Goal: Information Seeking & Learning: Learn about a topic

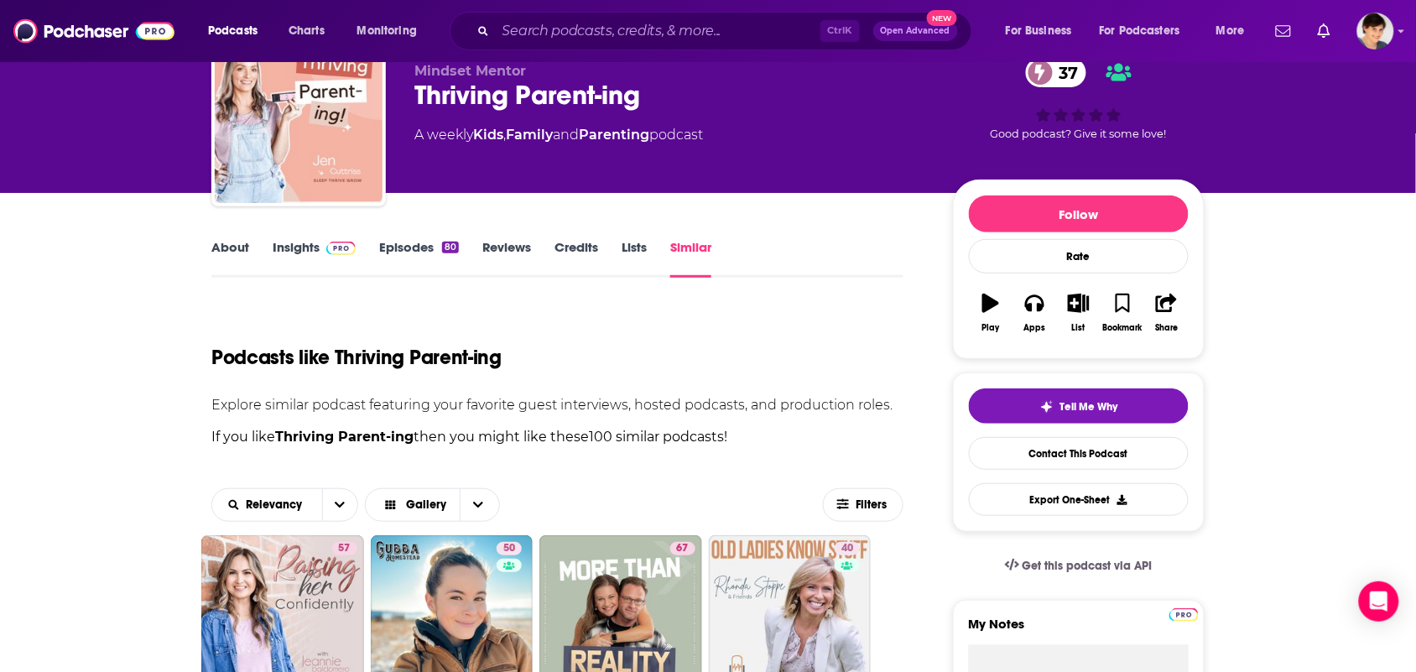
scroll to position [419, 0]
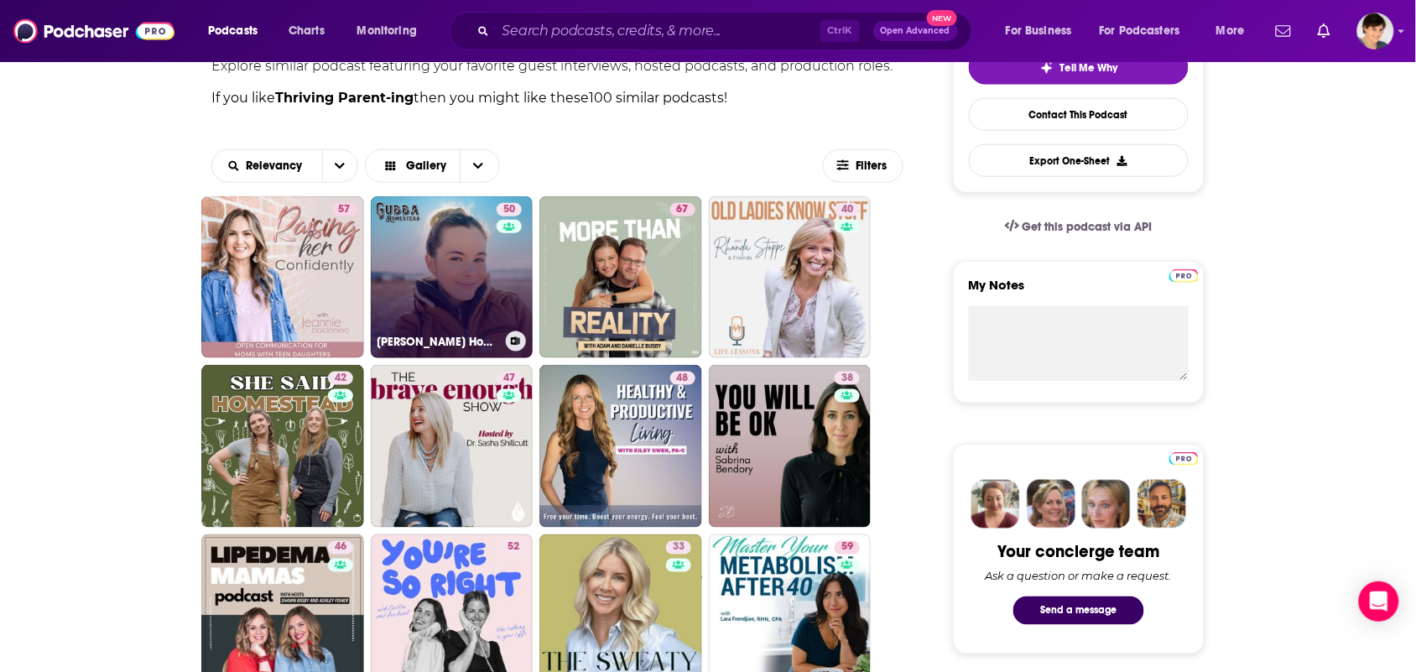
click at [407, 285] on link "50 Gubba Homestead Podcast" at bounding box center [452, 277] width 163 height 163
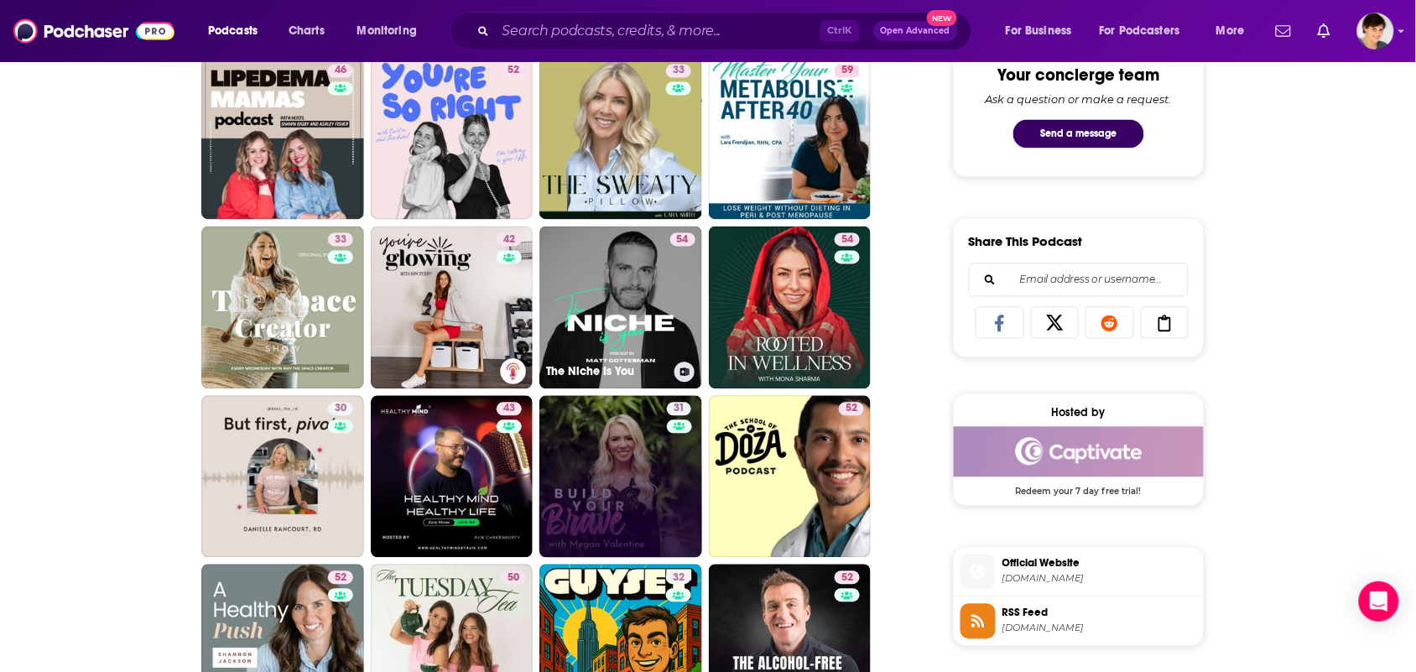
scroll to position [943, 0]
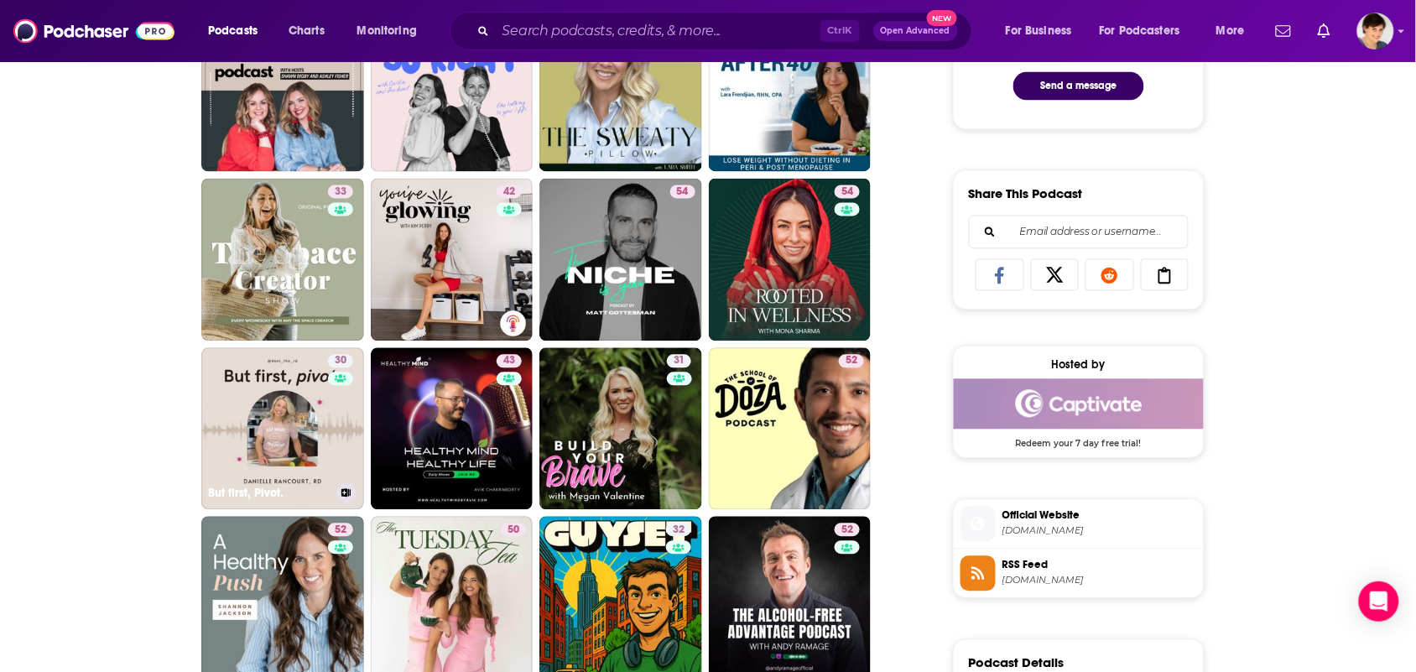
drag, startPoint x: 275, startPoint y: 417, endPoint x: 153, endPoint y: 475, distance: 135.4
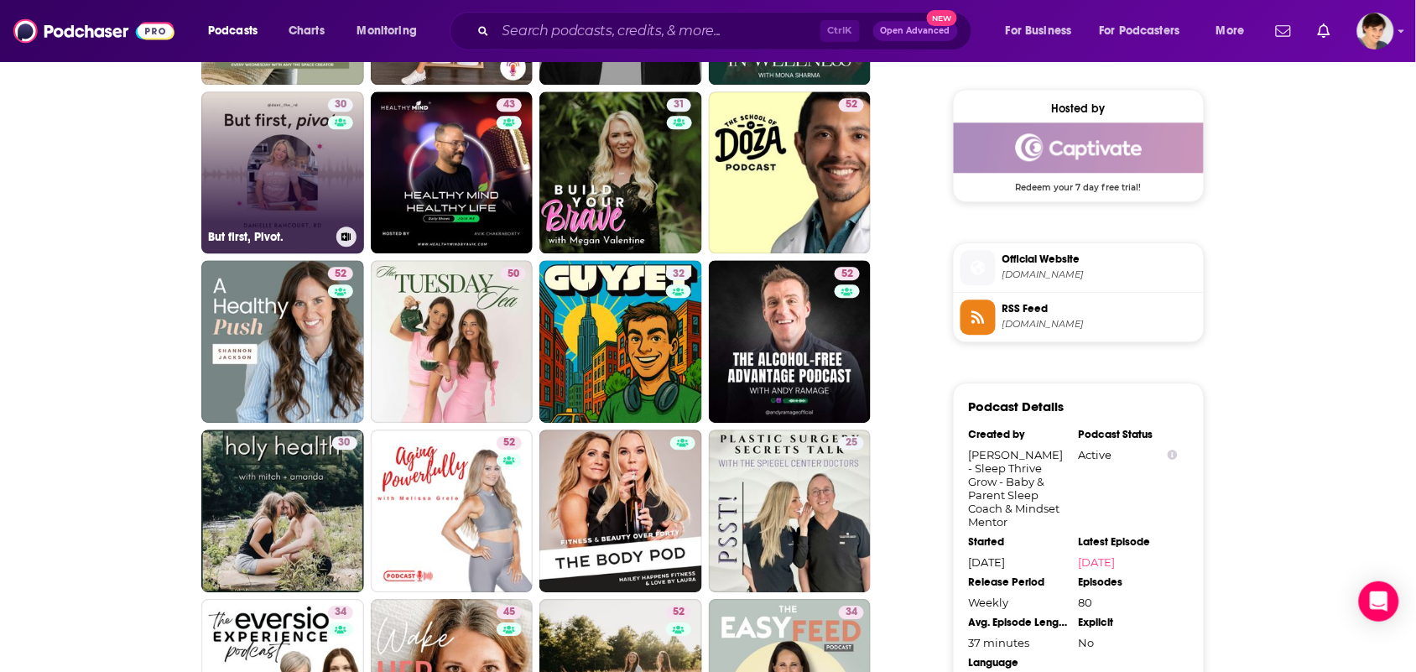
scroll to position [1258, 0]
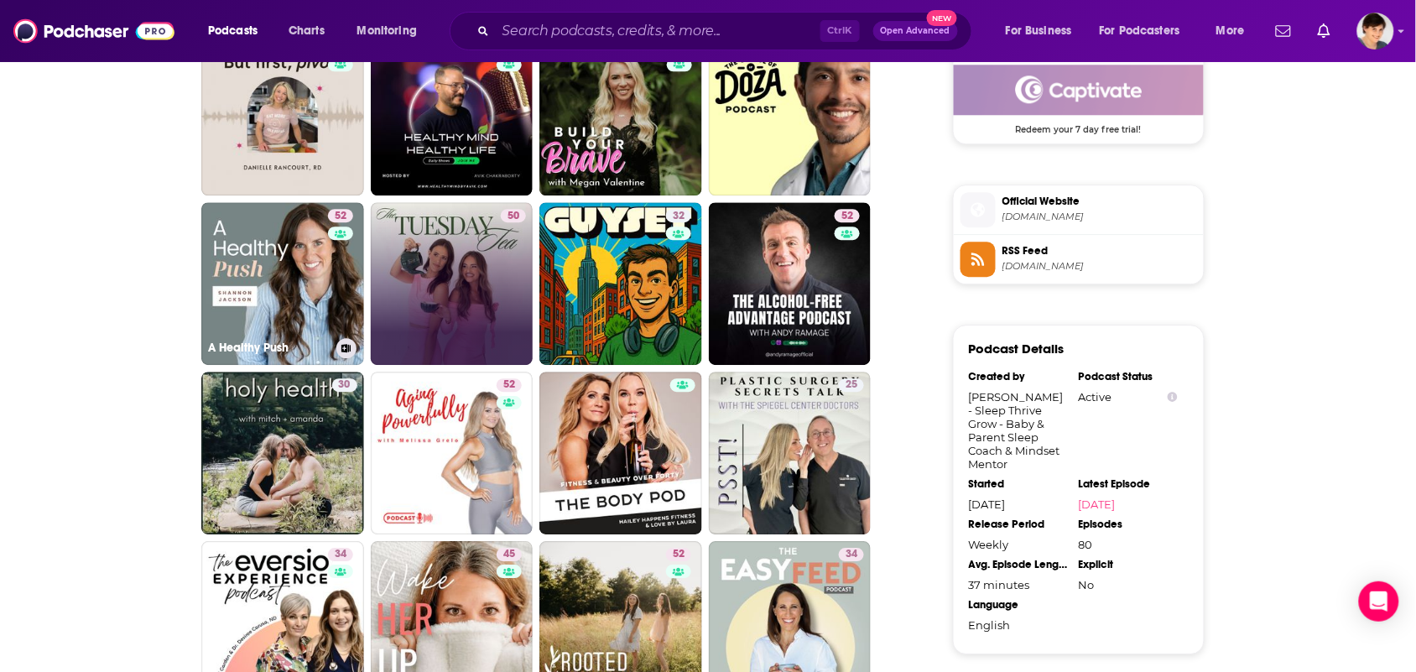
click at [371, 319] on link "50" at bounding box center [452, 283] width 163 height 163
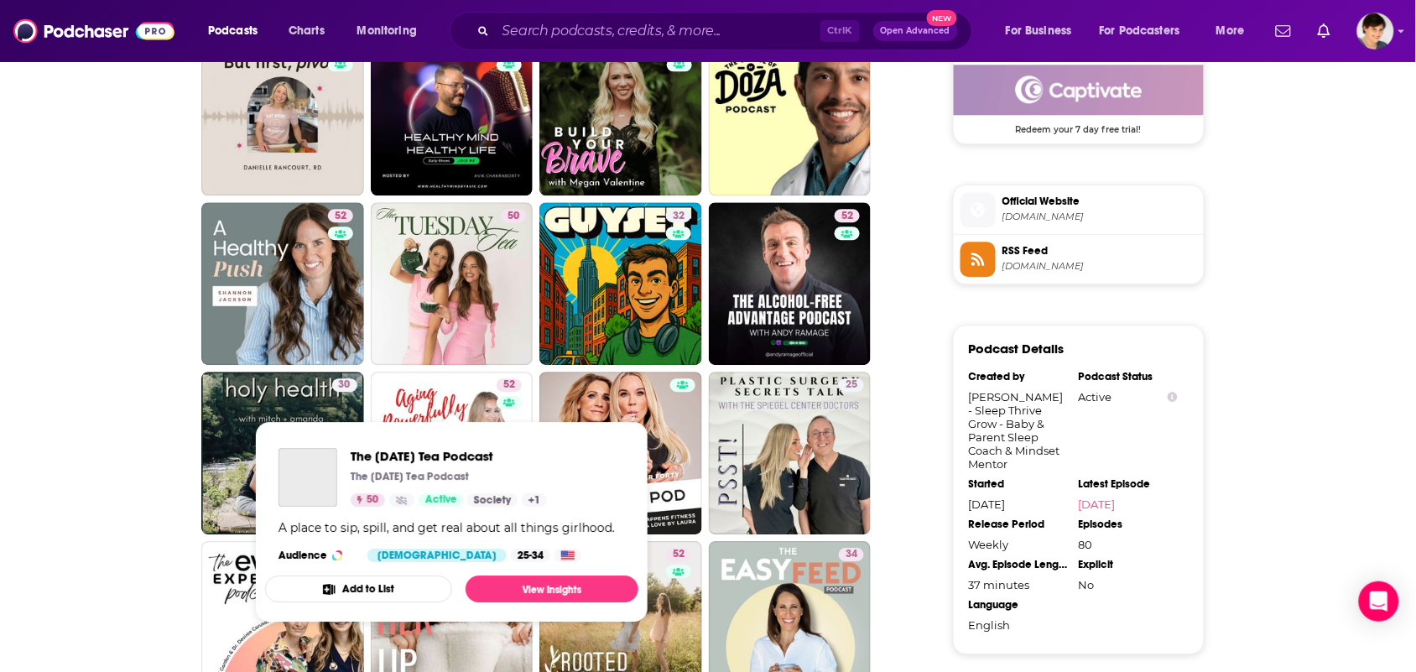
scroll to position [1363, 0]
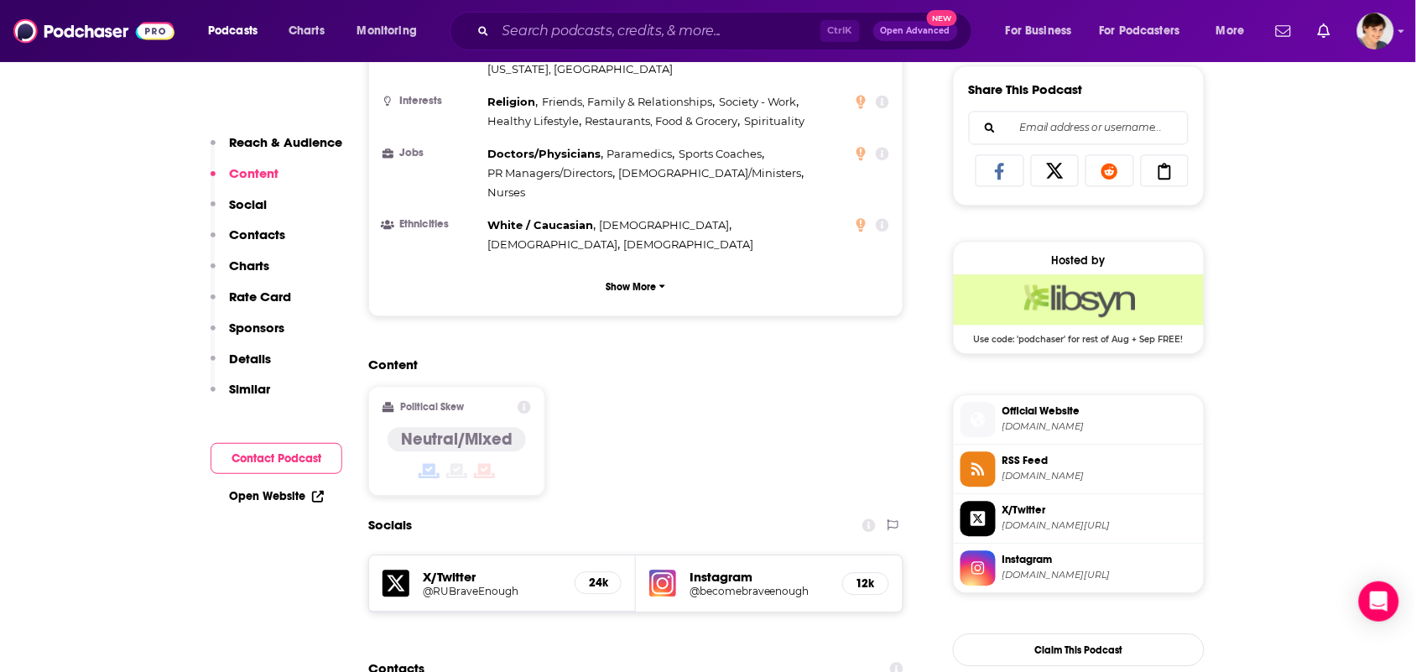
scroll to position [1363, 0]
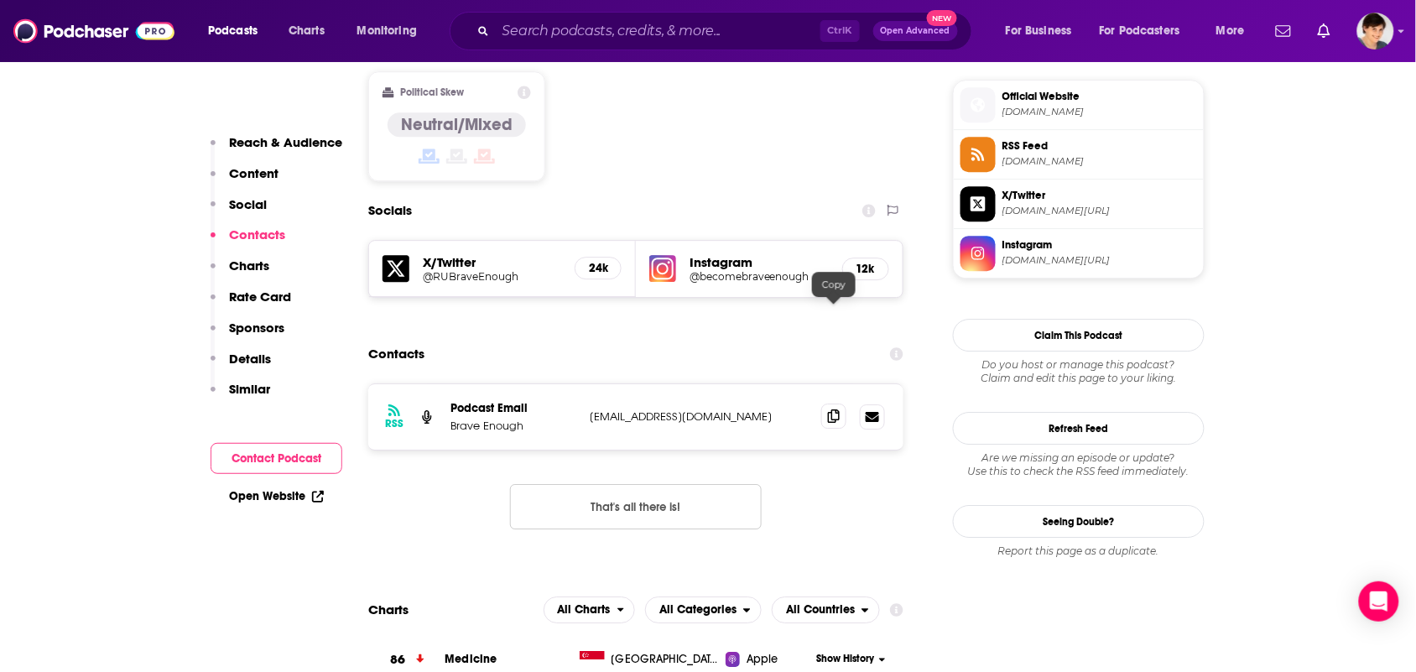
click at [835, 403] on span at bounding box center [833, 415] width 25 height 25
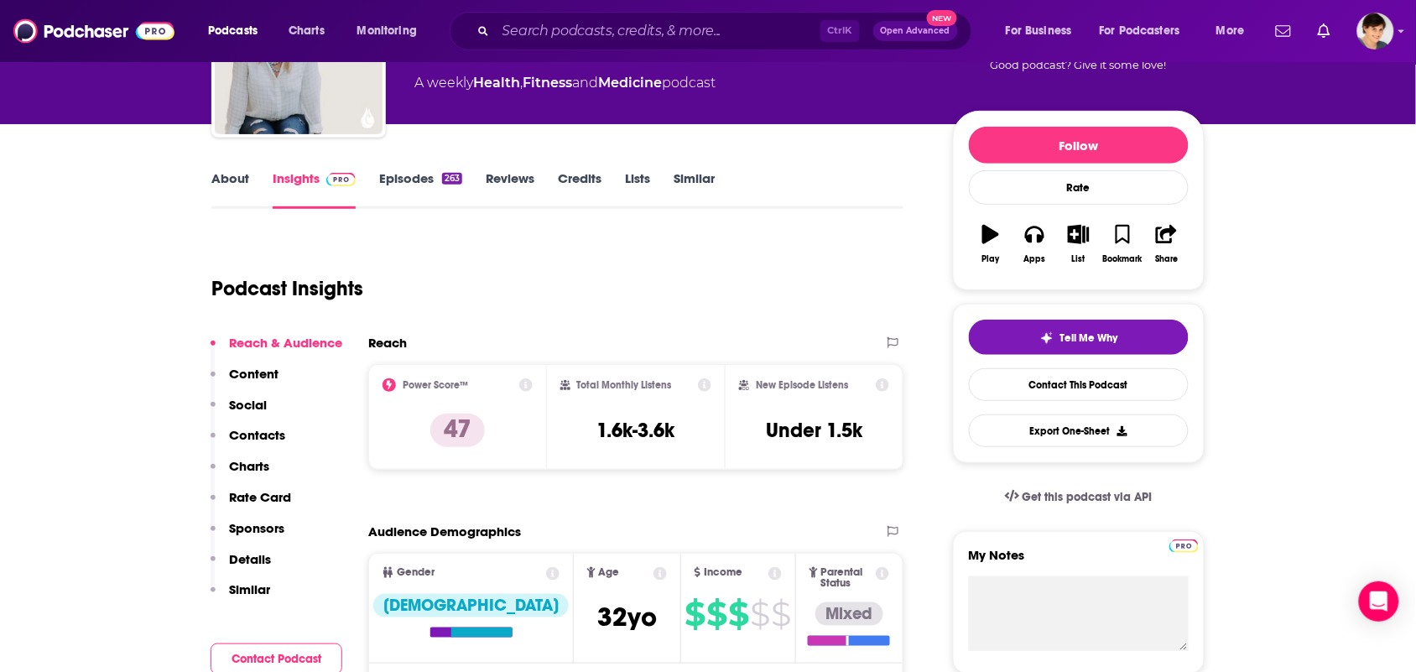
scroll to position [0, 0]
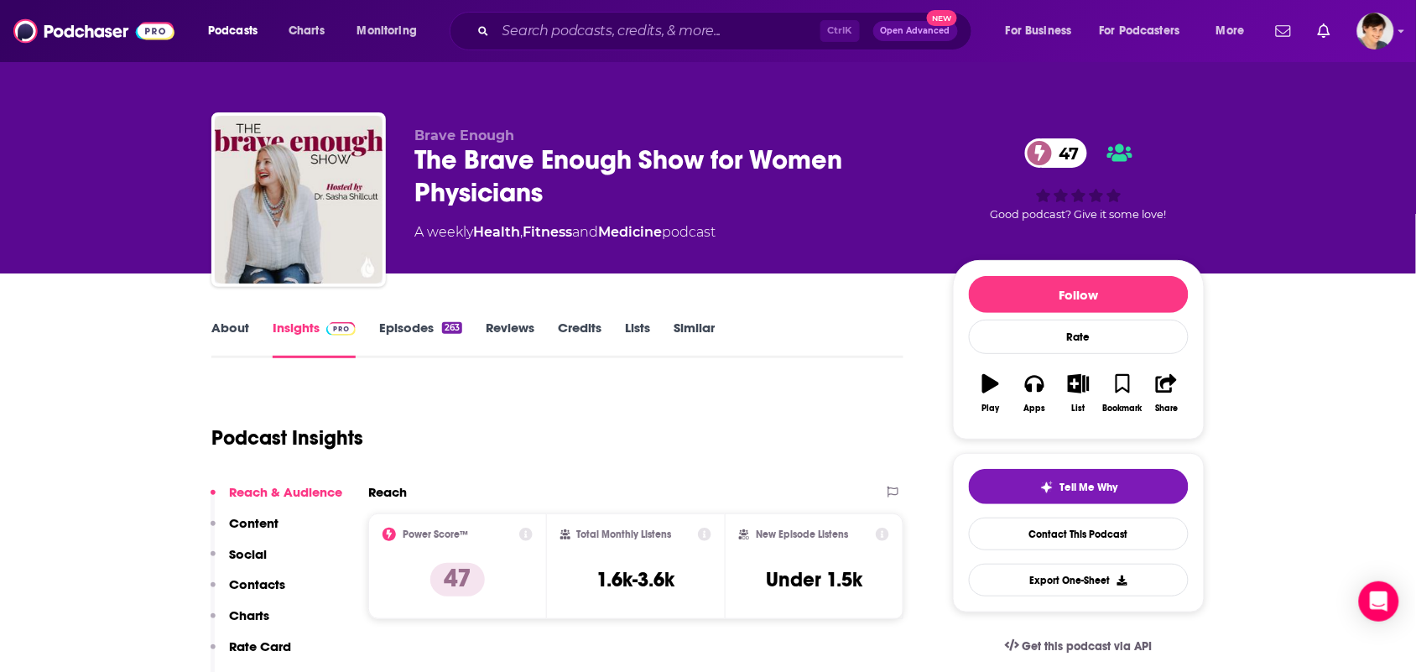
click at [232, 325] on link "About" at bounding box center [230, 339] width 38 height 39
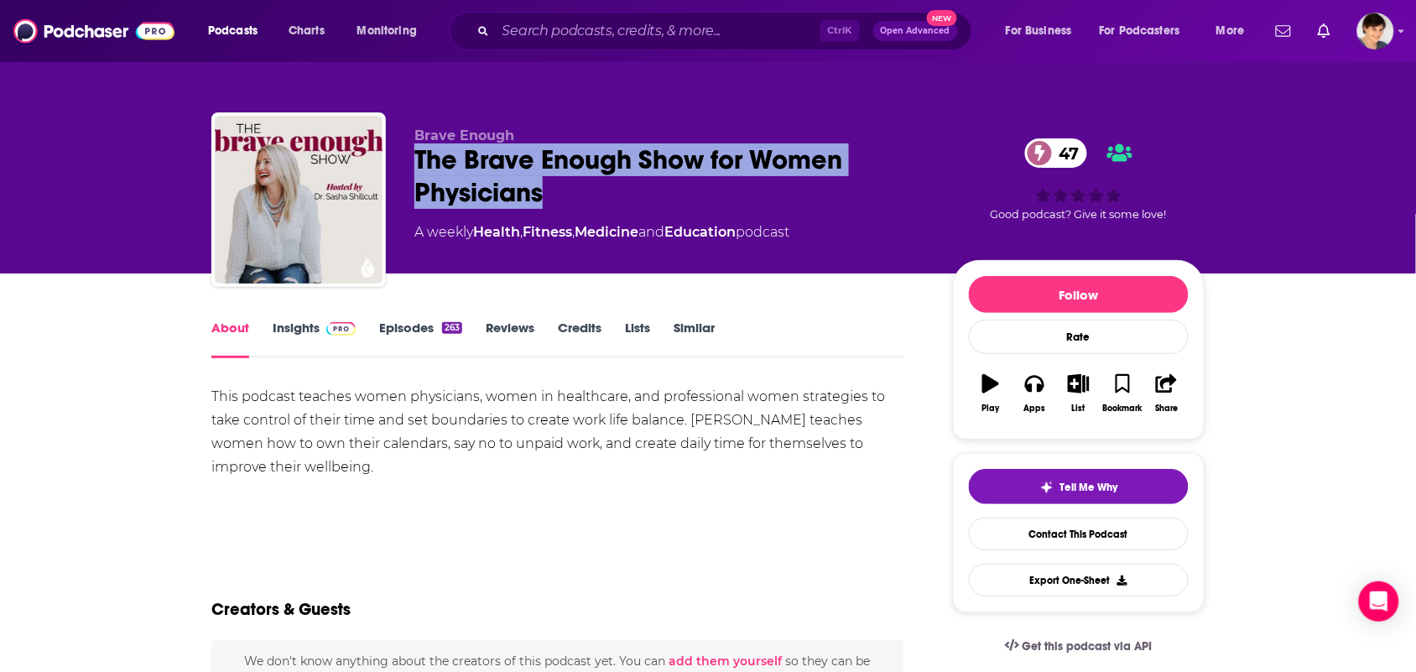
drag, startPoint x: 570, startPoint y: 184, endPoint x: 405, endPoint y: 159, distance: 167.1
click at [405, 159] on div "Brave Enough The Brave Enough Show for Women Physicians 47 A weekly Health , Fi…" at bounding box center [707, 202] width 993 height 181
copy h1 "The Brave Enough Show for Women Physicians"
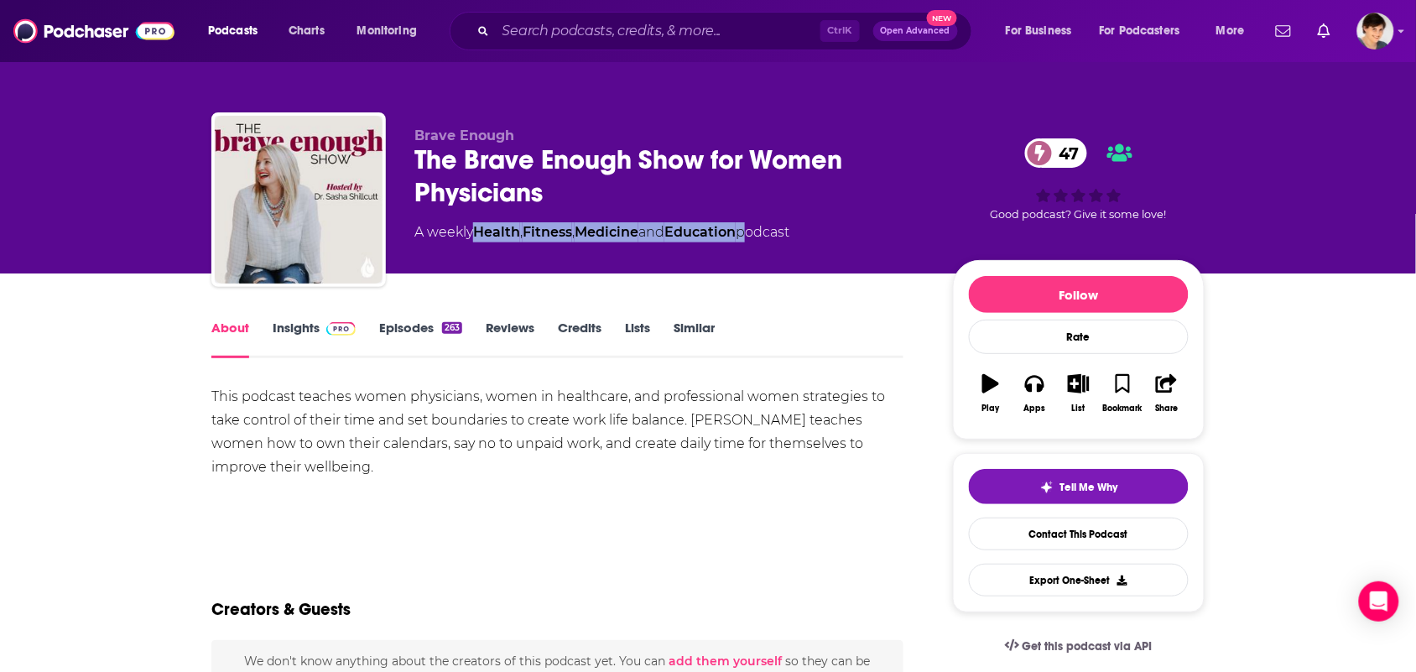
drag, startPoint x: 756, startPoint y: 250, endPoint x: 480, endPoint y: 252, distance: 275.9
click at [480, 252] on div "Brave Enough The Brave Enough Show for Women Physicians 47 A weekly Health , Fi…" at bounding box center [670, 194] width 512 height 134
copy div "Health , Fitness , Medicine and Education"
drag, startPoint x: 390, startPoint y: 466, endPoint x: 215, endPoint y: 387, distance: 192.5
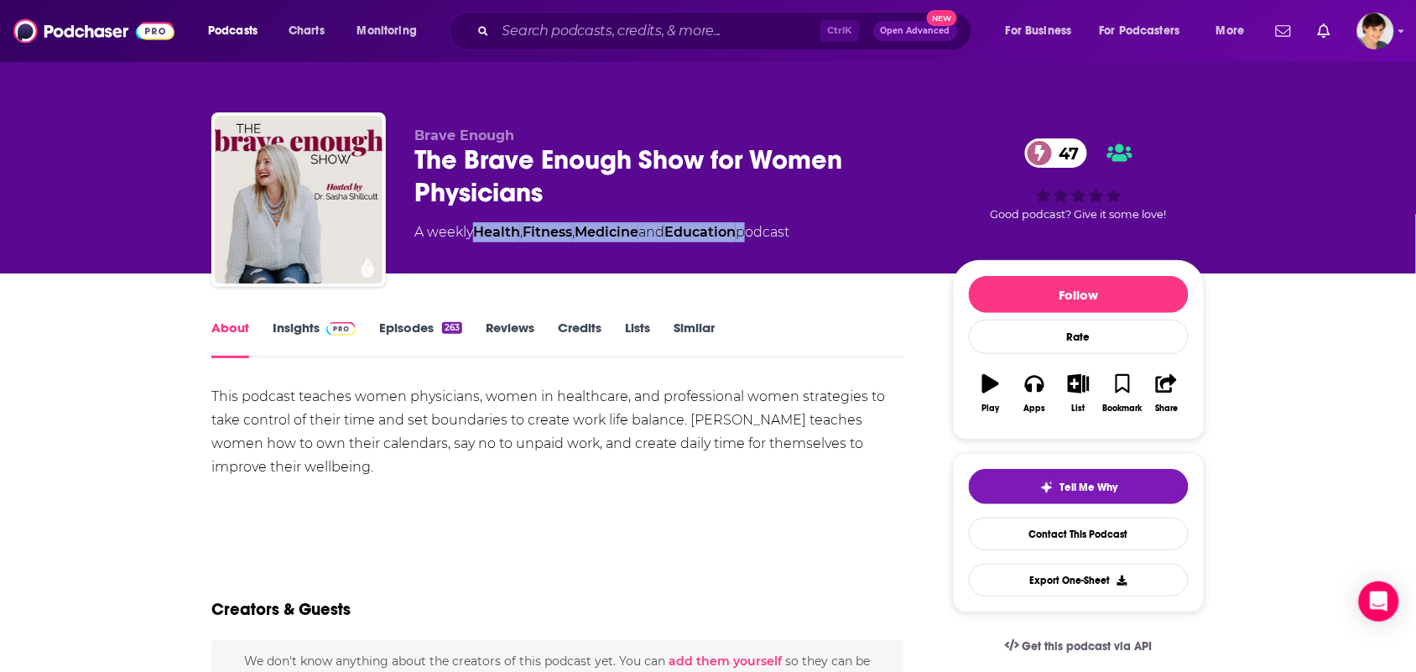
copy div "This podcast teaches women physicians, women in healthcare, and professional wo…"
click at [543, 492] on div "This podcast teaches women physicians, women in healthcare, and professional wo…" at bounding box center [557, 443] width 692 height 117
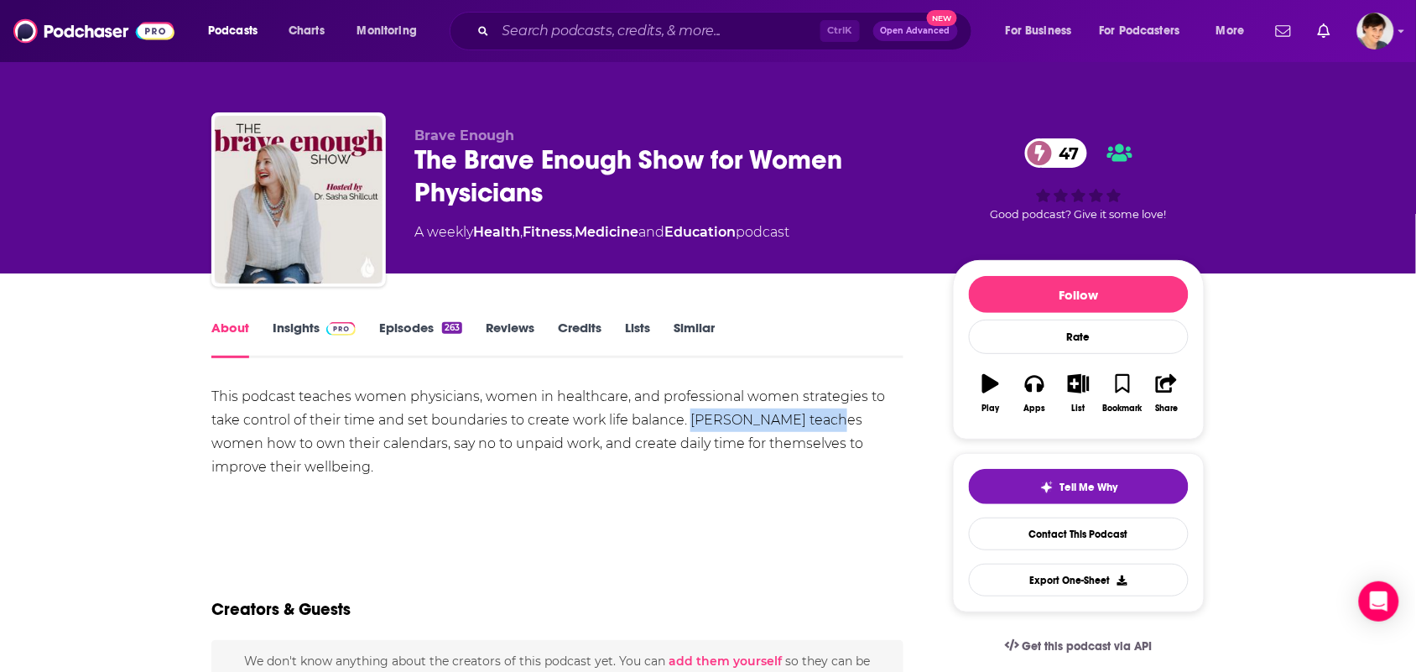
drag, startPoint x: 810, startPoint y: 424, endPoint x: 692, endPoint y: 421, distance: 118.3
click at [692, 419] on div "This podcast teaches women physicians, women in healthcare, and professional wo…" at bounding box center [557, 432] width 692 height 94
copy div "Dr. Sasha Shillcutt"
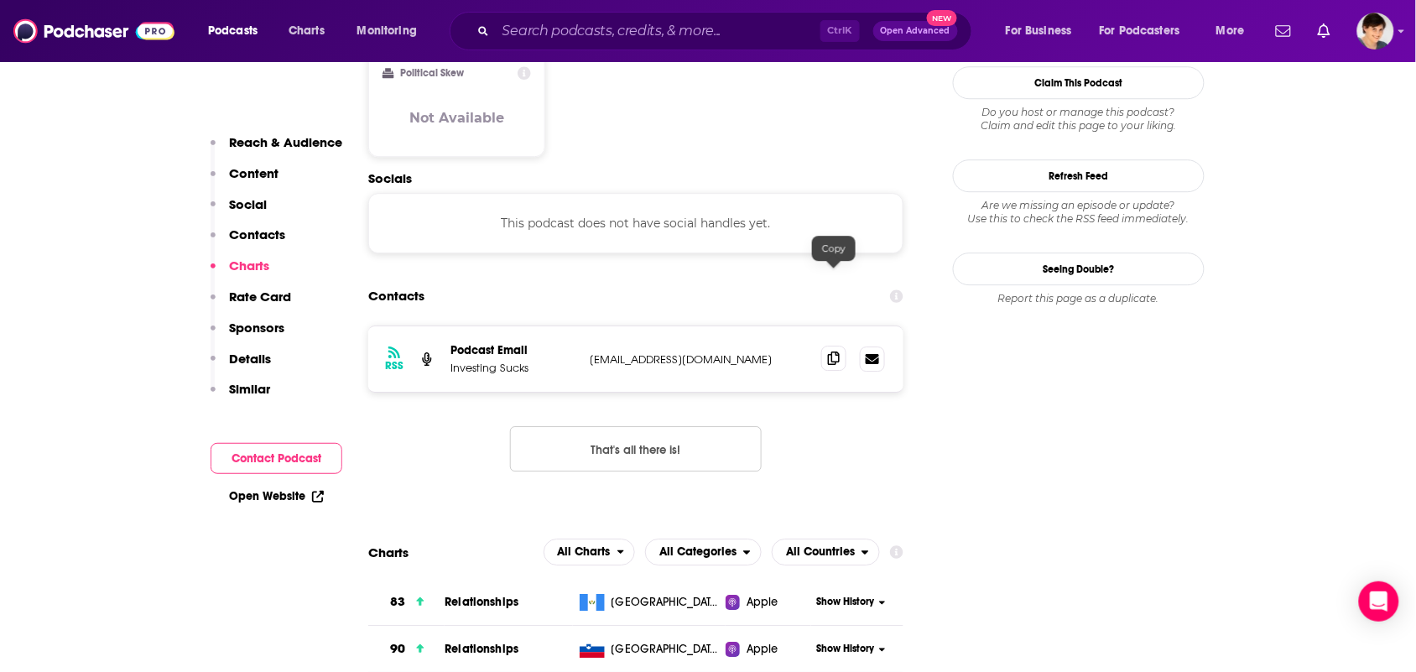
click at [829, 346] on span at bounding box center [833, 358] width 25 height 25
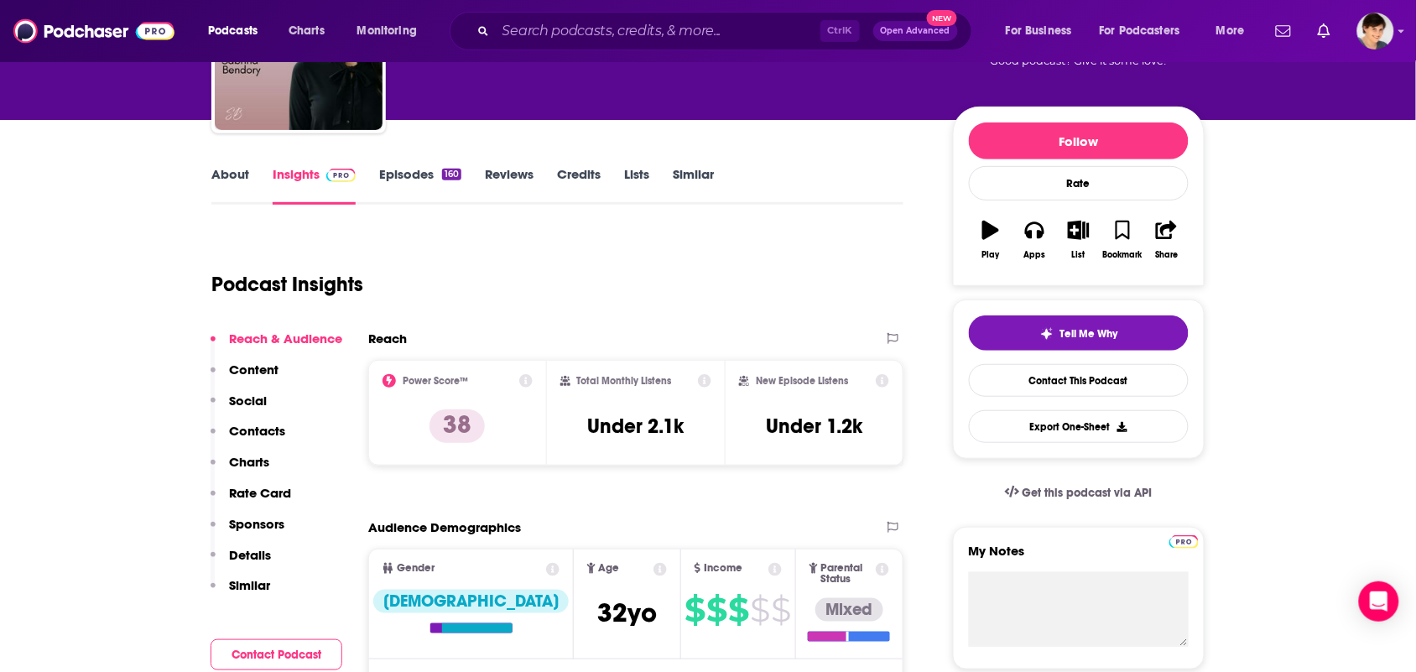
scroll to position [105, 0]
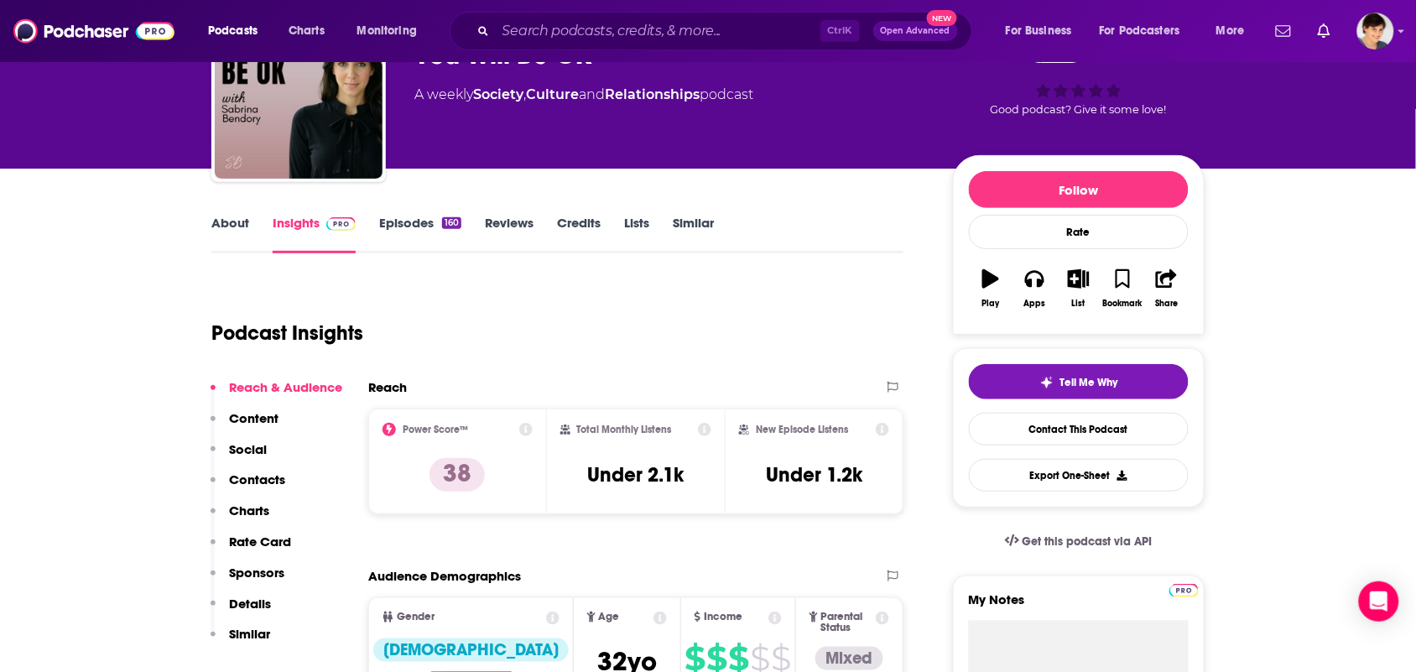
click at [227, 239] on link "About" at bounding box center [230, 234] width 38 height 39
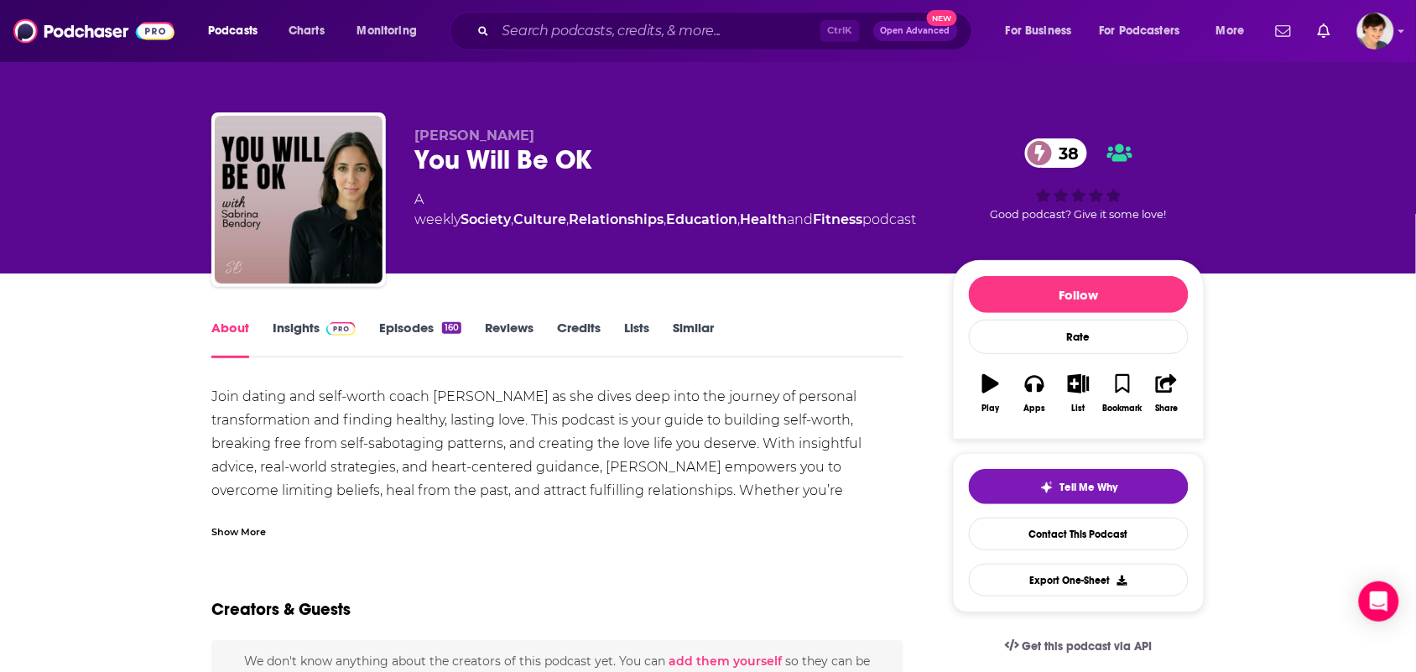
click at [295, 506] on div "Join dating and self-worth coach Sabrina Bendory as she dives deep into the jou…" at bounding box center [557, 461] width 692 height 153
click at [241, 526] on div "Show More" at bounding box center [238, 530] width 55 height 16
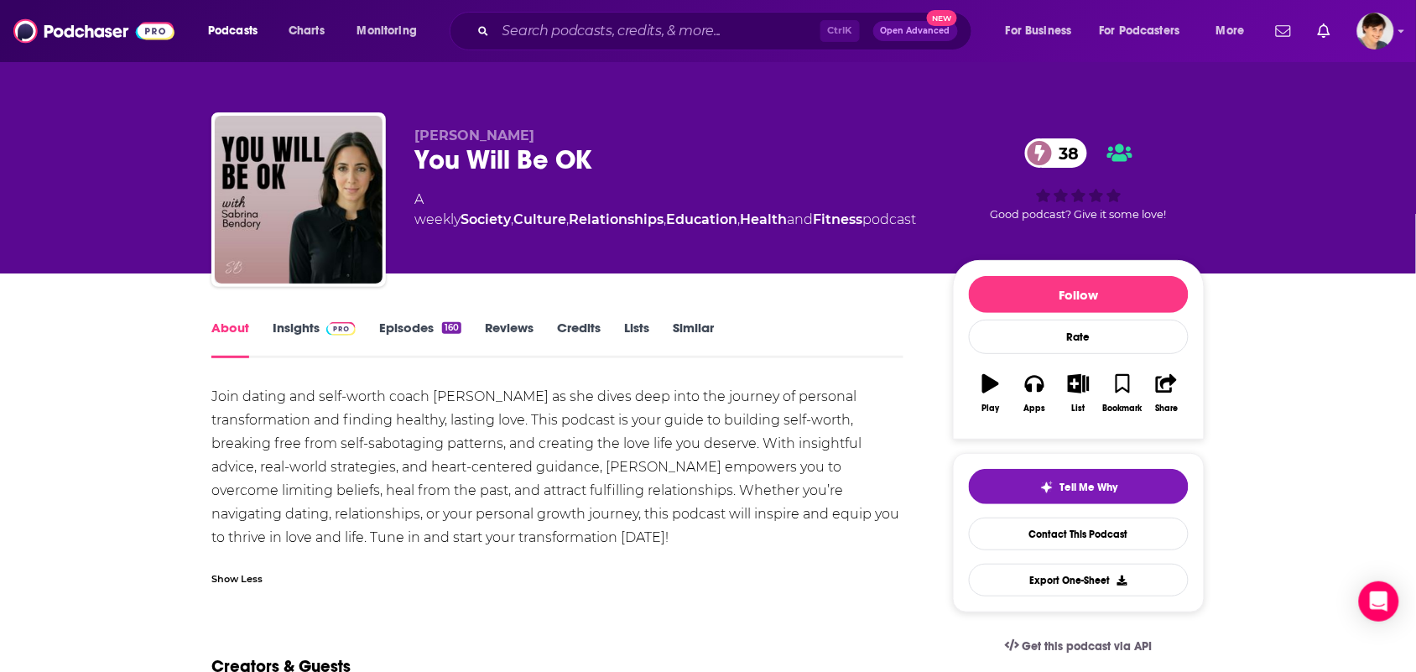
click at [283, 335] on link "Insights" at bounding box center [314, 339] width 83 height 39
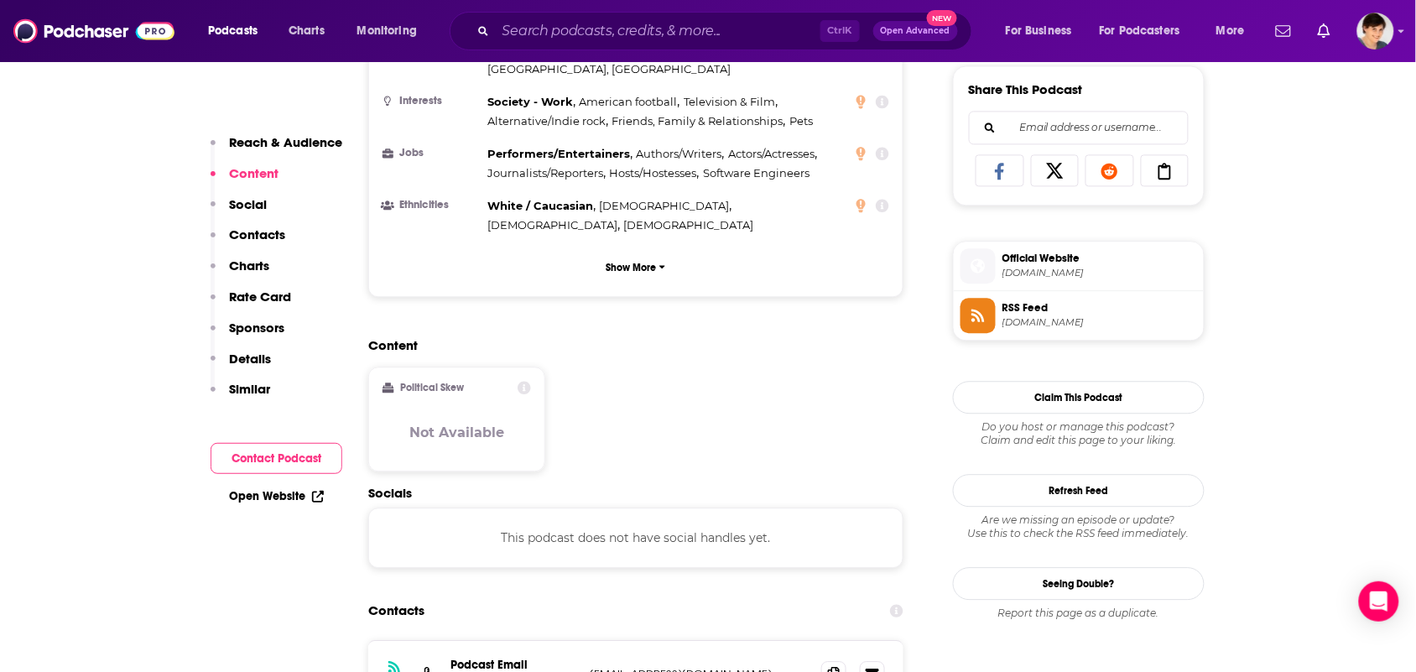
scroll to position [1363, 0]
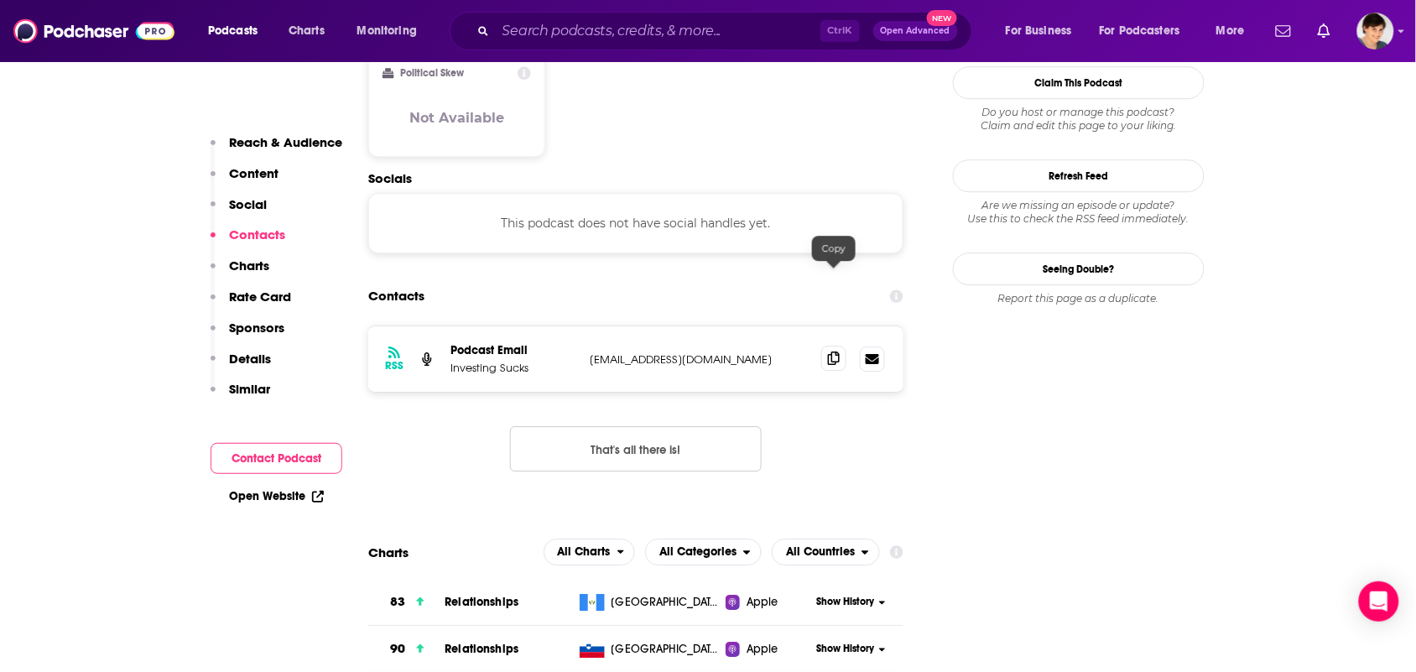
click at [828, 351] on icon at bounding box center [834, 357] width 12 height 13
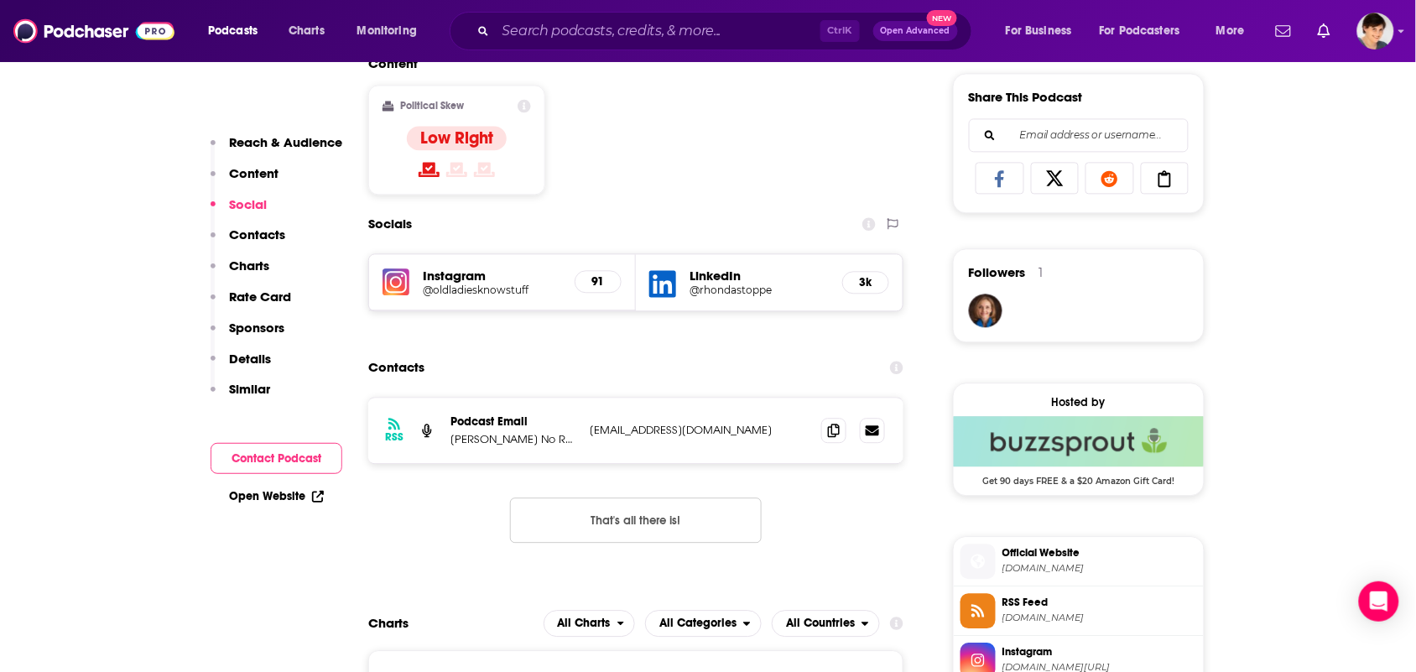
scroll to position [1048, 0]
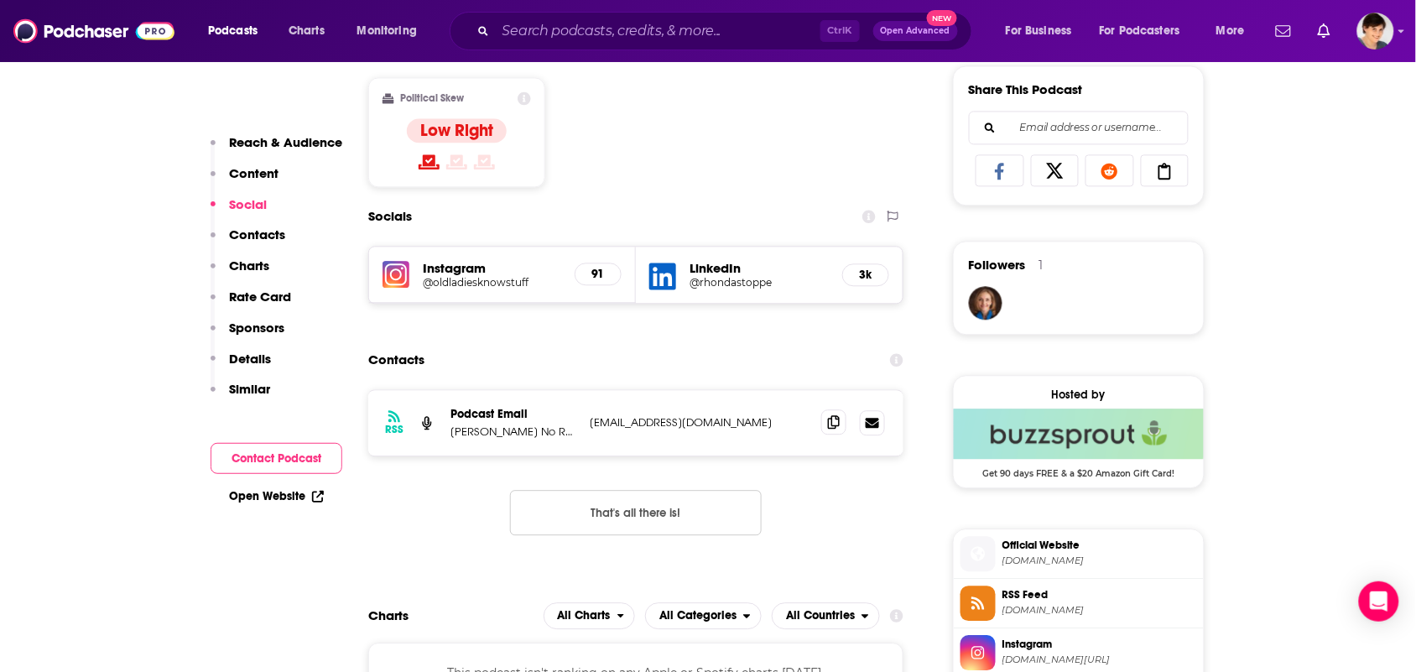
click at [821, 424] on span at bounding box center [833, 421] width 25 height 25
click at [824, 429] on span at bounding box center [833, 421] width 25 height 25
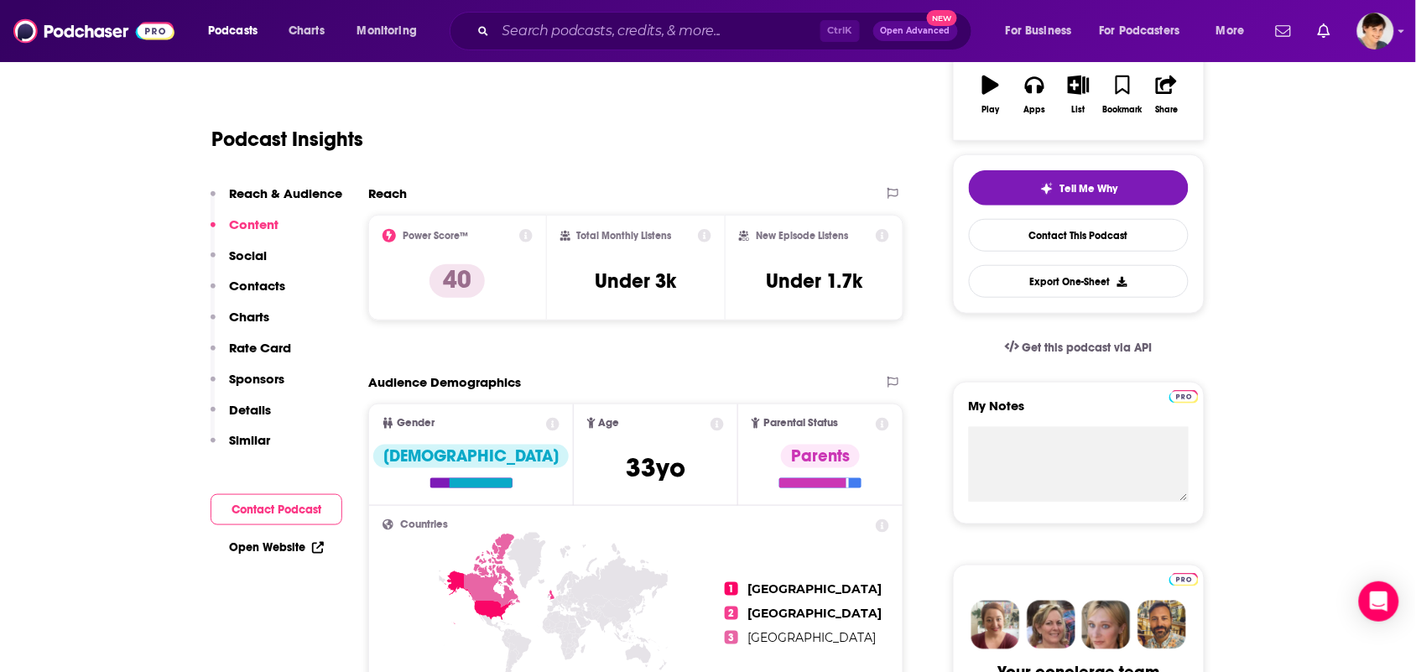
scroll to position [0, 0]
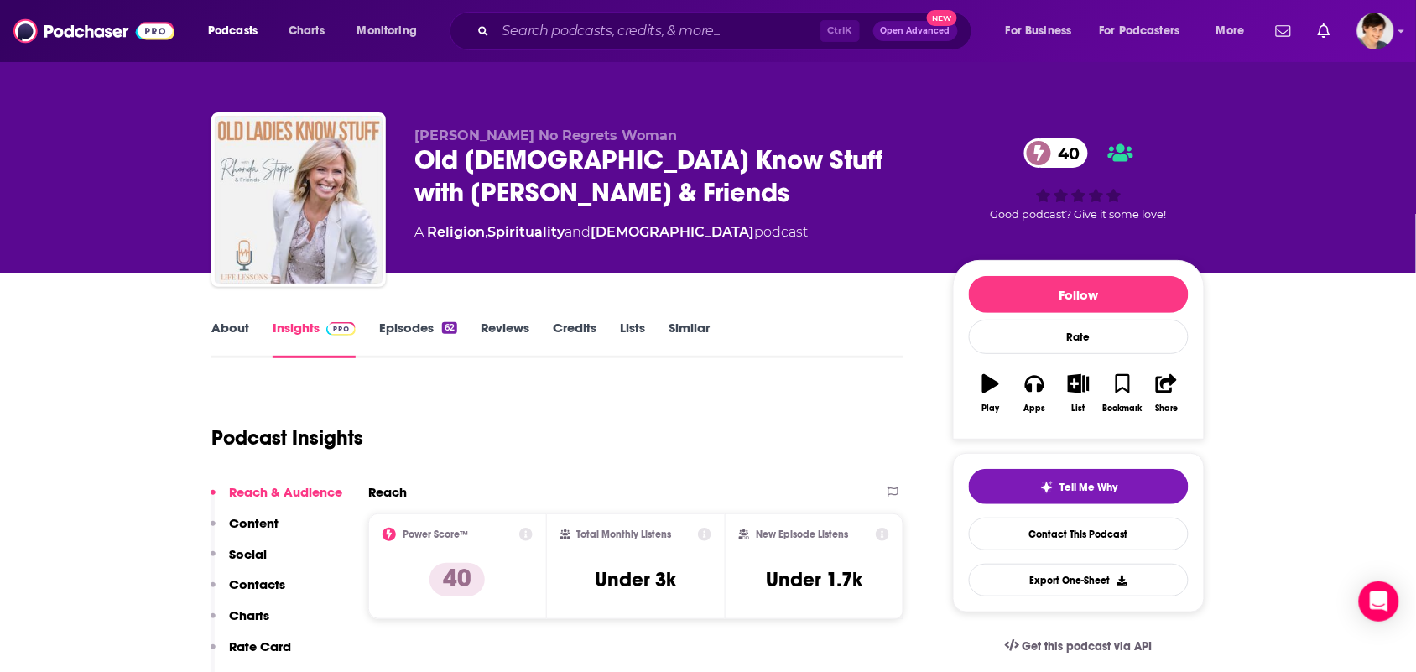
click at [229, 324] on link "About" at bounding box center [230, 339] width 38 height 39
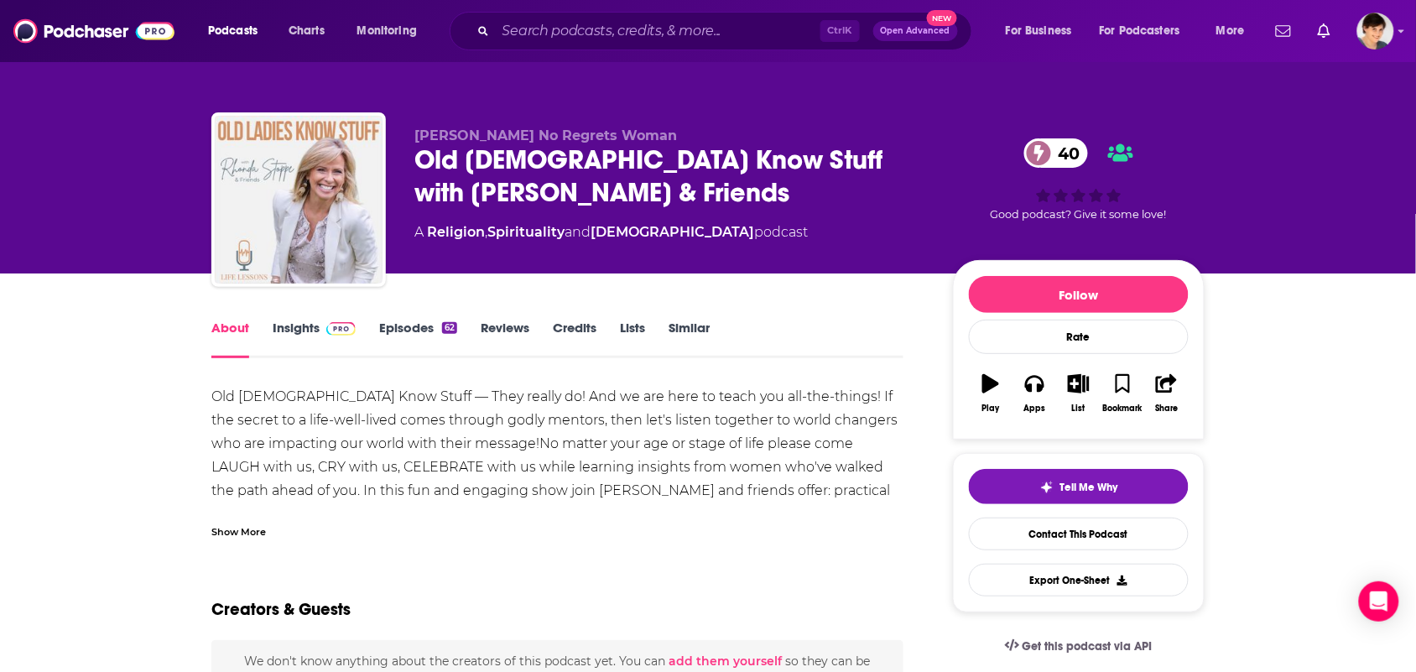
click at [282, 531] on div "Show More" at bounding box center [557, 525] width 692 height 29
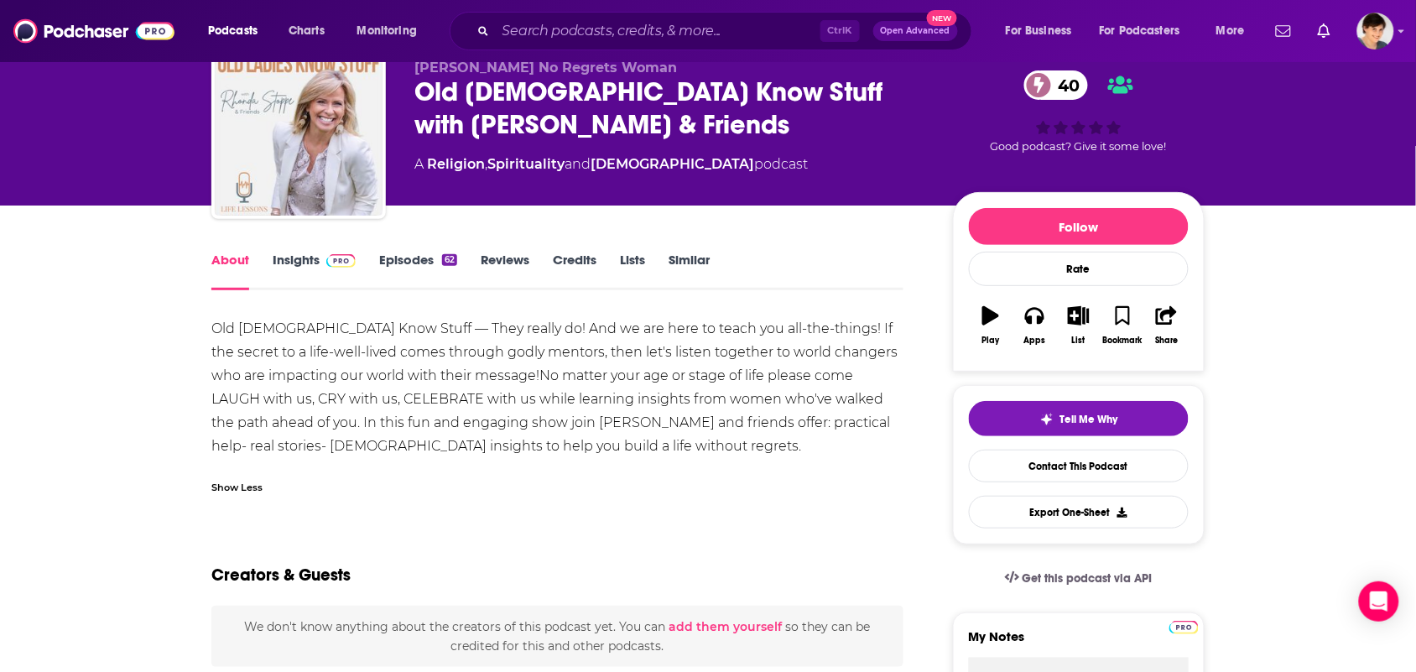
scroll to position [105, 0]
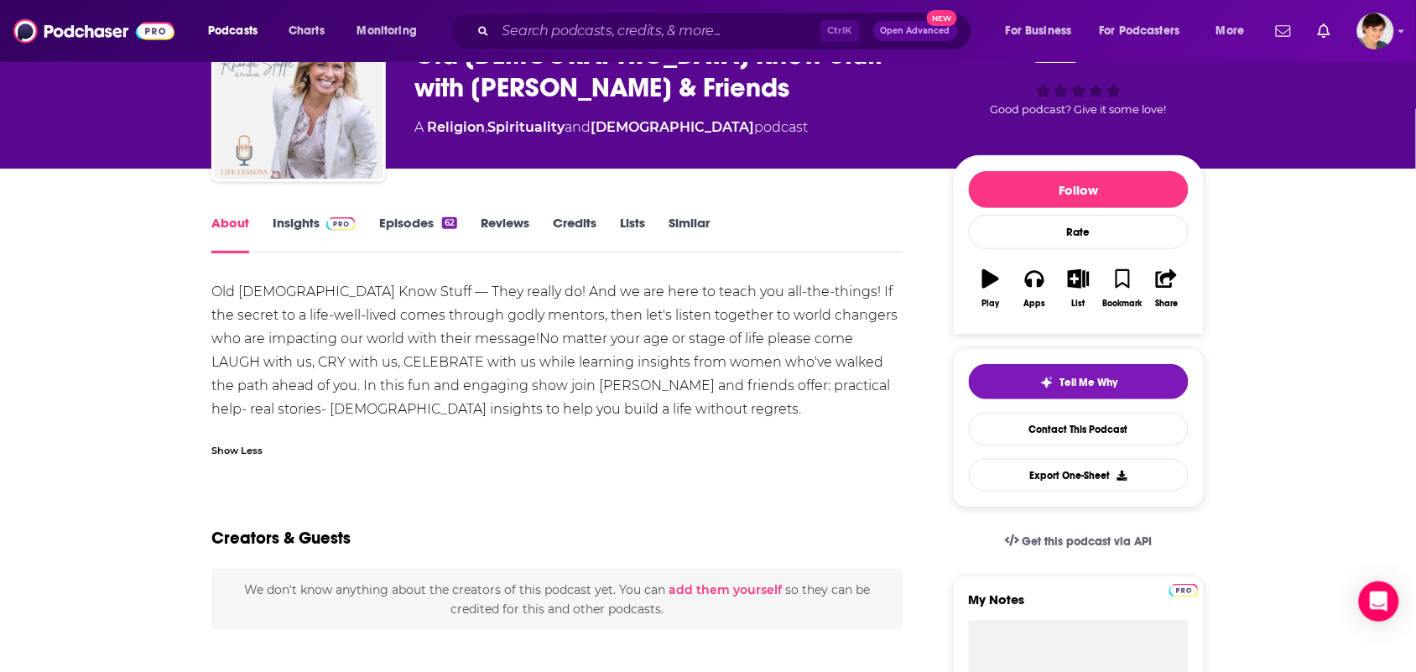
click at [296, 437] on div "Show Less" at bounding box center [557, 443] width 692 height 29
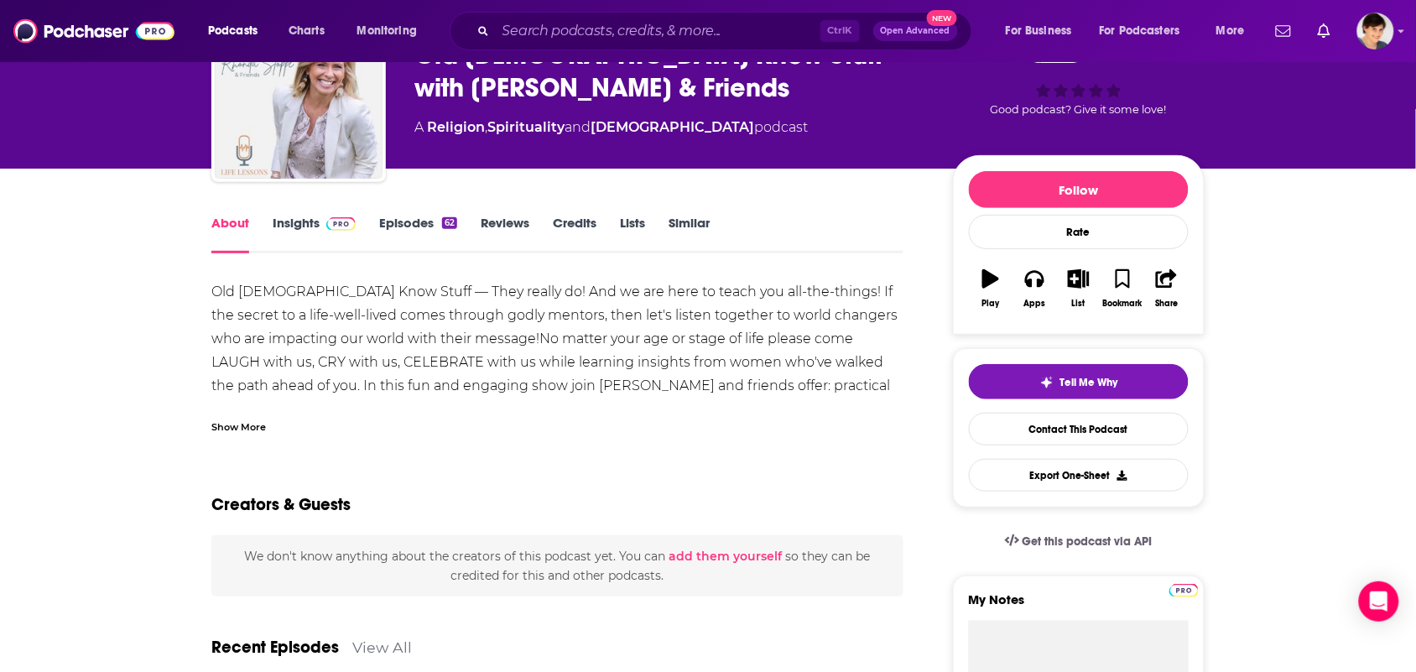
click at [281, 415] on div "Show More" at bounding box center [557, 420] width 692 height 29
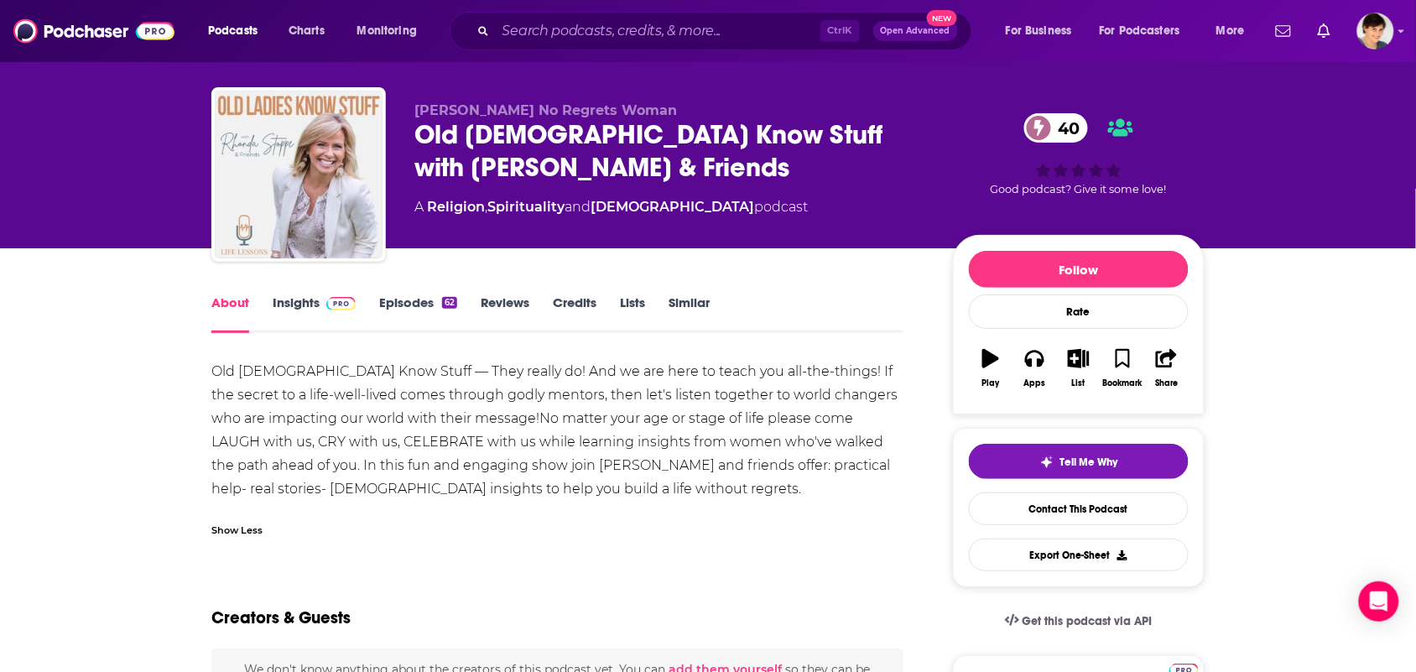
scroll to position [0, 0]
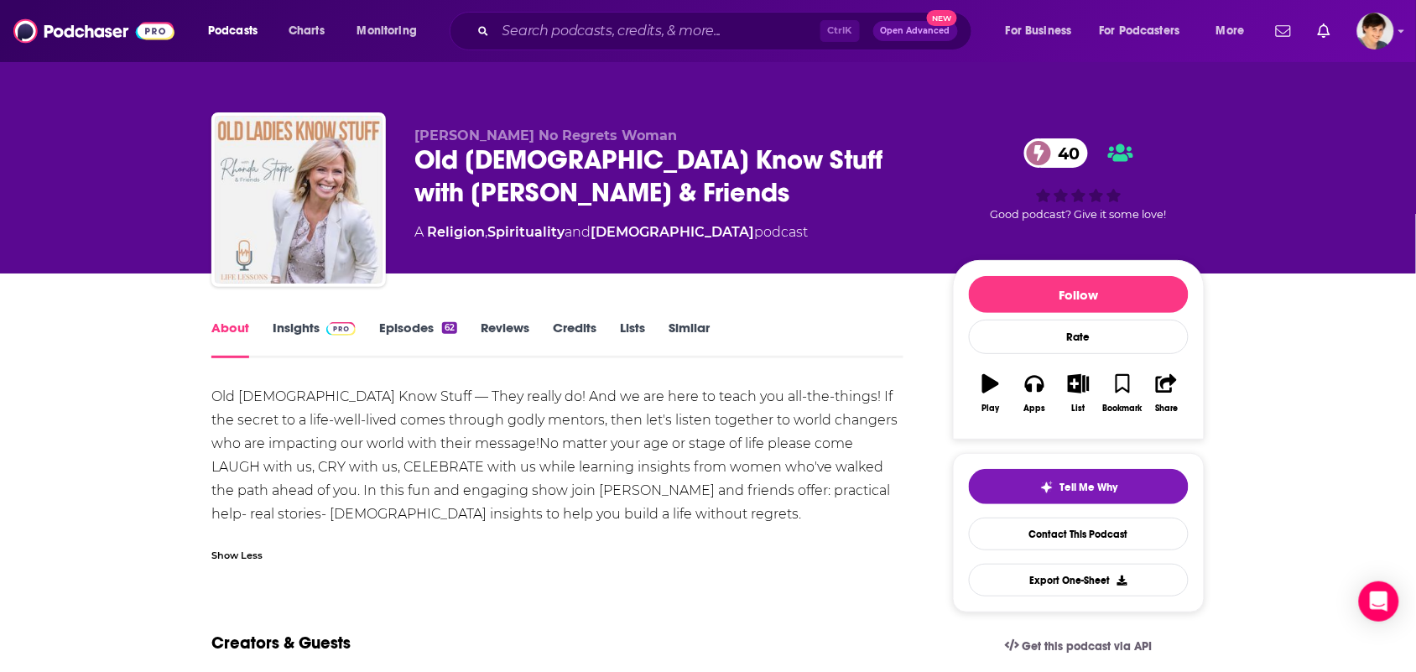
click at [298, 323] on link "Insights" at bounding box center [314, 339] width 83 height 39
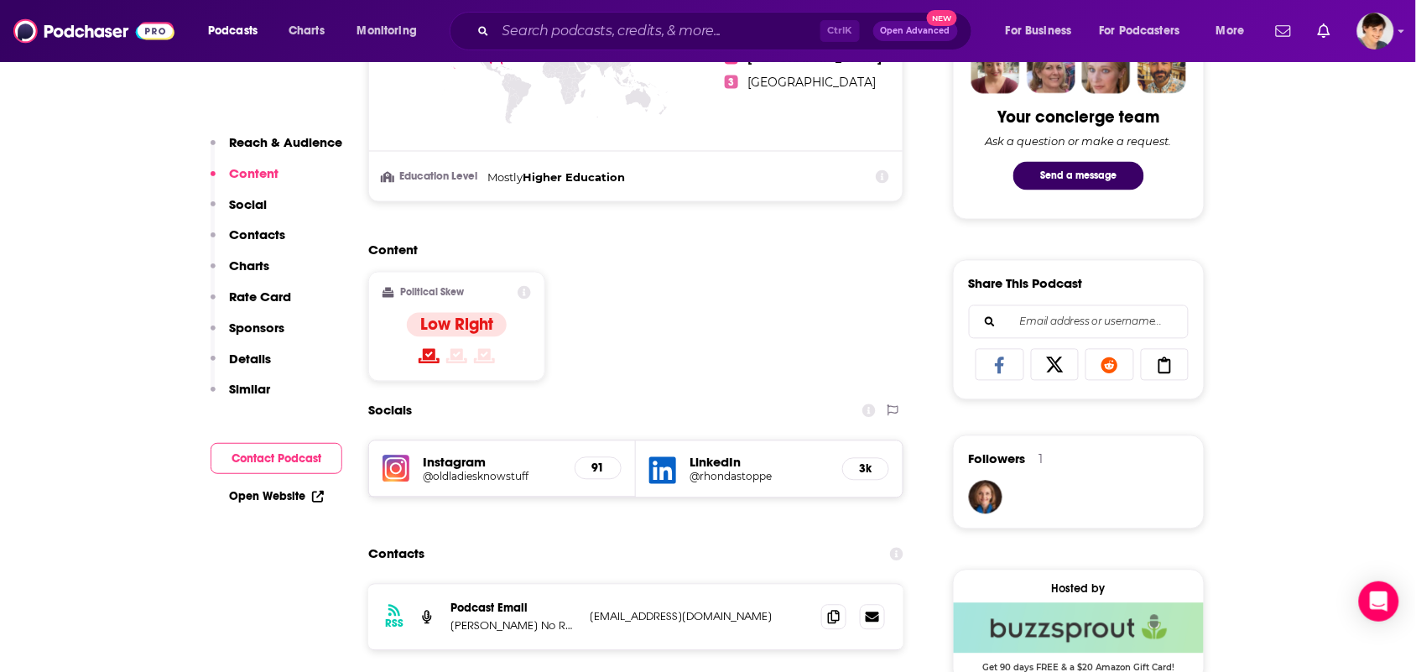
scroll to position [943, 0]
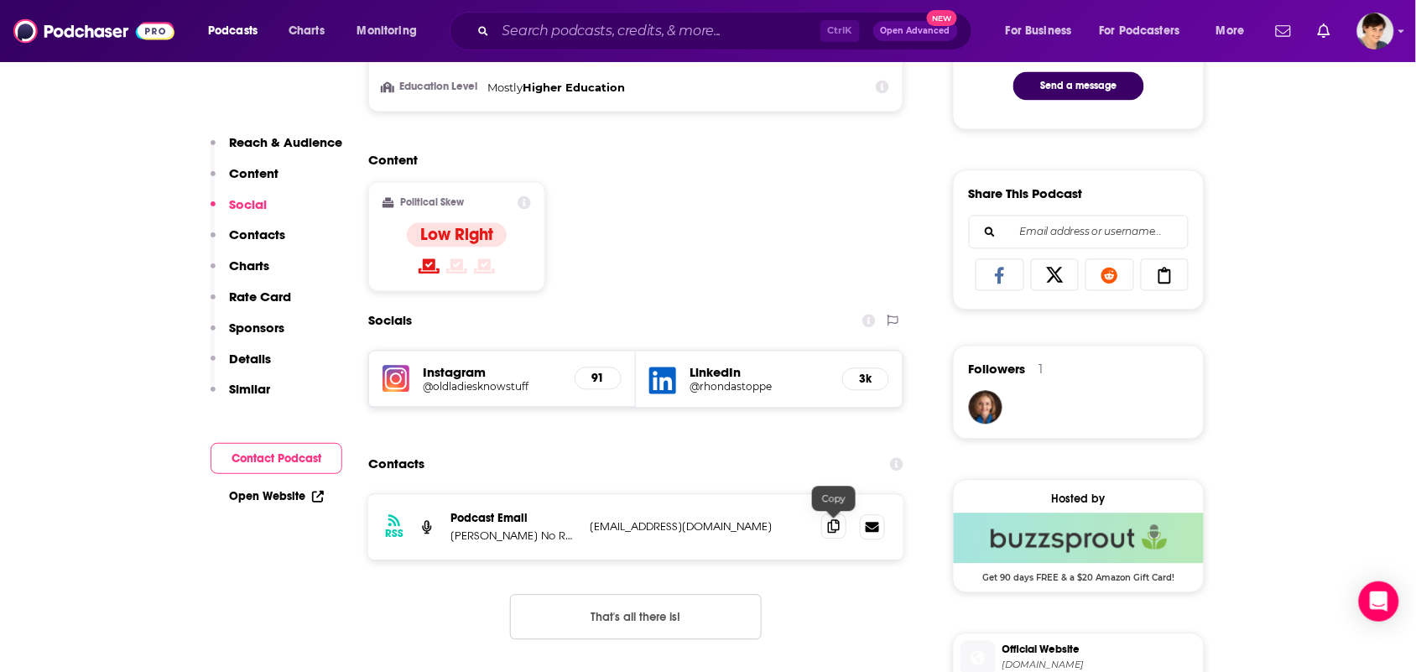
click at [837, 529] on icon at bounding box center [834, 526] width 12 height 13
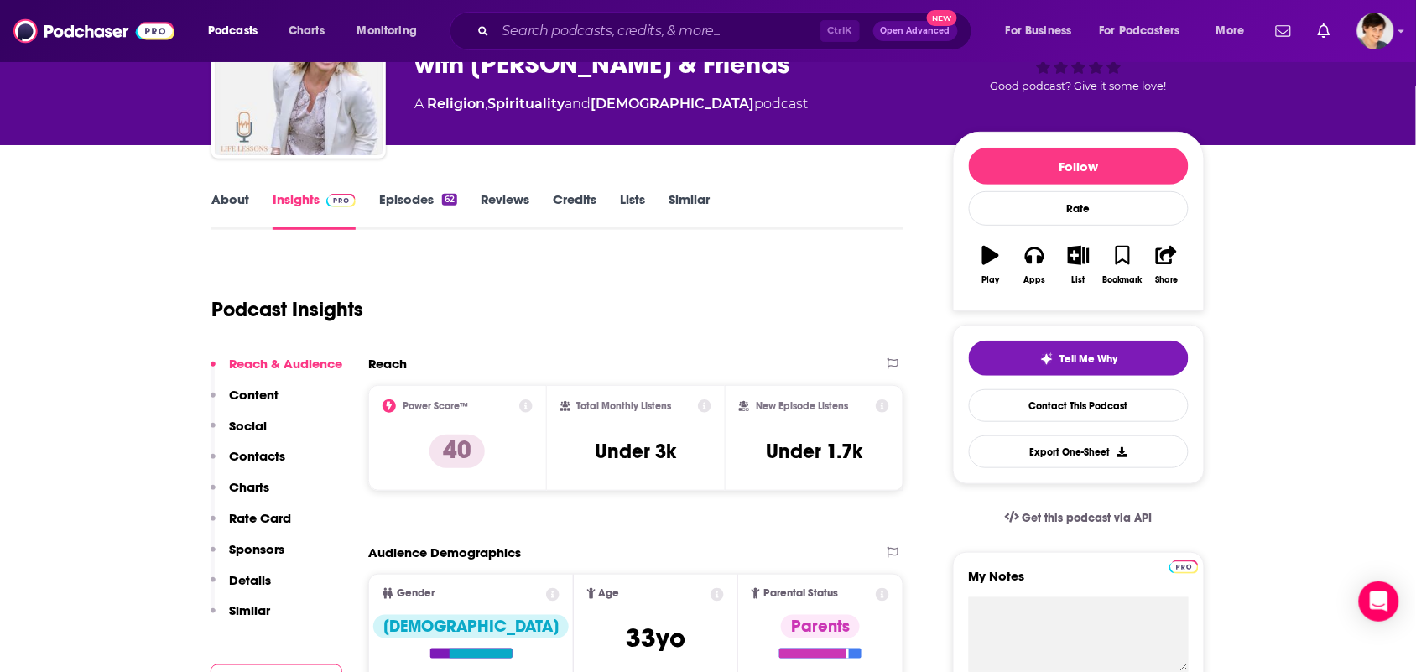
scroll to position [0, 0]
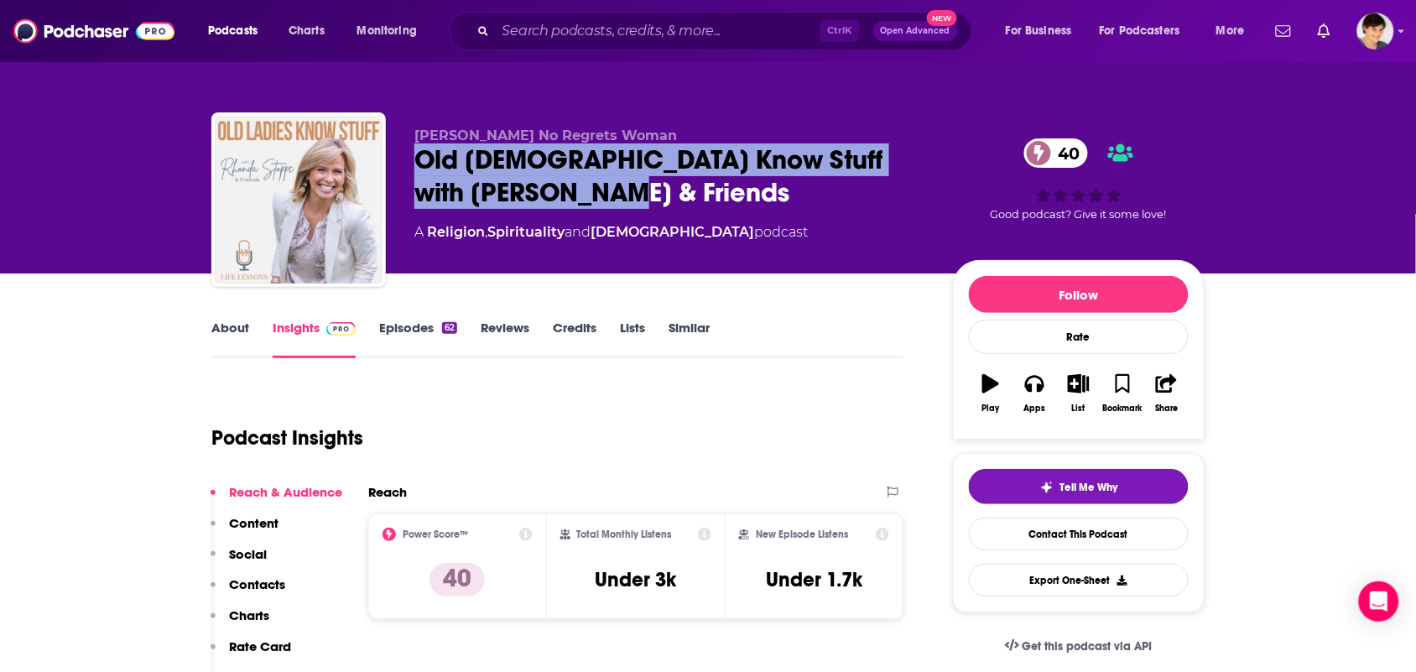
drag, startPoint x: 636, startPoint y: 197, endPoint x: 404, endPoint y: 153, distance: 235.5
click at [404, 153] on div "Rhonda Stoppe No Regrets Woman Old Ladies Know Stuff with Rhonda Stoppe & Frien…" at bounding box center [707, 202] width 993 height 181
copy h2 "Old Ladies Know Stuff with Rhonda Stoppe & Friends"
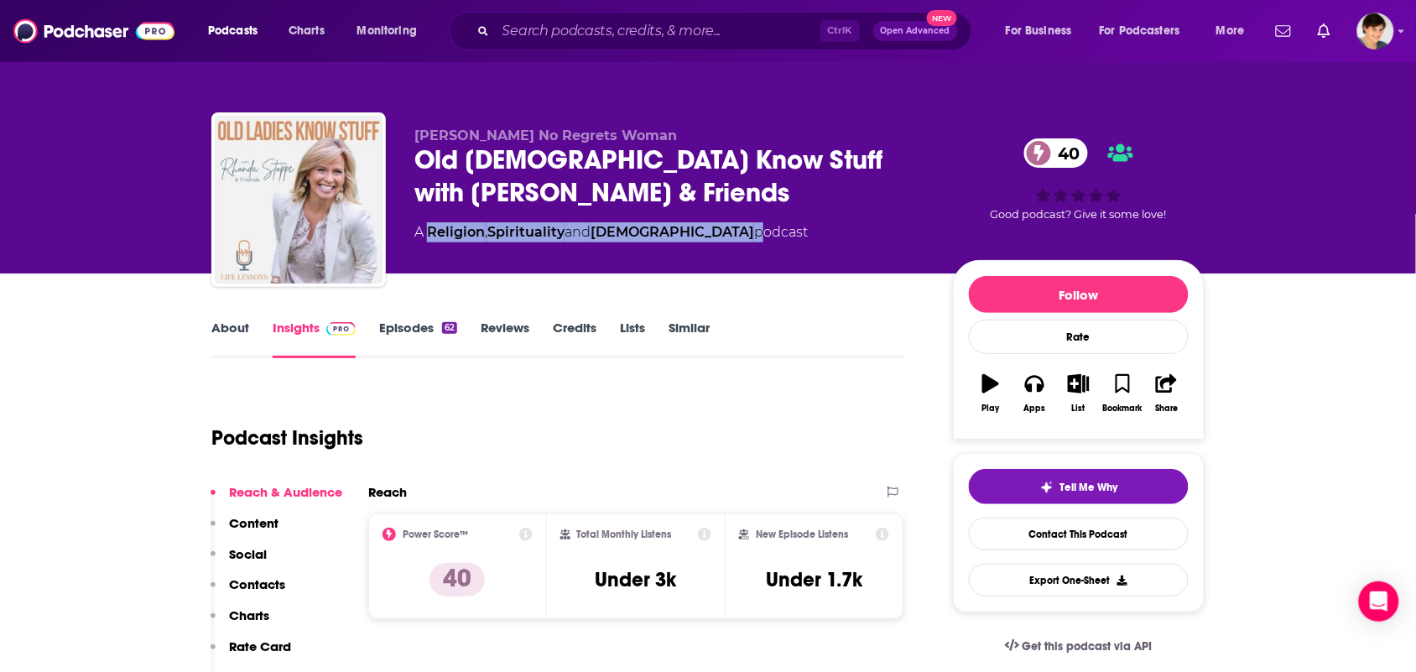
drag, startPoint x: 681, startPoint y: 242, endPoint x: 432, endPoint y: 236, distance: 249.1
click at [432, 236] on div "Rhonda Stoppe No Regrets Woman Old Ladies Know Stuff with Rhonda Stoppe & Frien…" at bounding box center [670, 194] width 512 height 134
copy div "Religion , Spirituality and Christianity"
click at [246, 330] on link "About" at bounding box center [230, 339] width 38 height 39
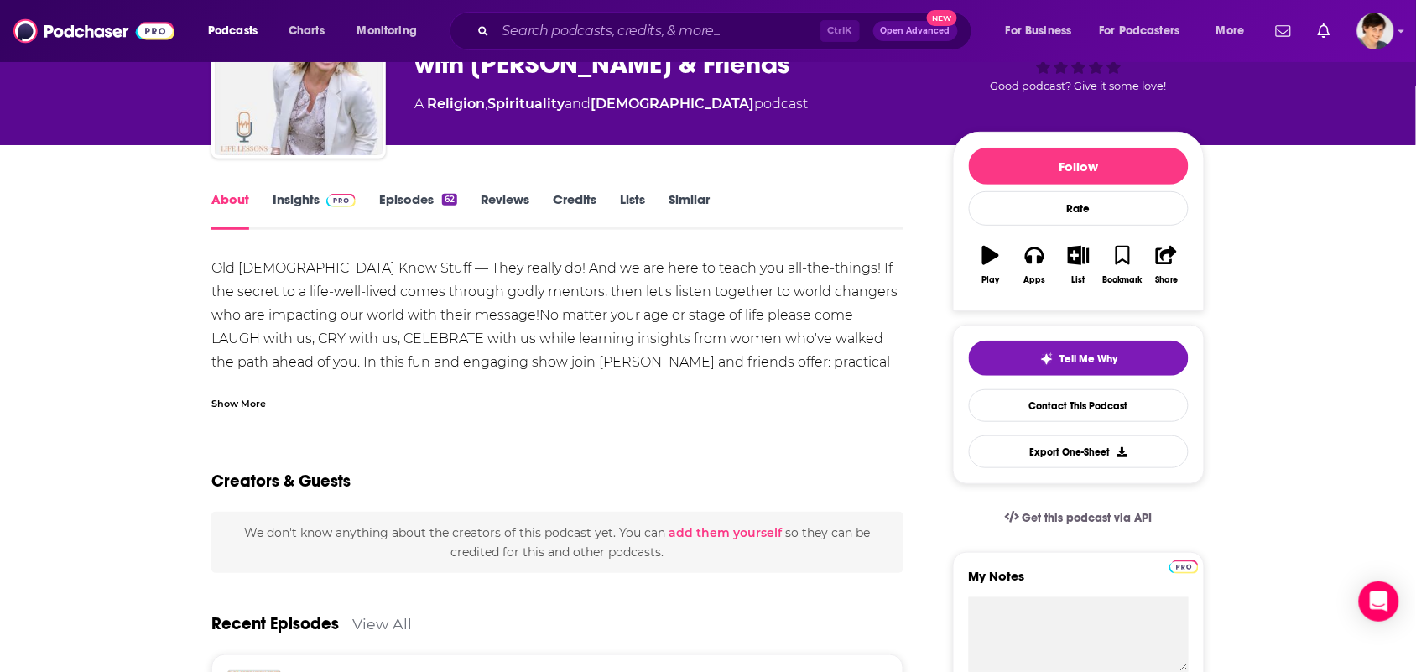
scroll to position [314, 0]
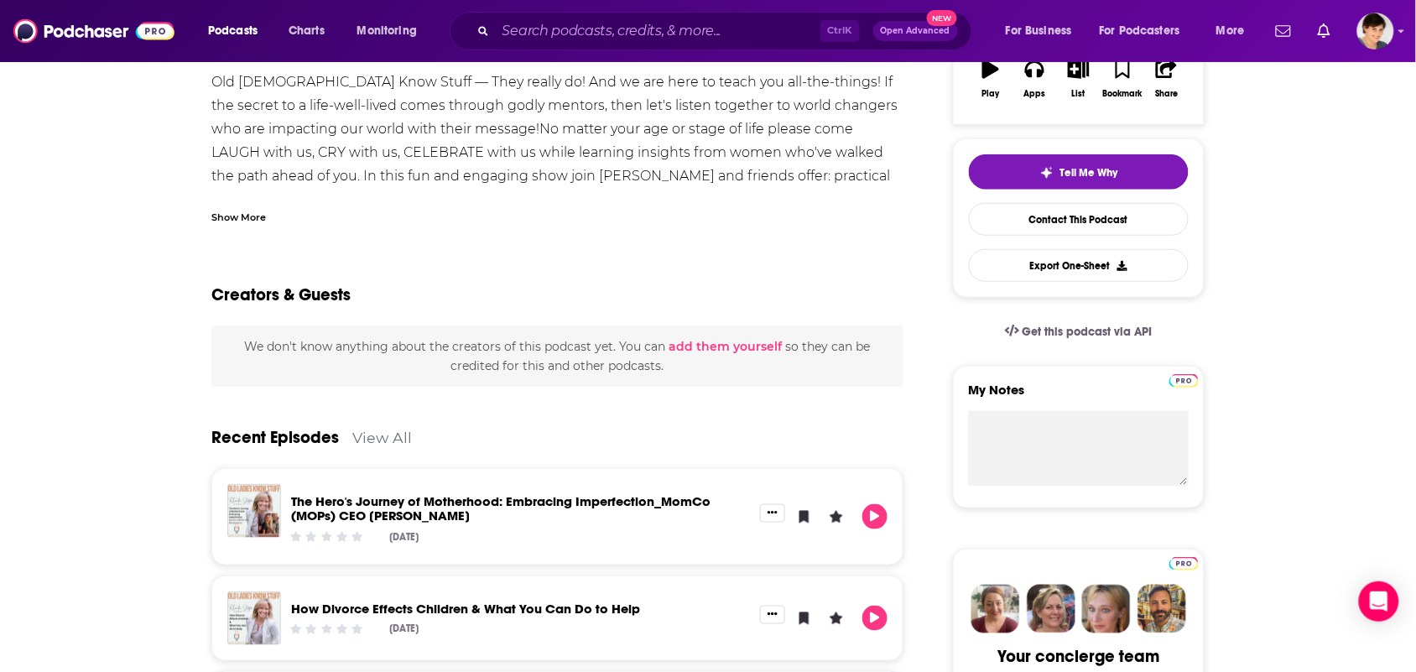
click at [273, 222] on div "Show More" at bounding box center [557, 210] width 692 height 29
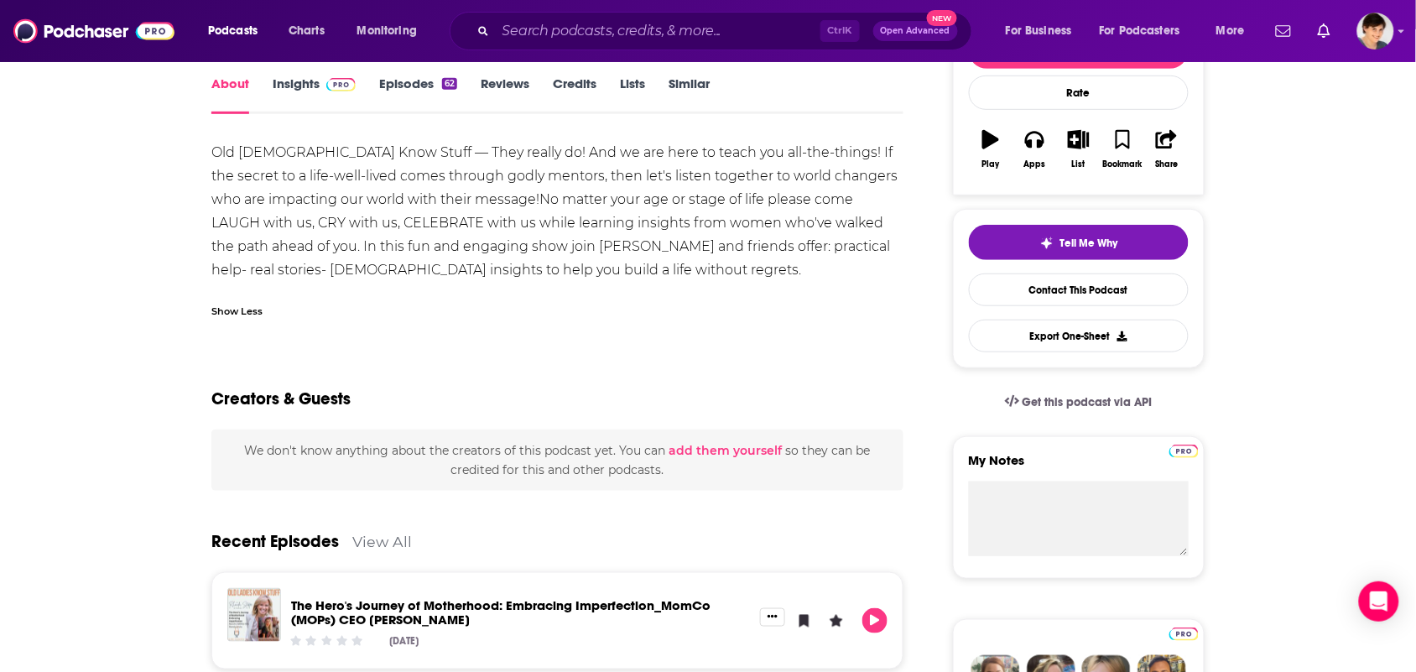
scroll to position [210, 0]
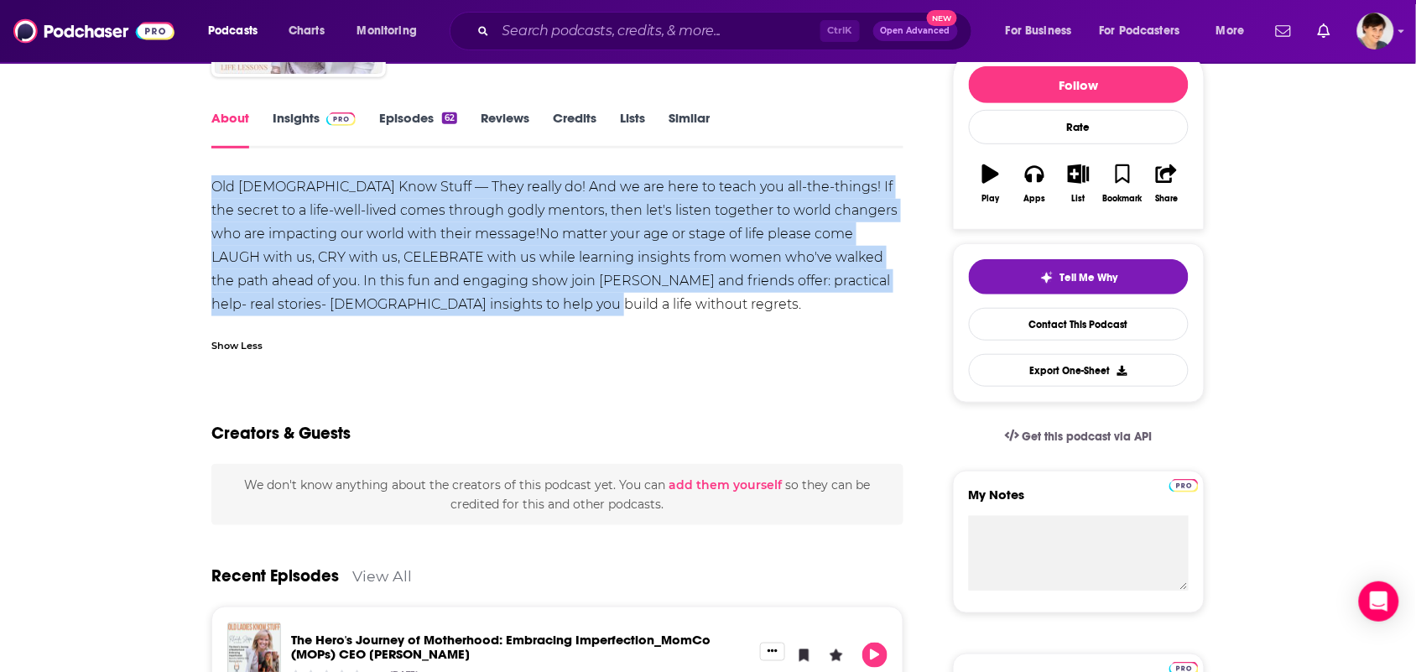
drag, startPoint x: 550, startPoint y: 296, endPoint x: 172, endPoint y: 195, distance: 391.6
copy div "Old Ladies Know Stuff –– They really do! And we are here to teach you all-the-t…"
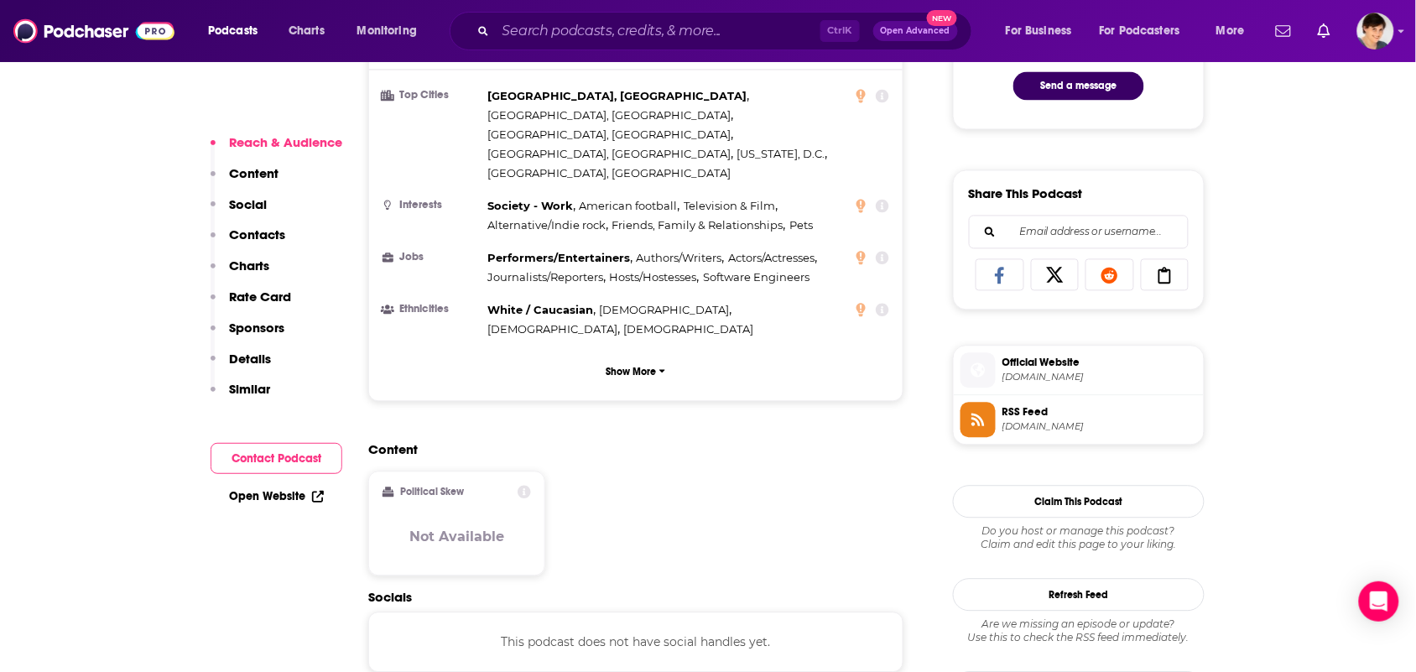
scroll to position [1363, 0]
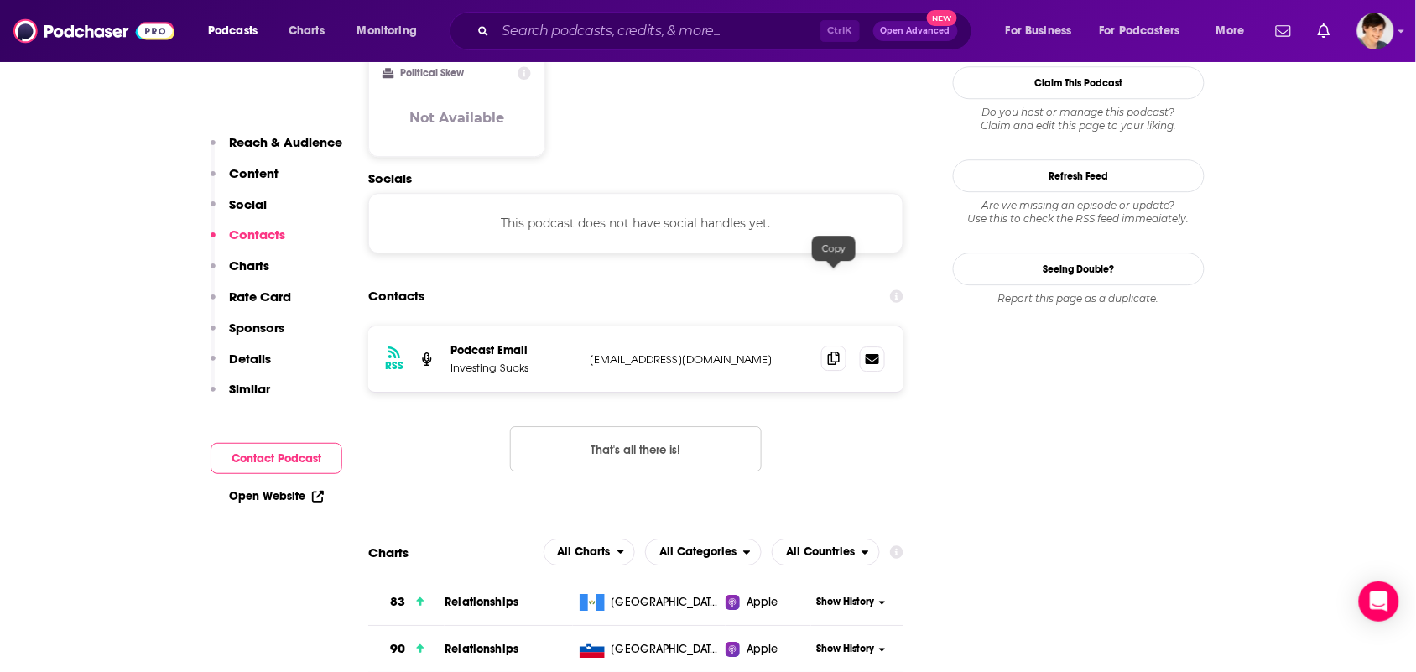
click at [828, 346] on span at bounding box center [833, 358] width 25 height 25
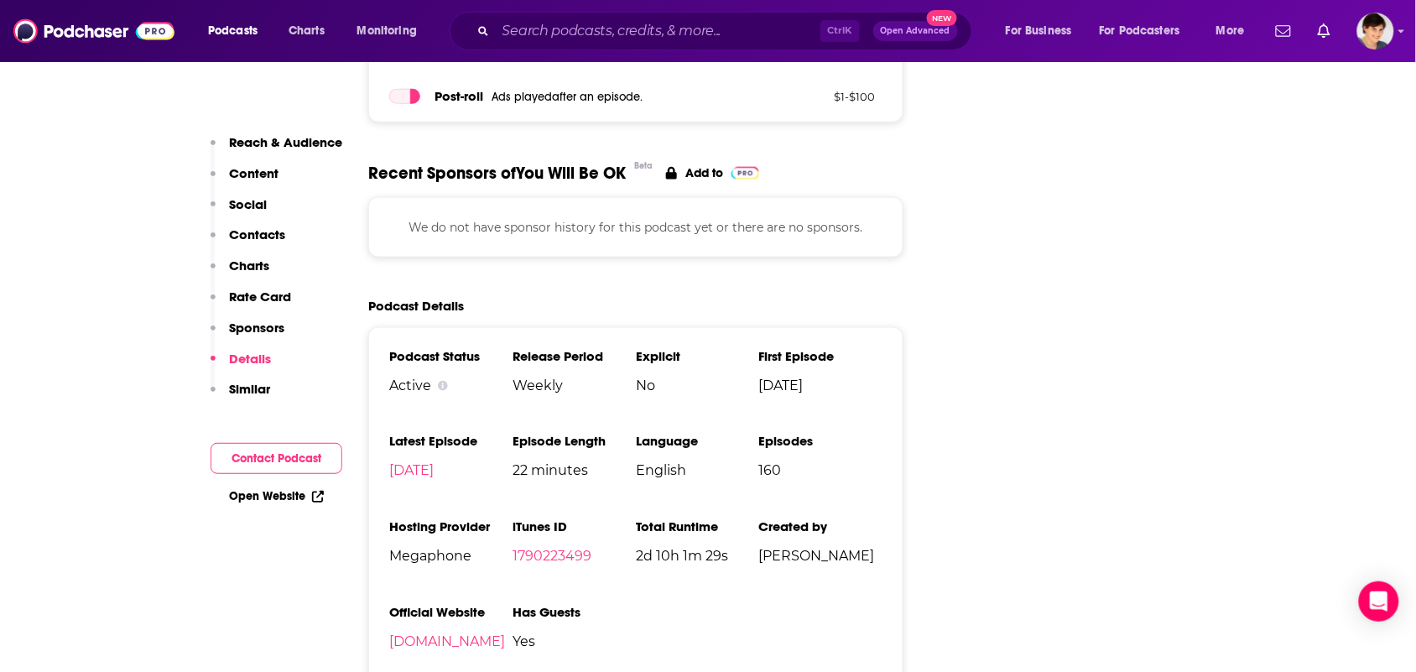
scroll to position [2411, 0]
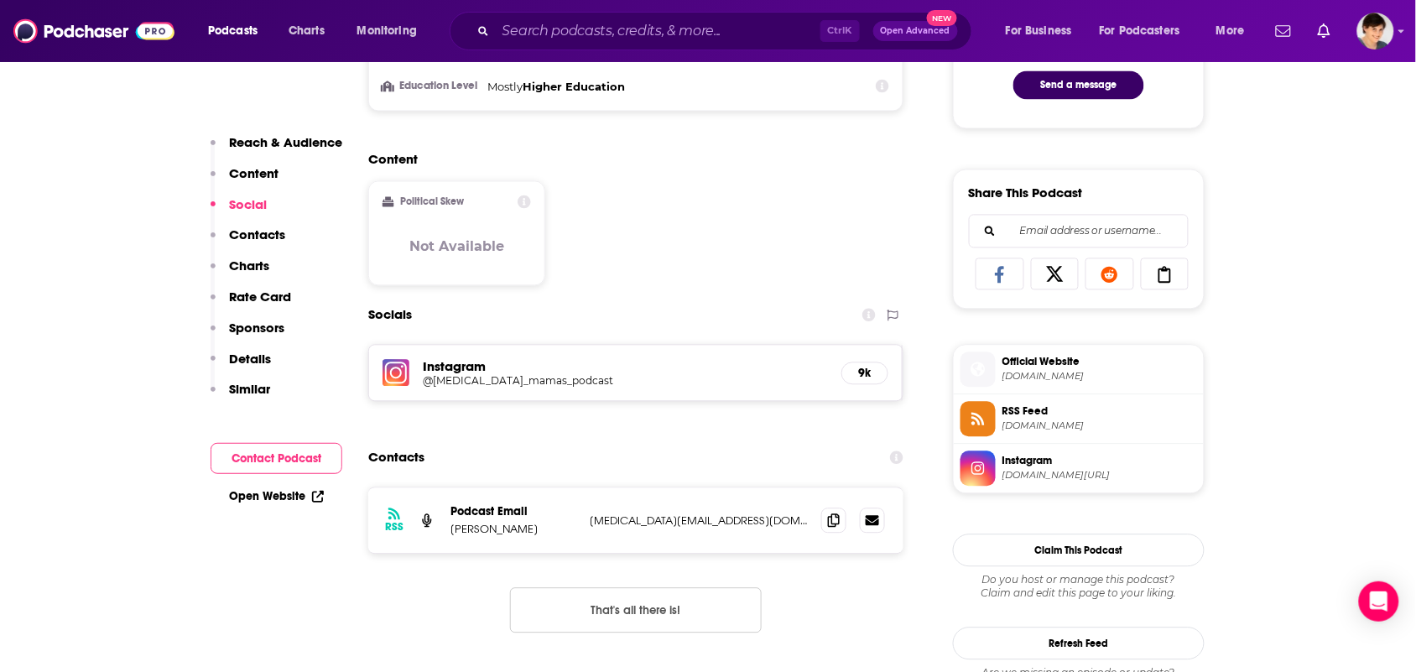
scroll to position [1048, 0]
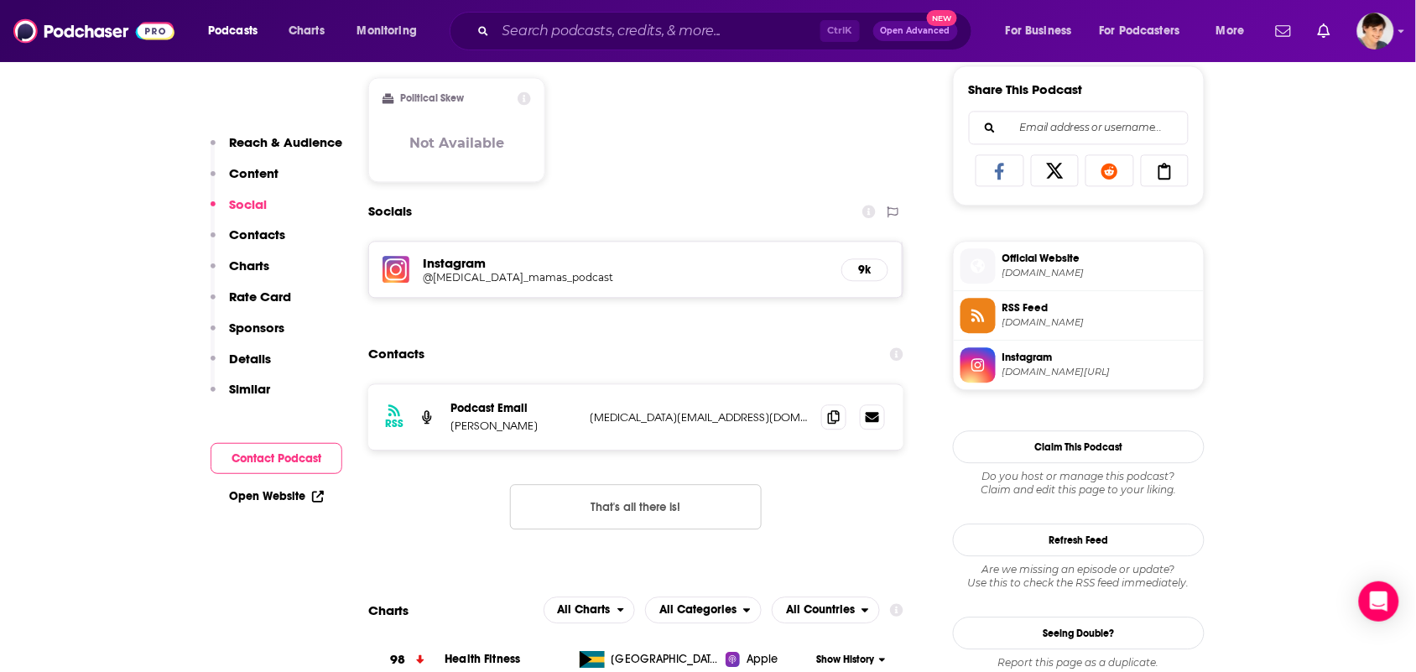
click at [812, 416] on div "RSS Podcast Email [PERSON_NAME] [MEDICAL_DATA][EMAIL_ADDRESS][DOMAIN_NAME] [MED…" at bounding box center [635, 416] width 535 height 65
click at [824, 424] on span at bounding box center [833, 415] width 25 height 25
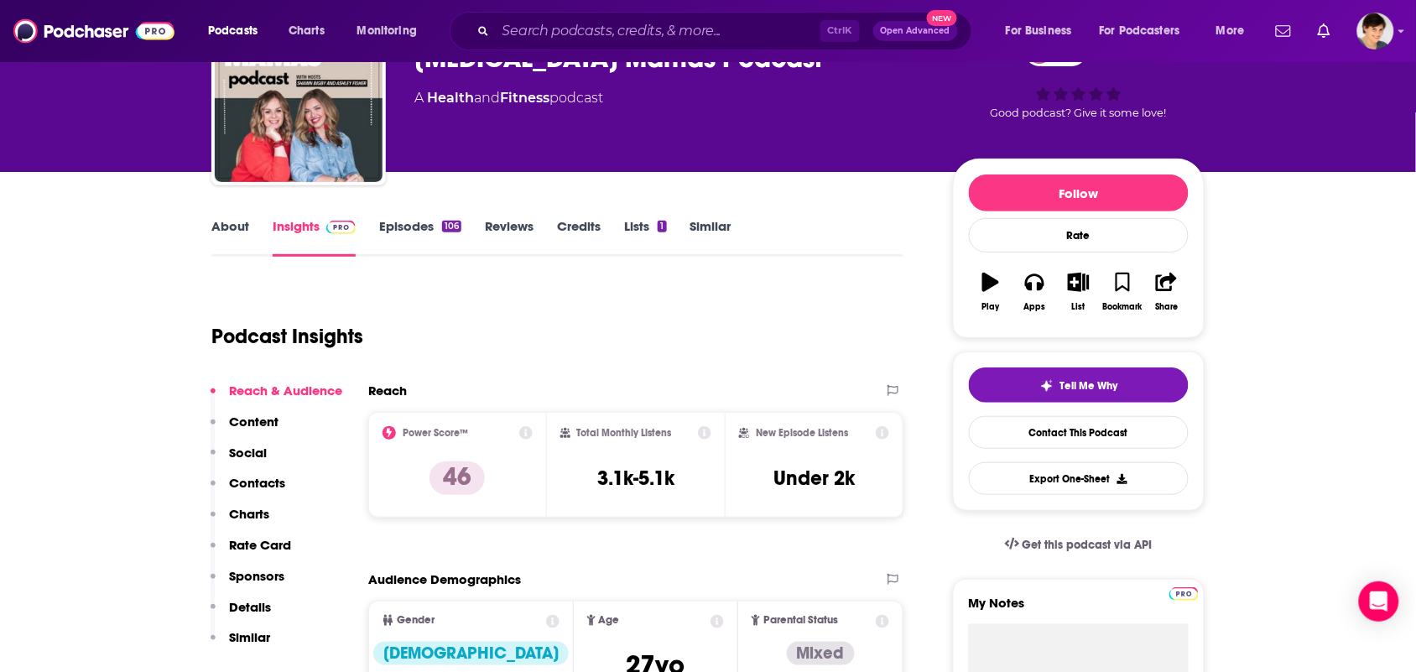
scroll to position [0, 0]
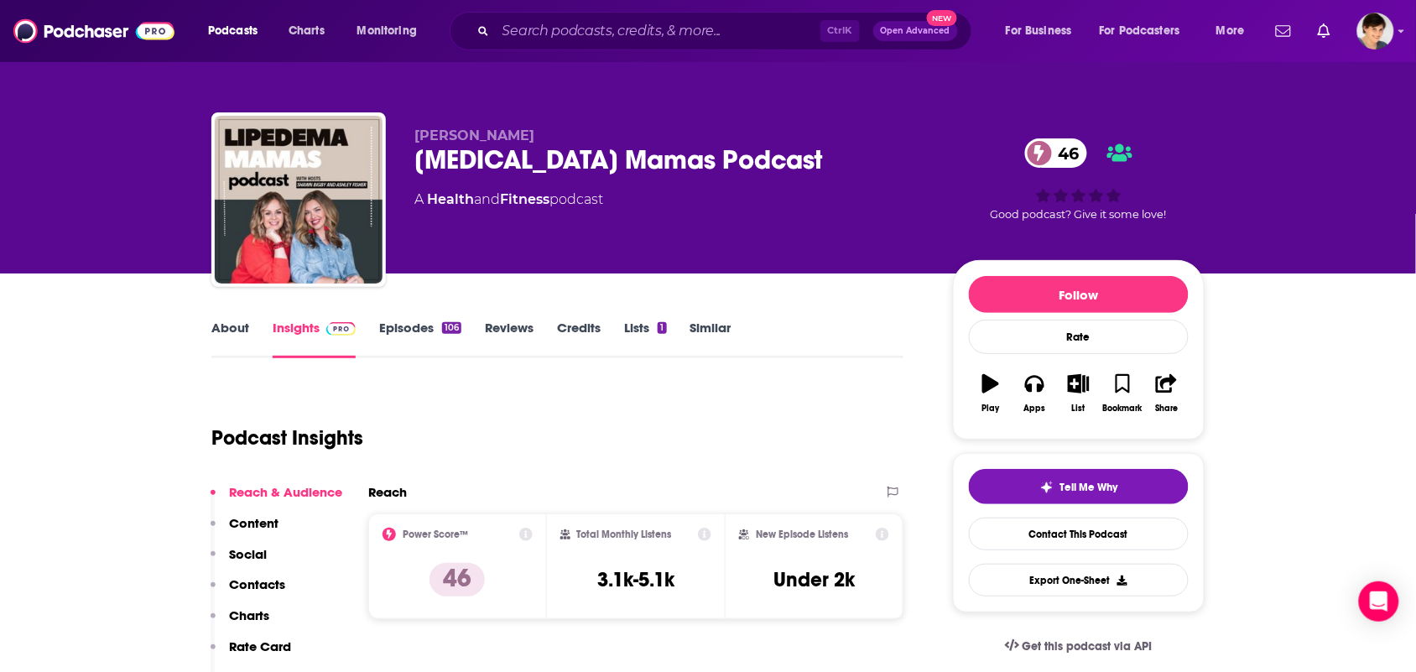
click at [235, 337] on link "About" at bounding box center [230, 339] width 38 height 39
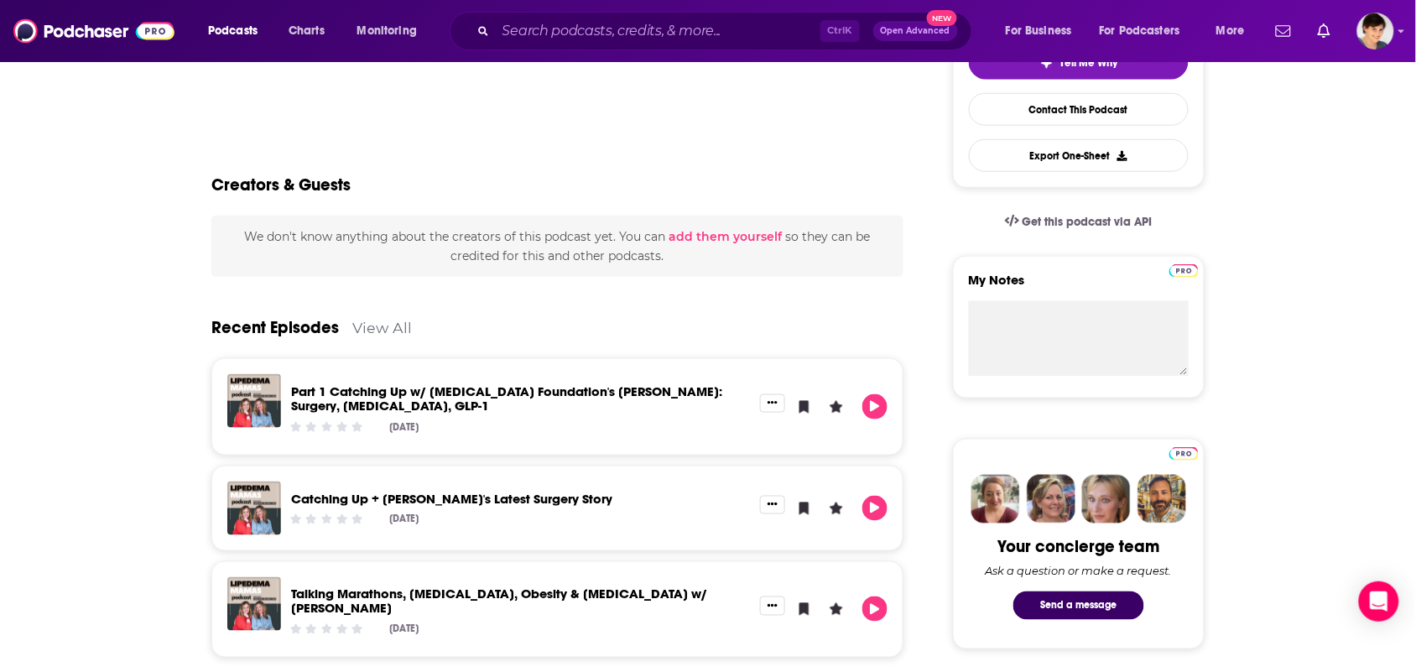
scroll to position [524, 0]
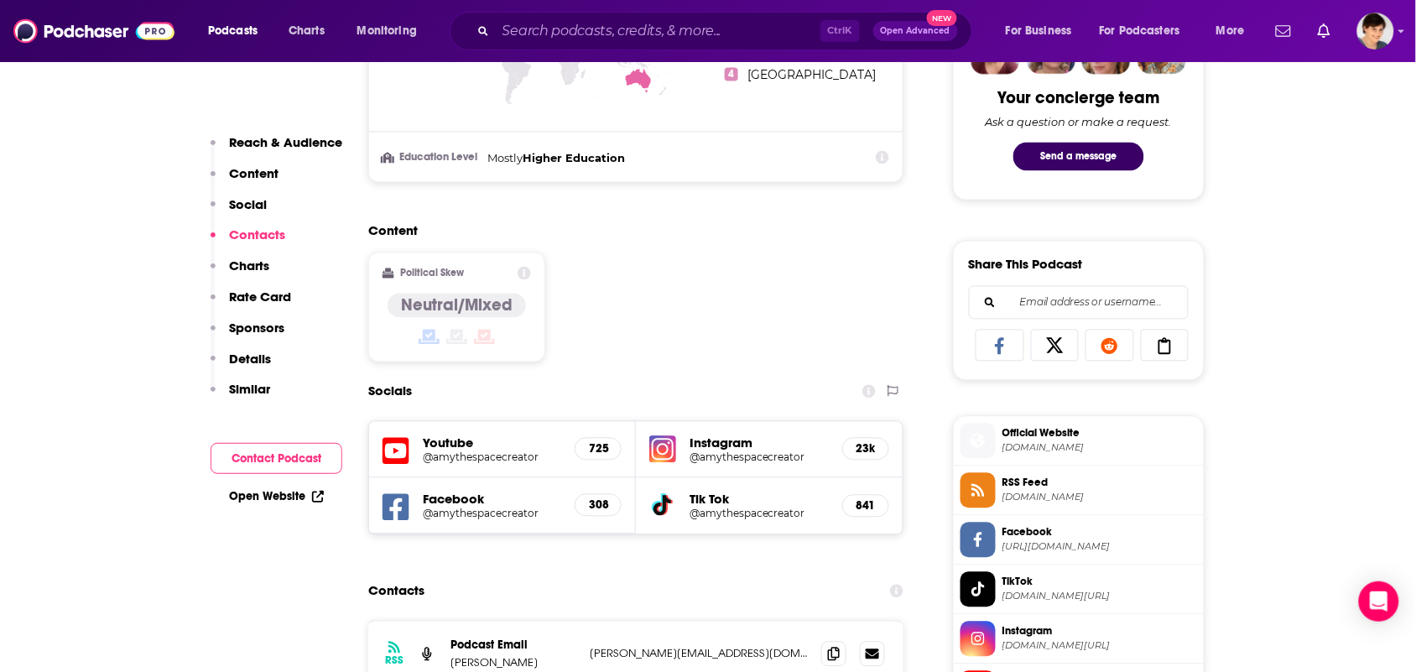
scroll to position [1153, 0]
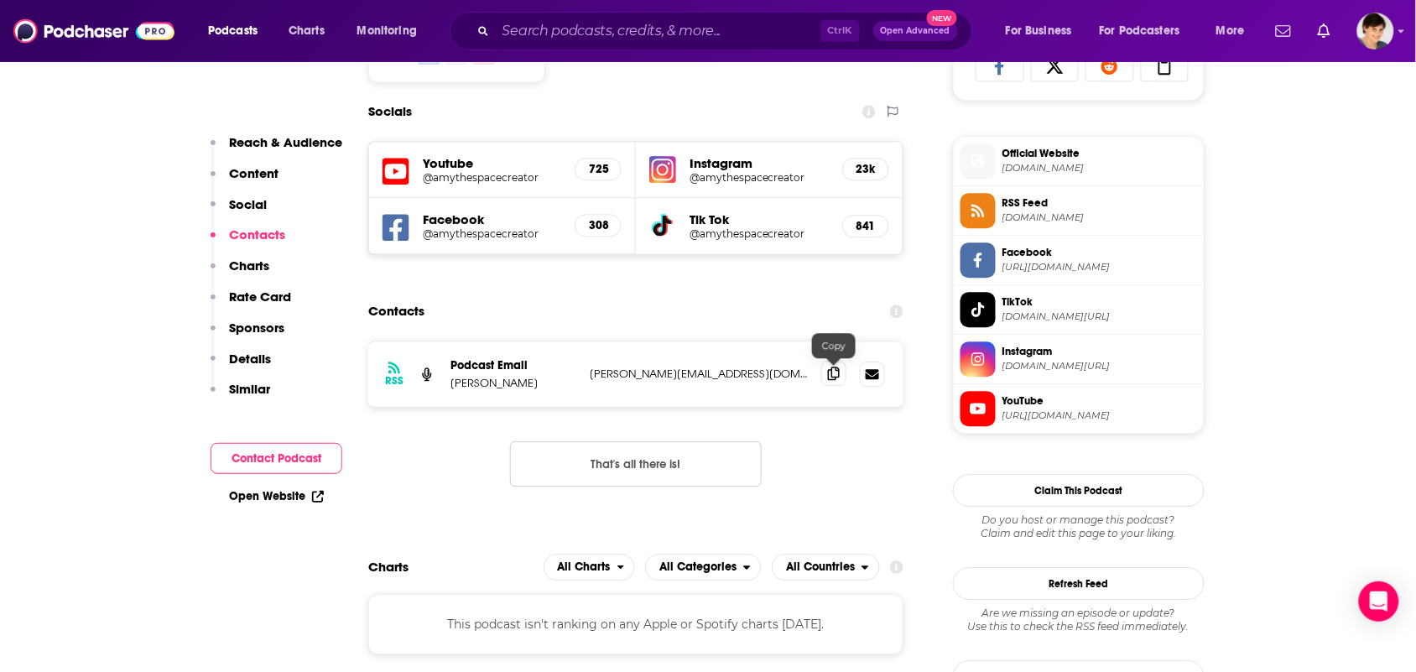
click at [829, 373] on icon at bounding box center [834, 372] width 12 height 13
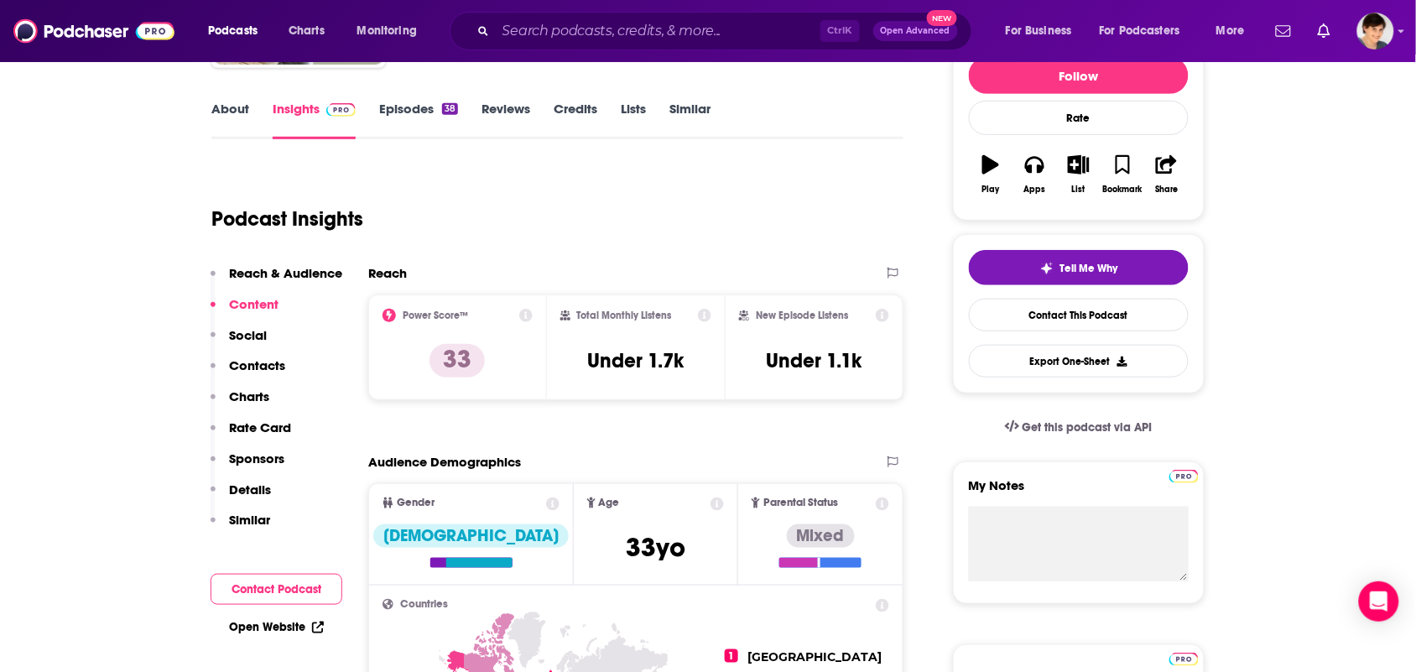
scroll to position [0, 0]
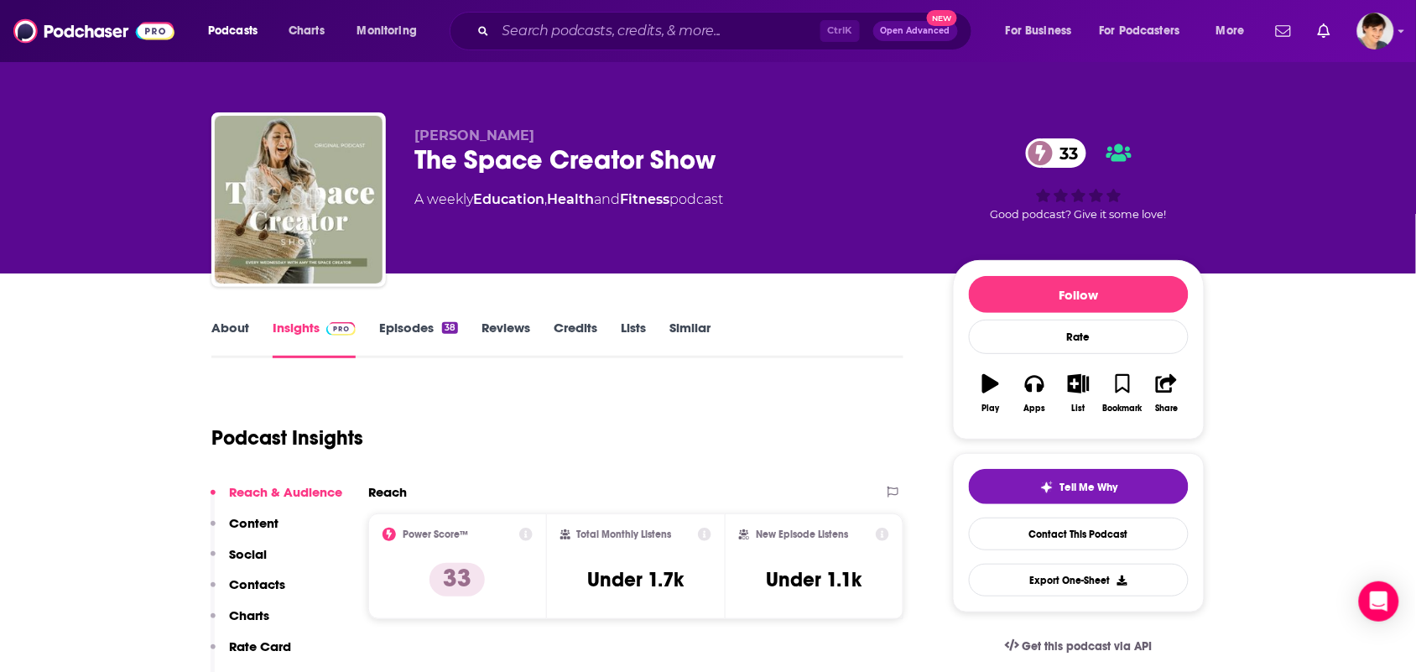
click at [224, 332] on link "About" at bounding box center [230, 339] width 38 height 39
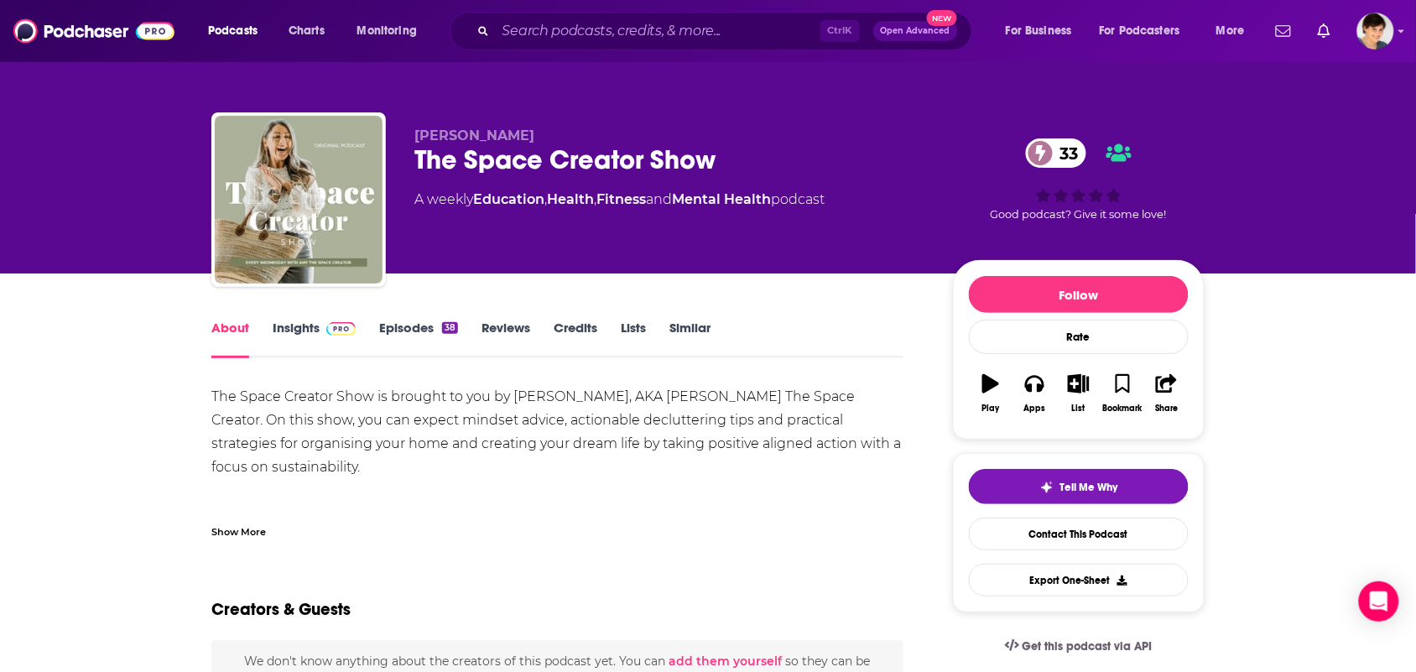
click at [309, 522] on div "Show More" at bounding box center [557, 525] width 692 height 29
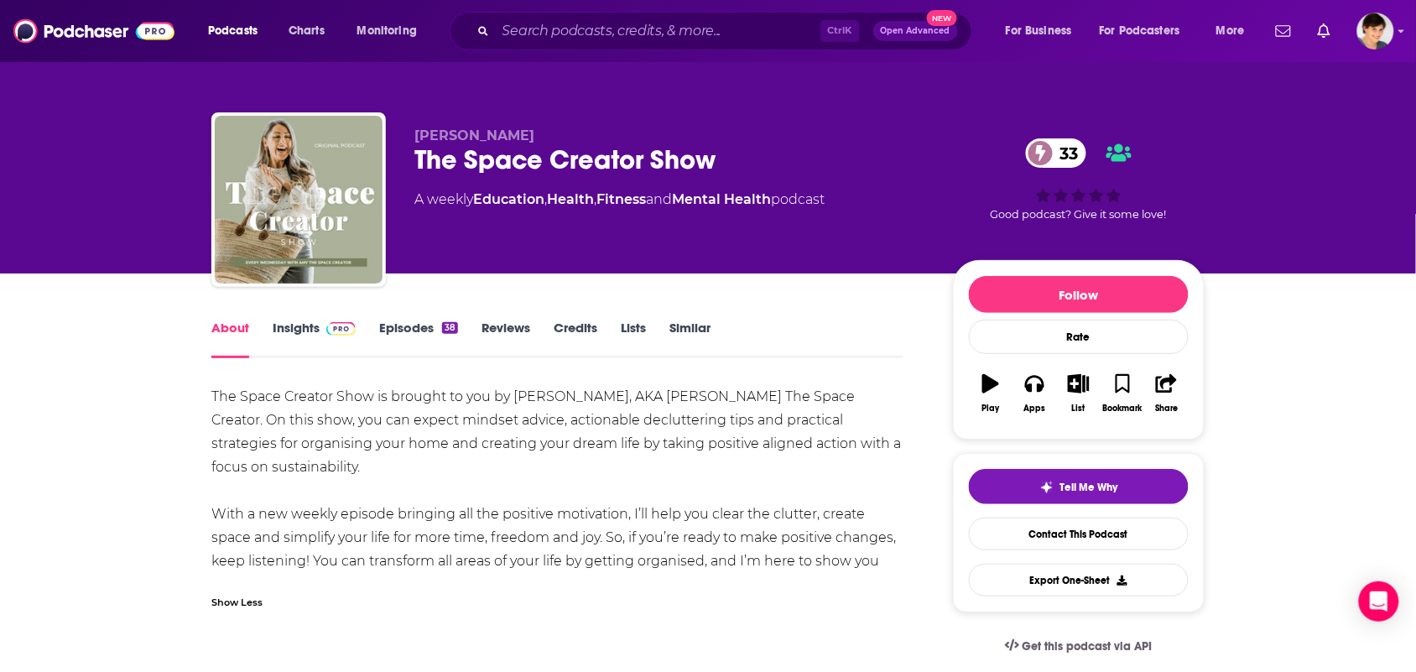
click at [394, 332] on link "Episodes 38" at bounding box center [418, 339] width 79 height 39
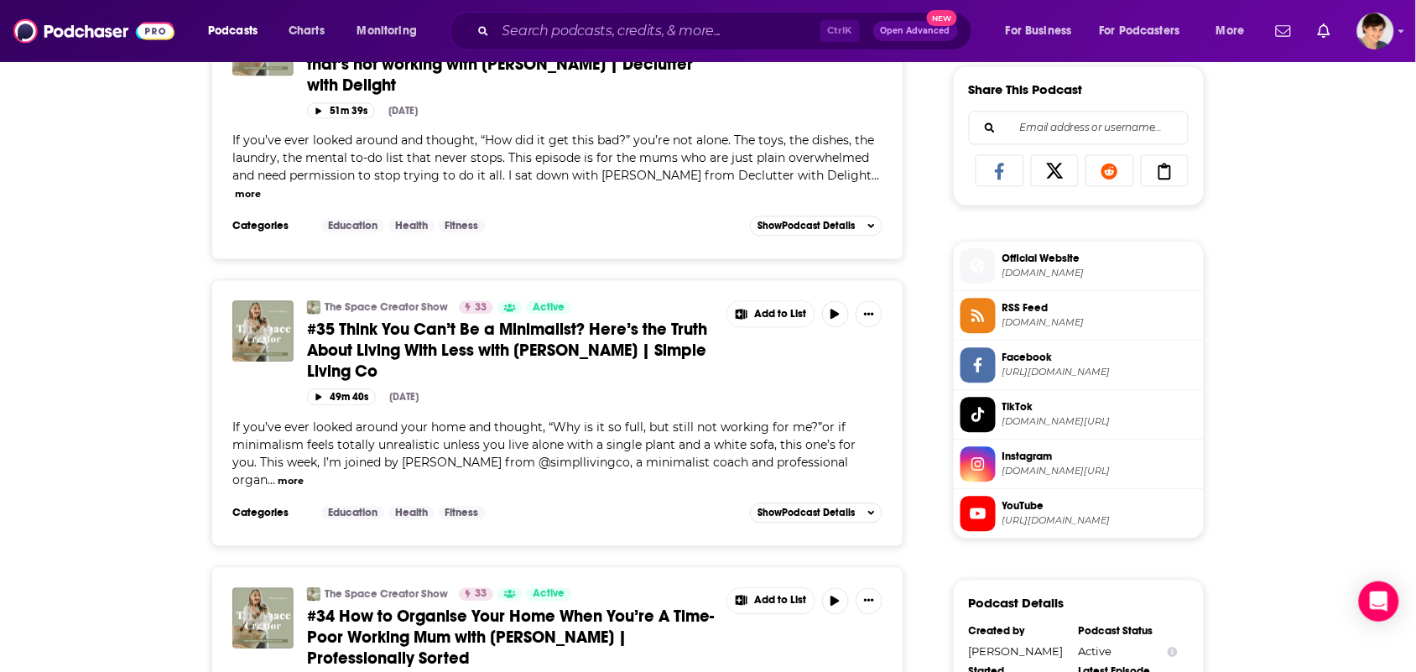
scroll to position [1153, 0]
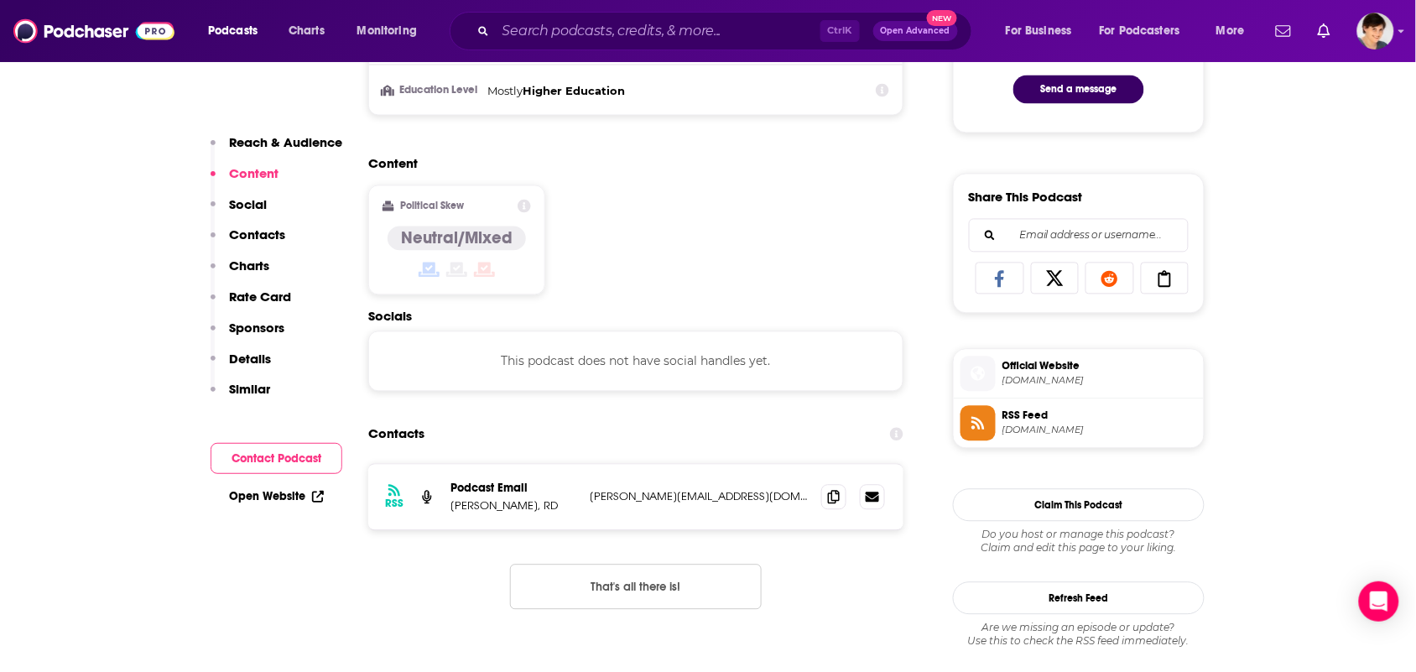
scroll to position [943, 0]
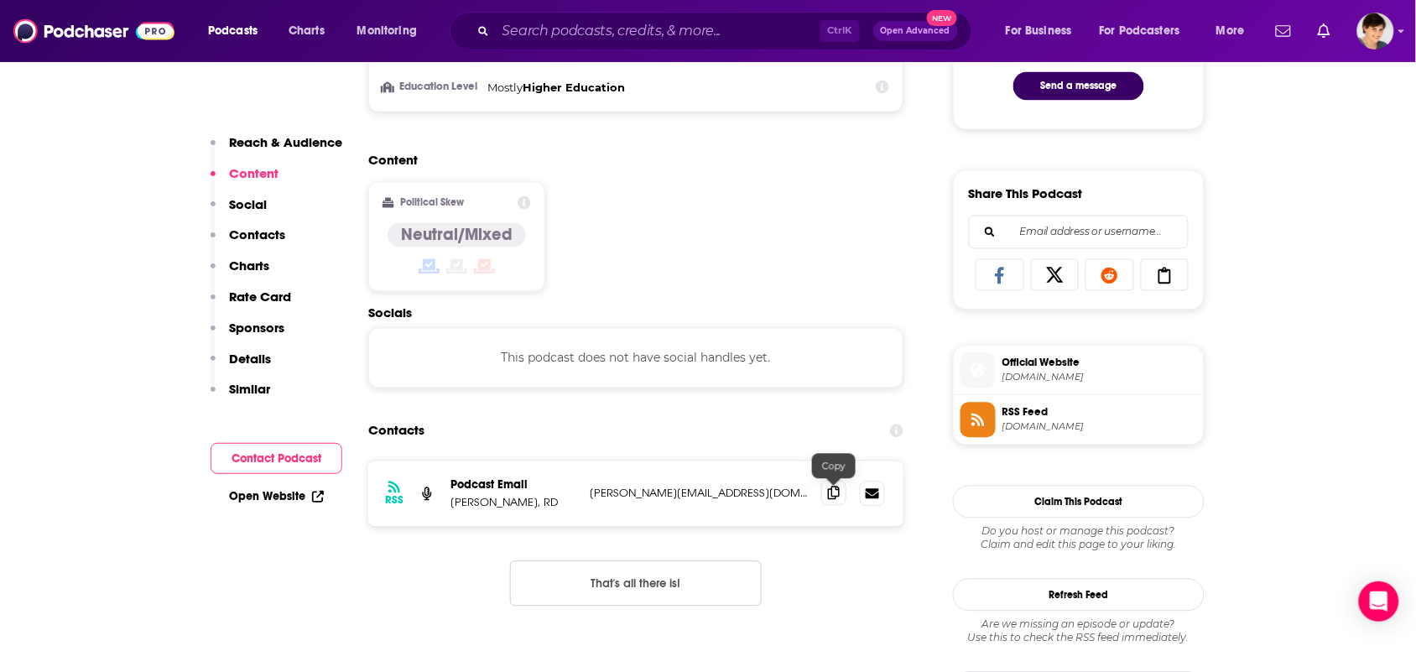
click at [824, 505] on span at bounding box center [833, 493] width 25 height 25
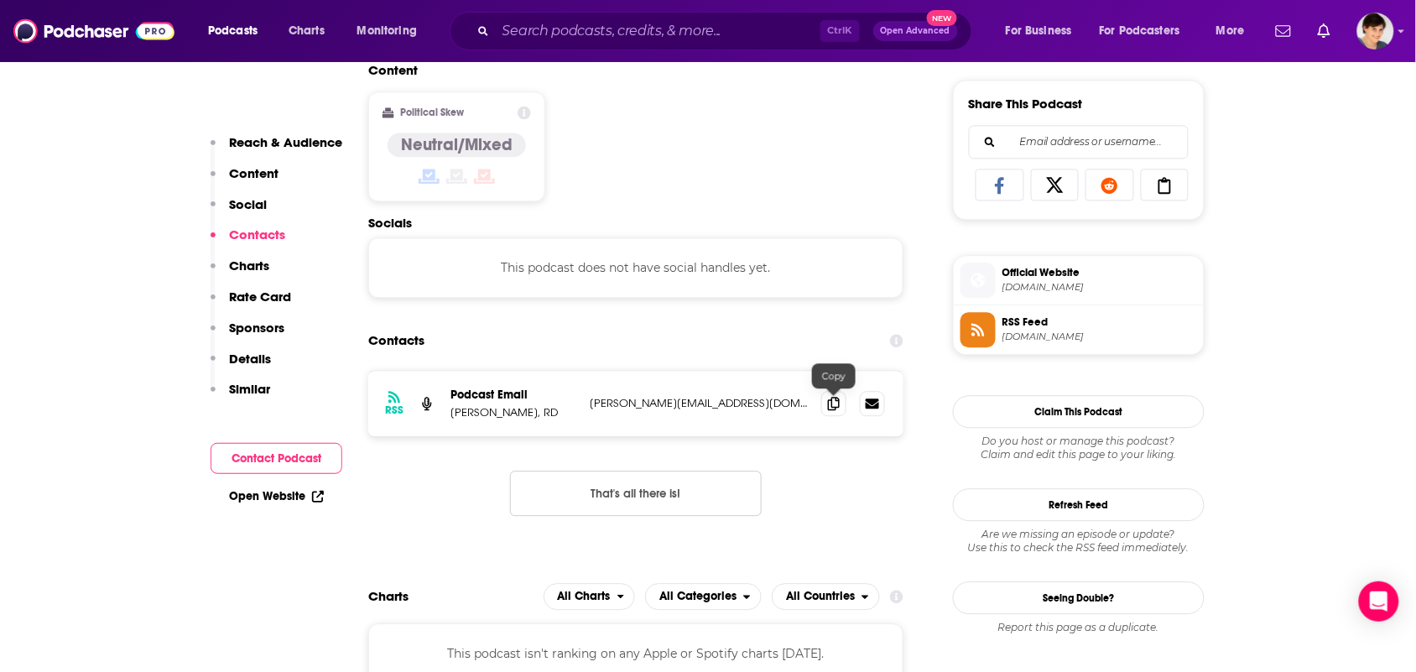
scroll to position [1048, 0]
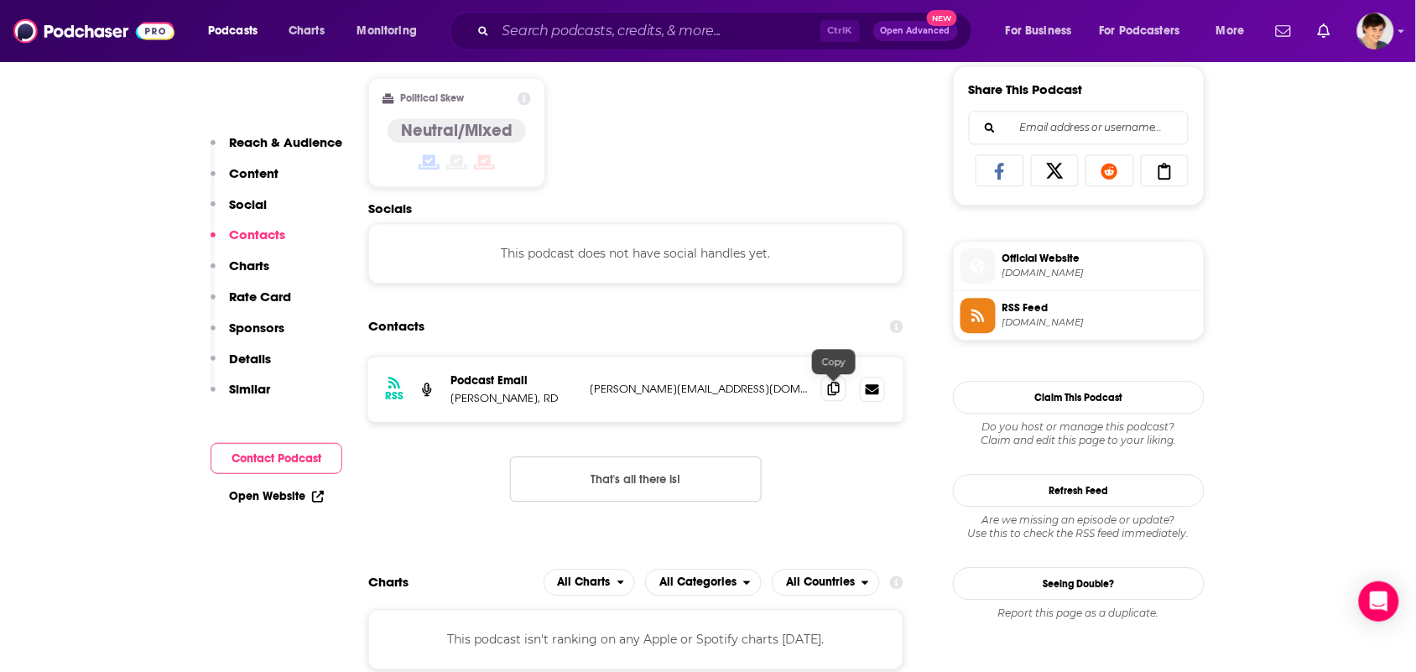
click at [831, 399] on span at bounding box center [833, 388] width 25 height 25
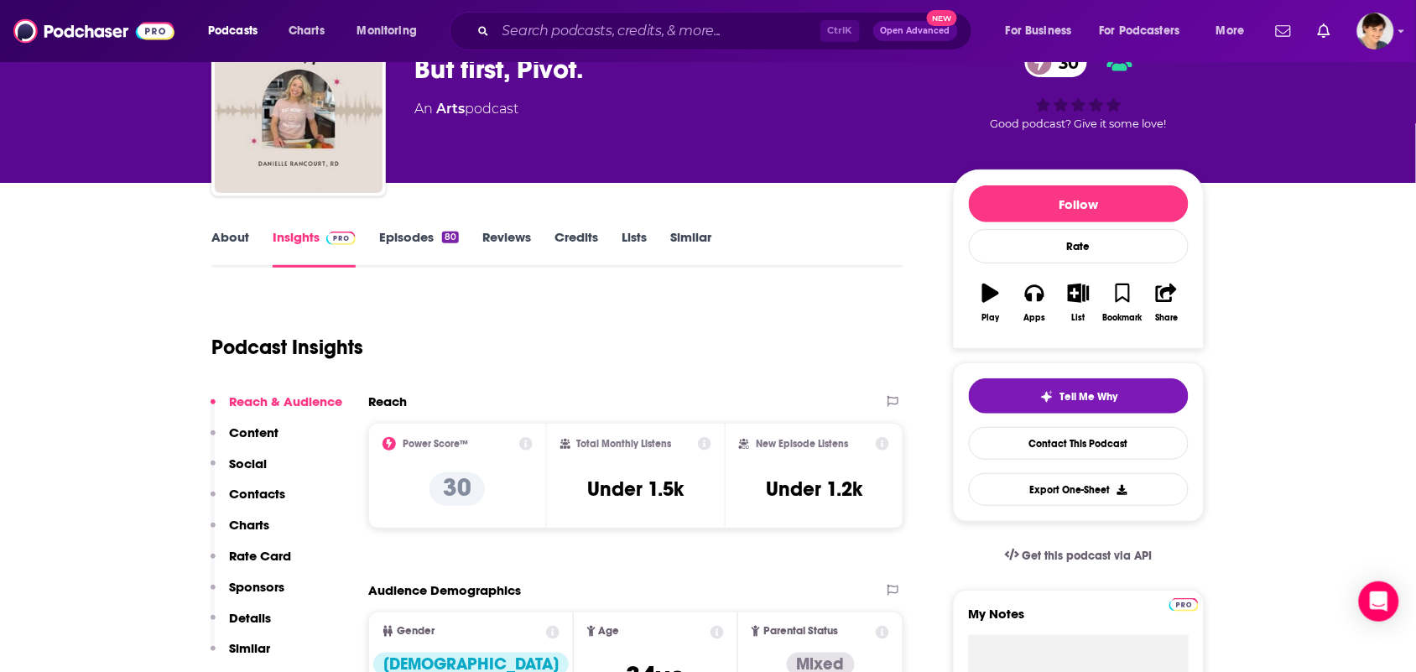
scroll to position [0, 0]
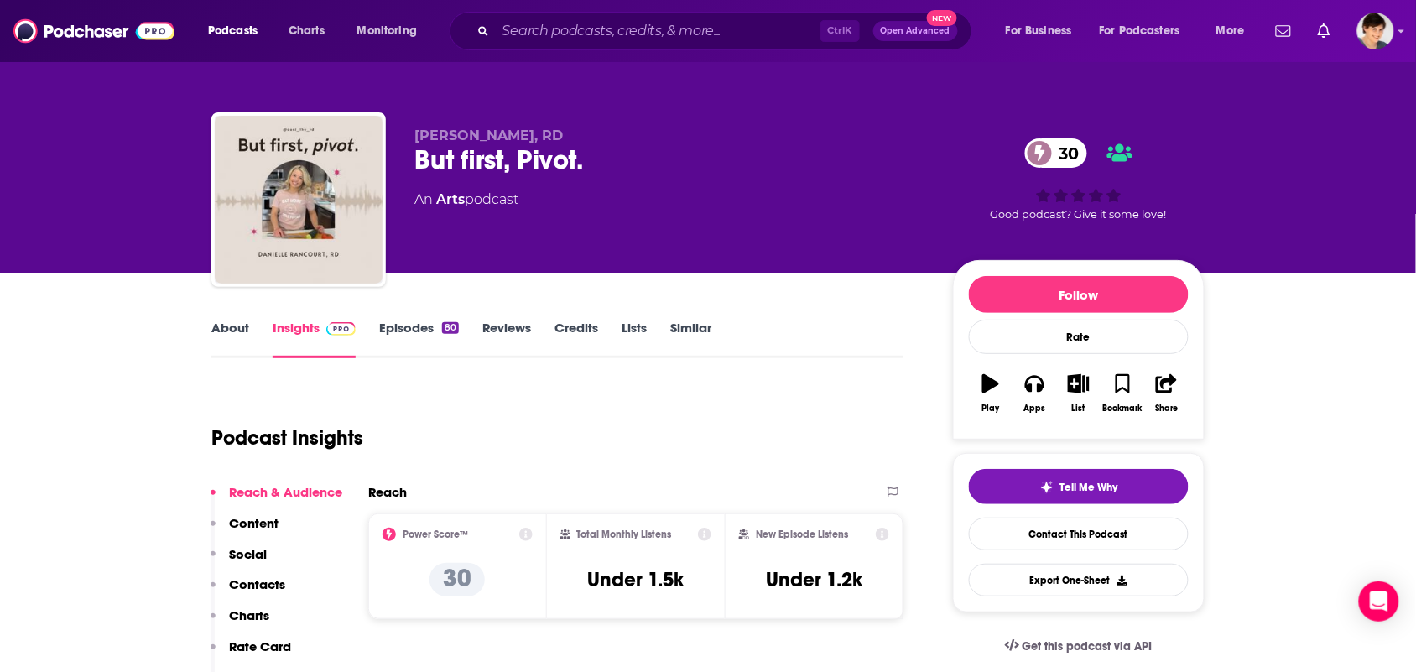
click at [228, 348] on link "About" at bounding box center [230, 339] width 38 height 39
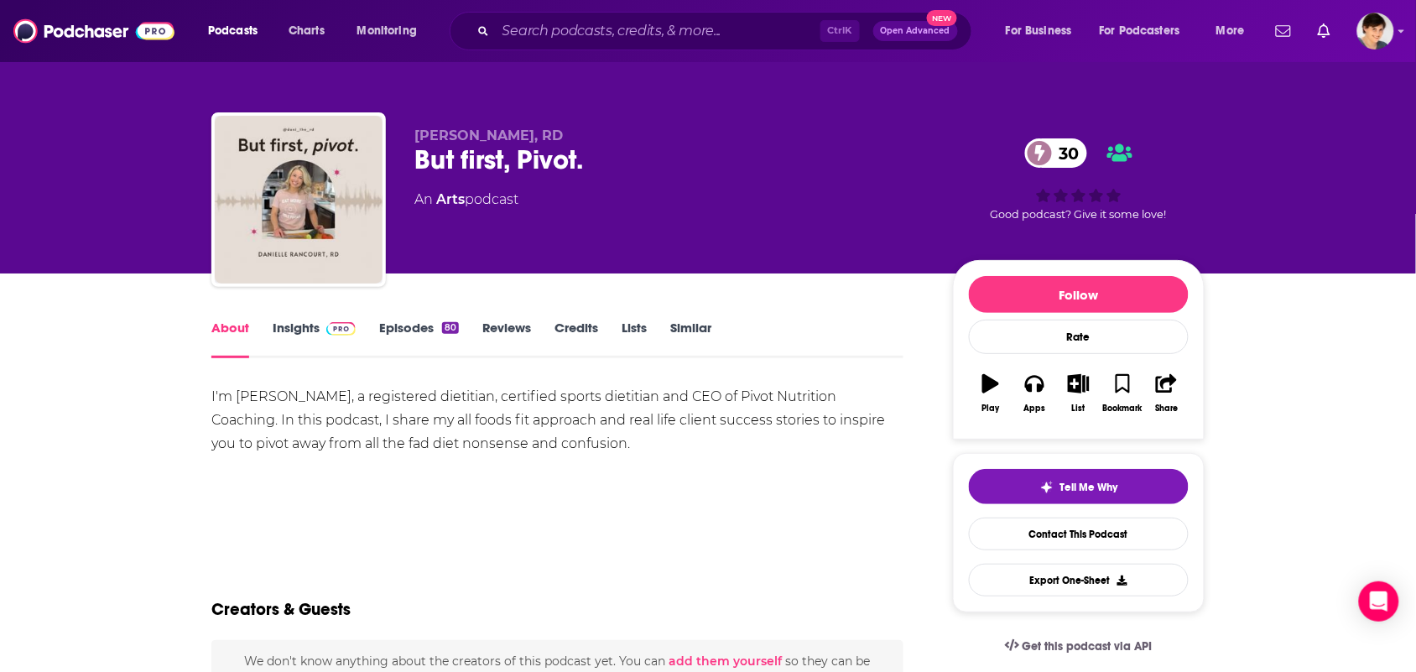
scroll to position [105, 0]
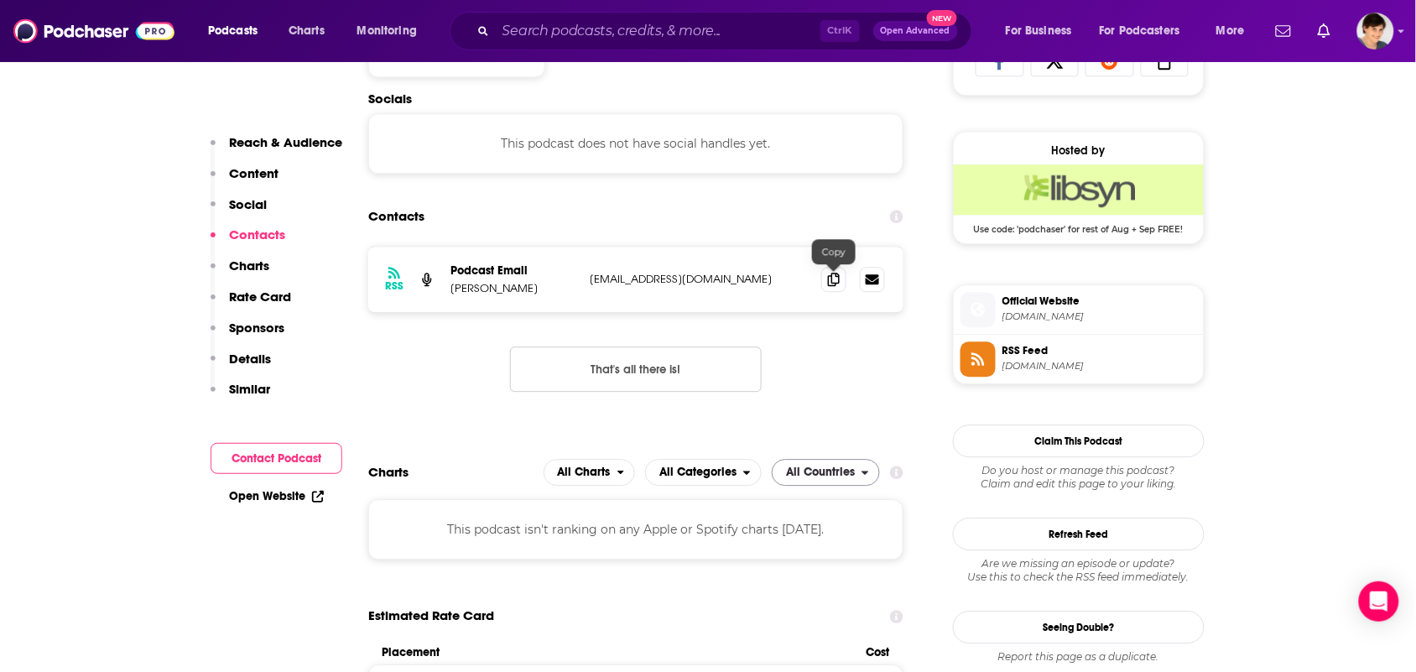
scroll to position [1258, 0]
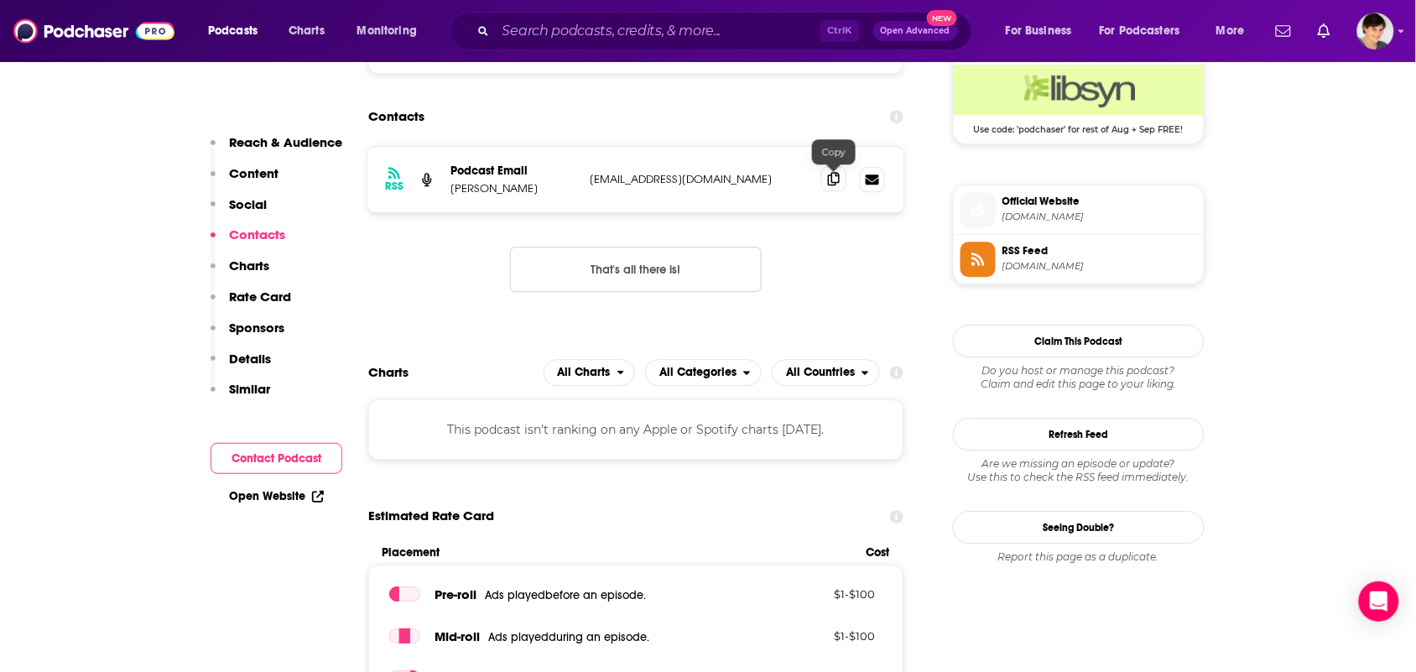
click at [839, 190] on span at bounding box center [833, 178] width 25 height 25
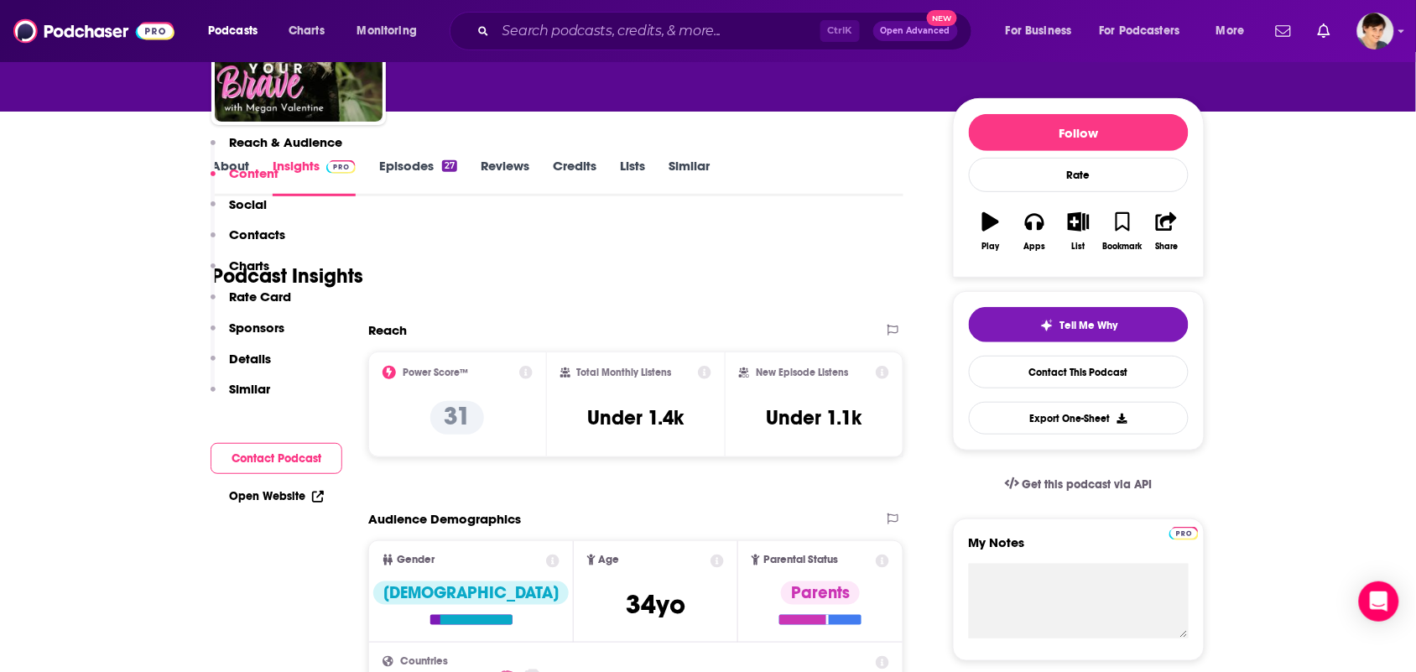
scroll to position [0, 0]
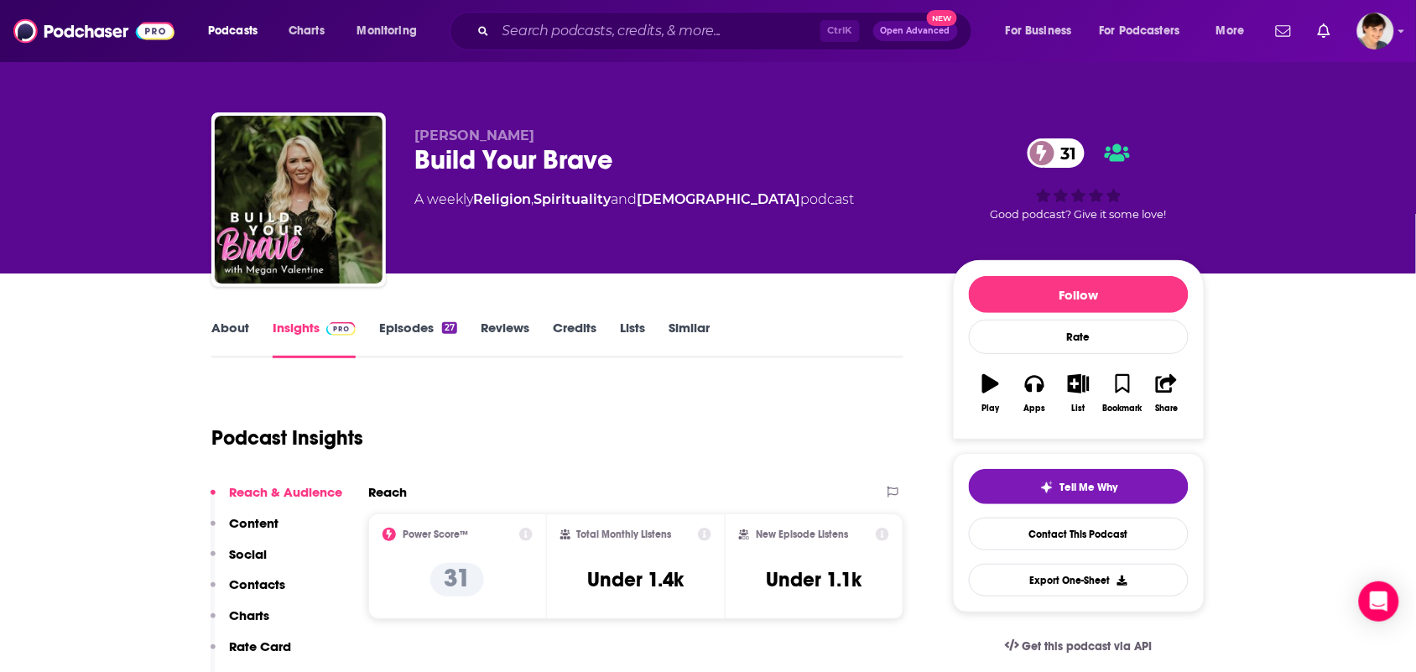
click at [237, 338] on link "About" at bounding box center [230, 339] width 38 height 39
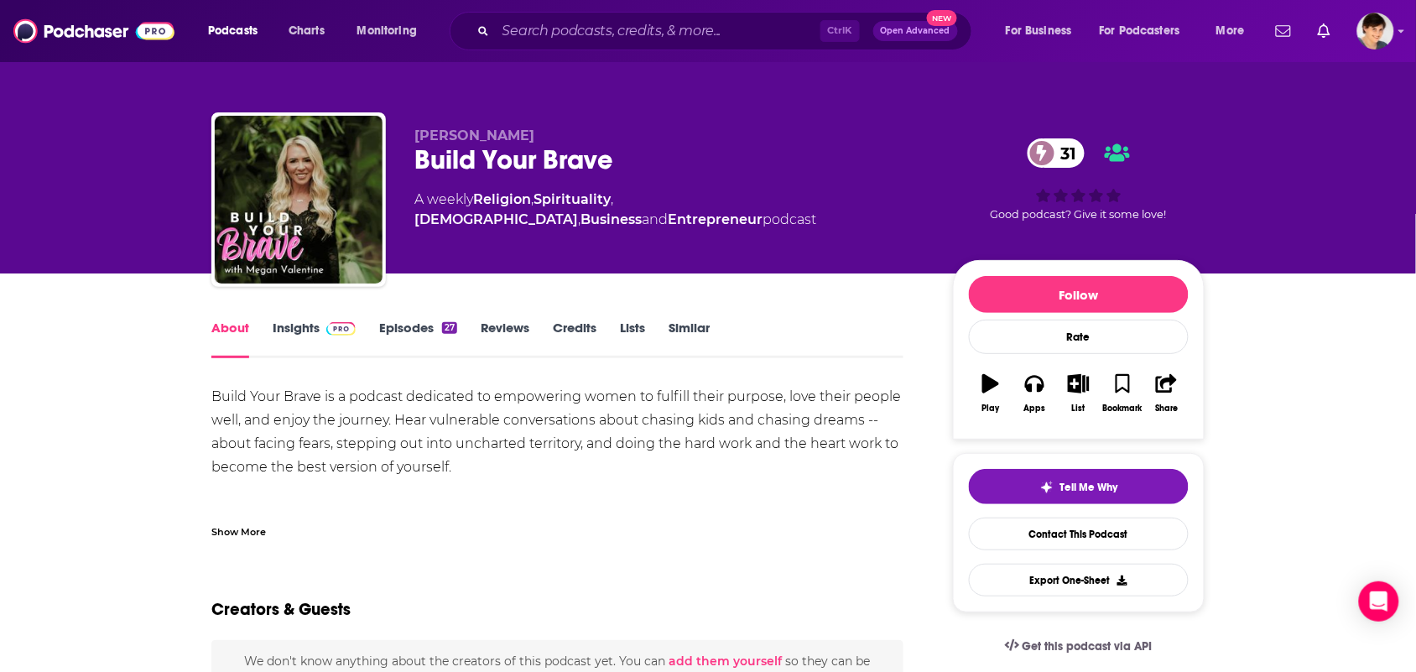
click at [287, 526] on div "Show More" at bounding box center [557, 525] width 692 height 29
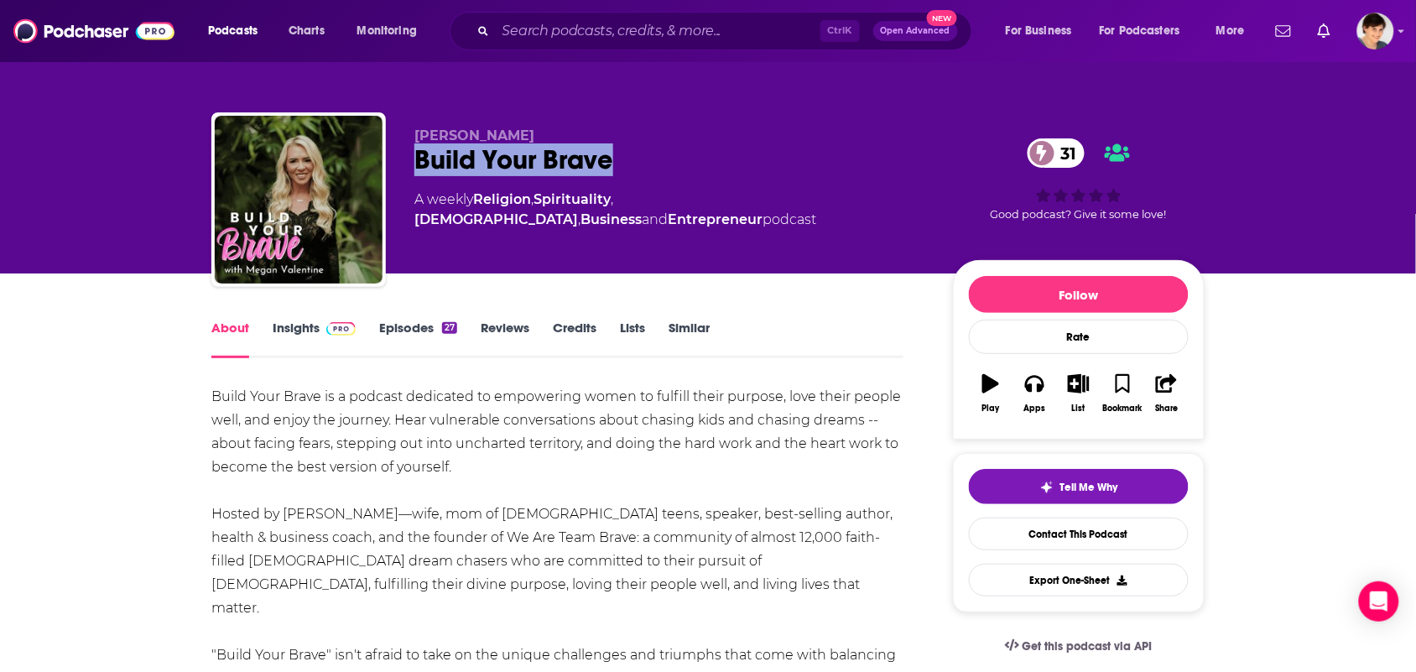
drag, startPoint x: 575, startPoint y: 153, endPoint x: 416, endPoint y: 155, distance: 159.4
click at [416, 155] on div "Build Your Brave 31" at bounding box center [670, 159] width 512 height 33
copy h1 "Build Your Brave"
drag, startPoint x: 528, startPoint y: 147, endPoint x: 447, endPoint y: 115, distance: 87.4
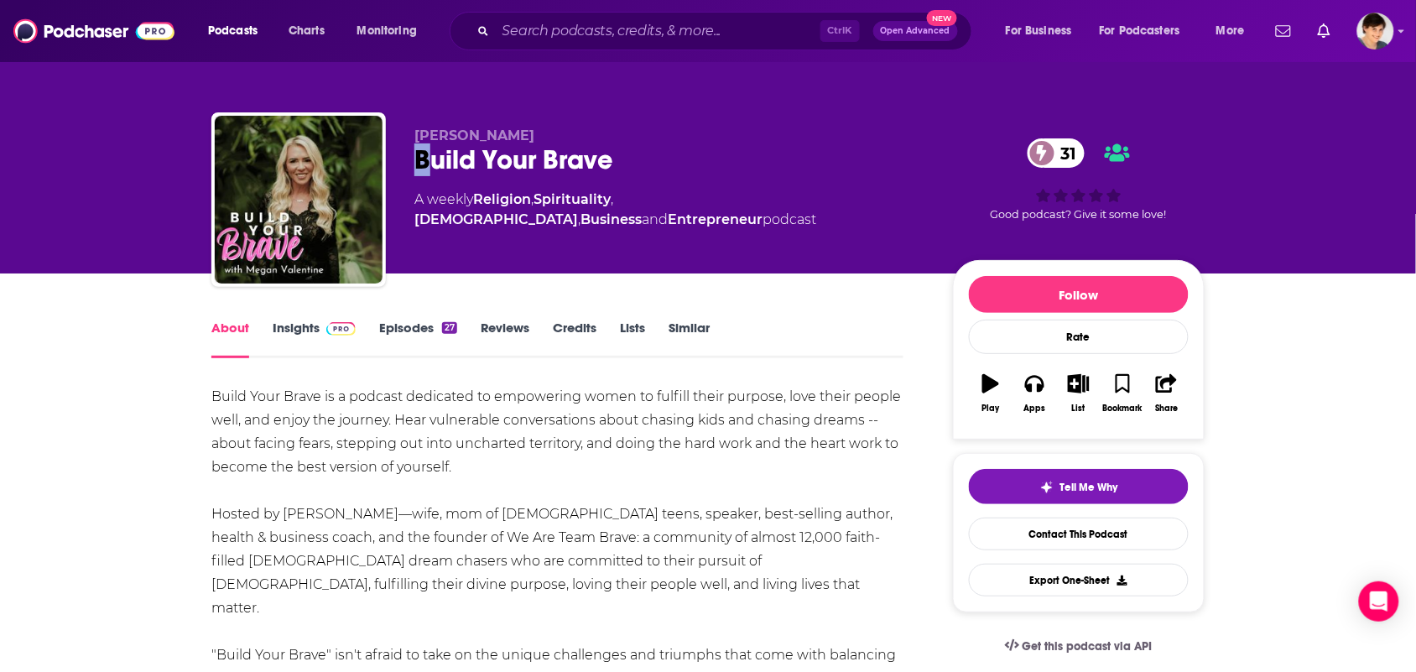
click at [429, 145] on div "Megan Valentine Build Your Brave 31 A weekly Religion , Spirituality , Christia…" at bounding box center [670, 194] width 512 height 134
click at [555, 137] on p "Megan Valentine" at bounding box center [670, 135] width 512 height 16
drag, startPoint x: 543, startPoint y: 135, endPoint x: 432, endPoint y: 123, distance: 112.2
click at [422, 137] on p "Megan Valentine" at bounding box center [670, 135] width 512 height 16
copy span "egan Valentine"
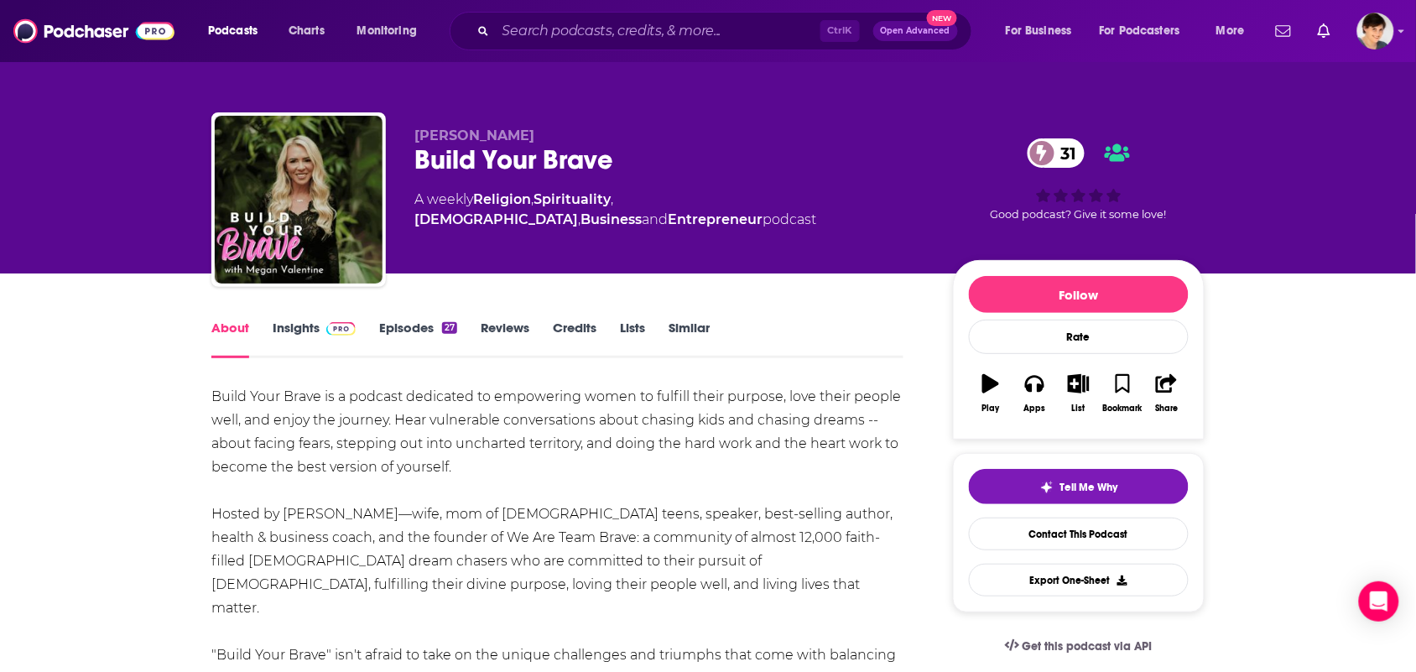
click at [550, 107] on div "Megan Valentine Build Your Brave 31 A weekly Religion , Spirituality , Christia…" at bounding box center [708, 182] width 1018 height 181
drag, startPoint x: 556, startPoint y: 130, endPoint x: 416, endPoint y: 137, distance: 140.2
click at [413, 139] on div "Megan Valentine Build Your Brave 31 A weekly Religion , Spirituality , Christia…" at bounding box center [707, 202] width 993 height 181
copy span "Megan Valentine"
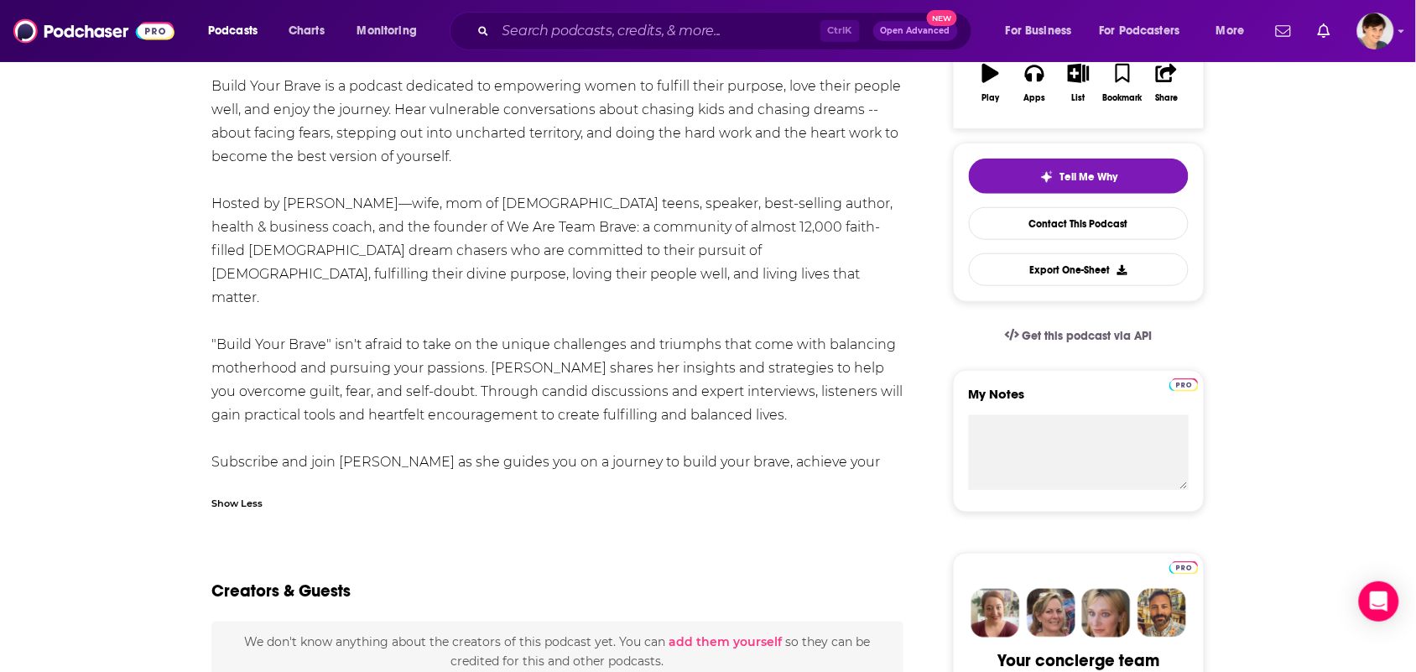
scroll to position [314, 0]
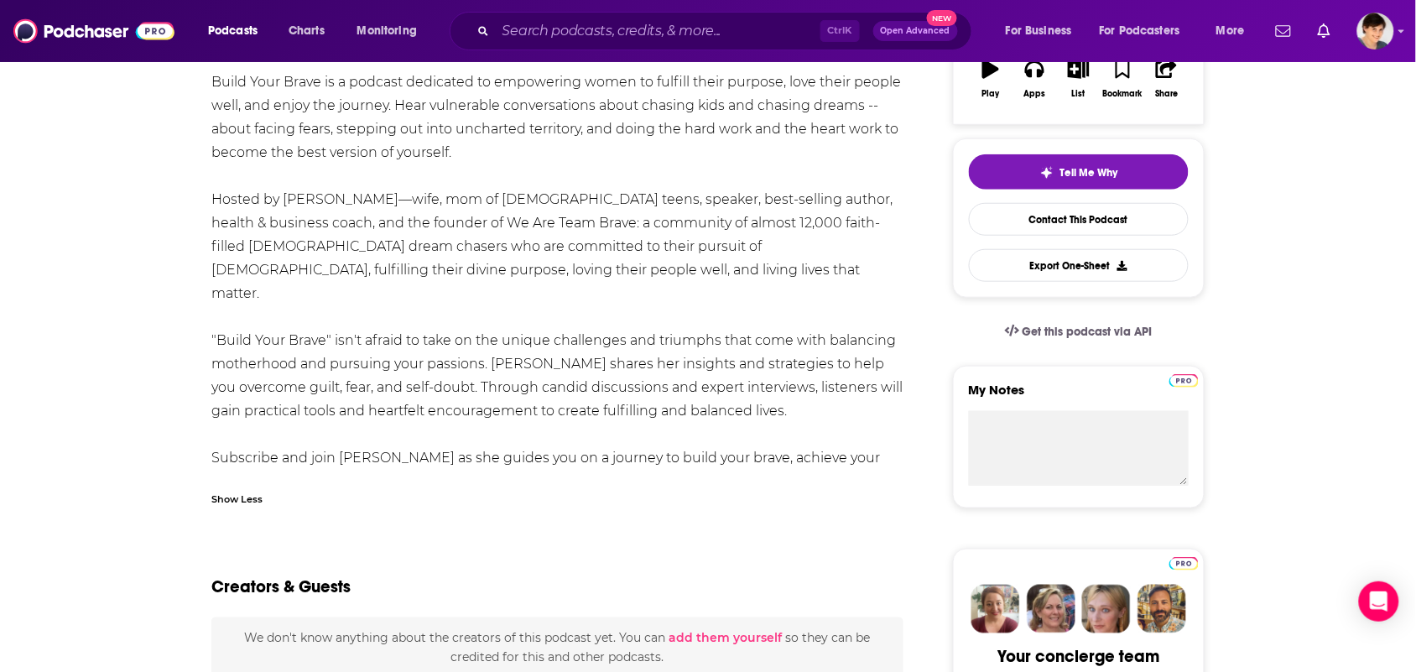
drag, startPoint x: 451, startPoint y: 463, endPoint x: 268, endPoint y: 379, distance: 201.1
click at [268, 379] on div "Build Your Brave is a podcast dedicated to empowering women to fulfill their pu…" at bounding box center [557, 281] width 692 height 423
click at [545, 394] on div "Build Your Brave is a podcast dedicated to empowering women to fulfill their pu…" at bounding box center [557, 281] width 692 height 423
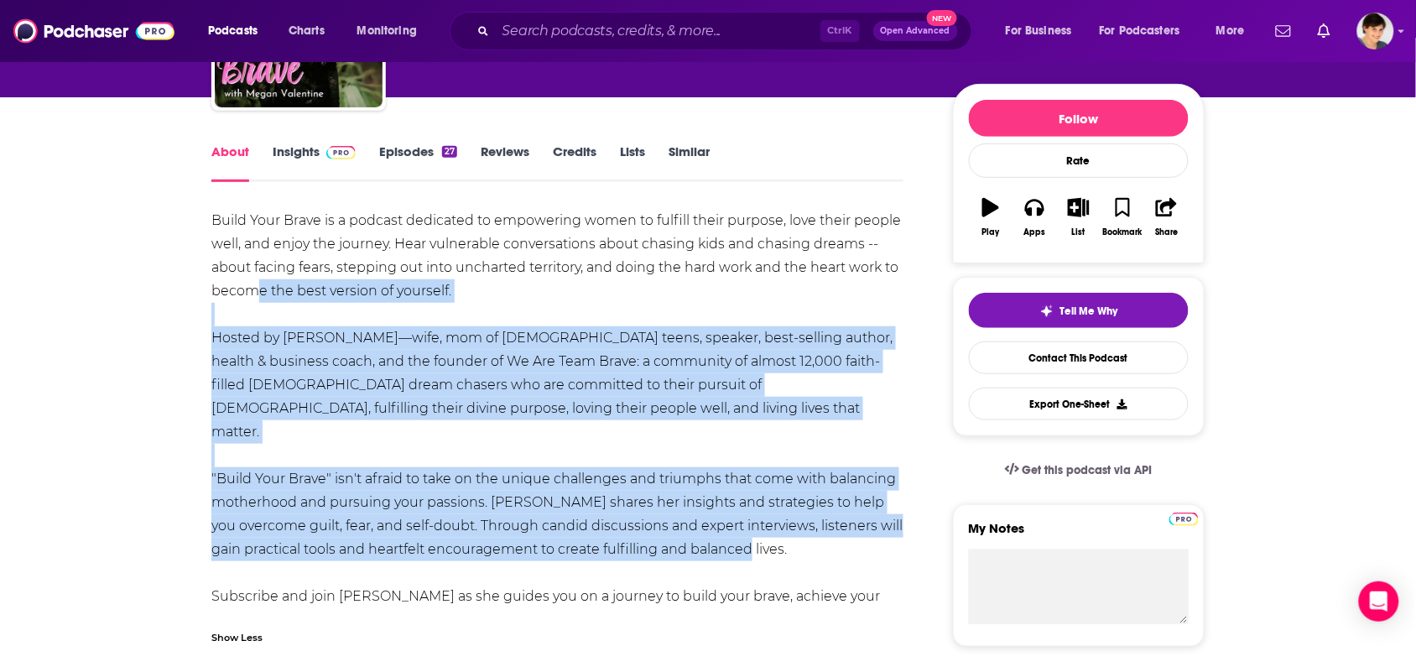
scroll to position [105, 0]
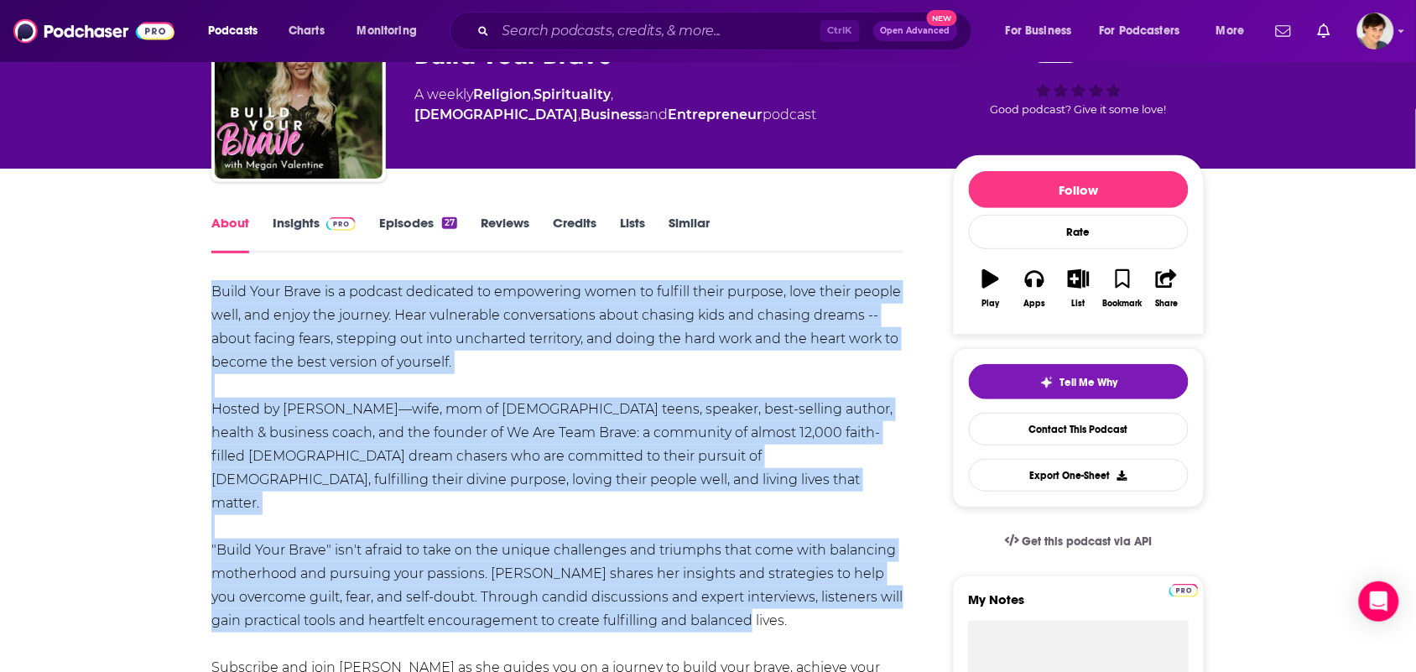
drag, startPoint x: 793, startPoint y: 387, endPoint x: 193, endPoint y: 277, distance: 609.6
copy div "Build Your Brave is a podcast dedicated to empowering women to fulfill their pu…"
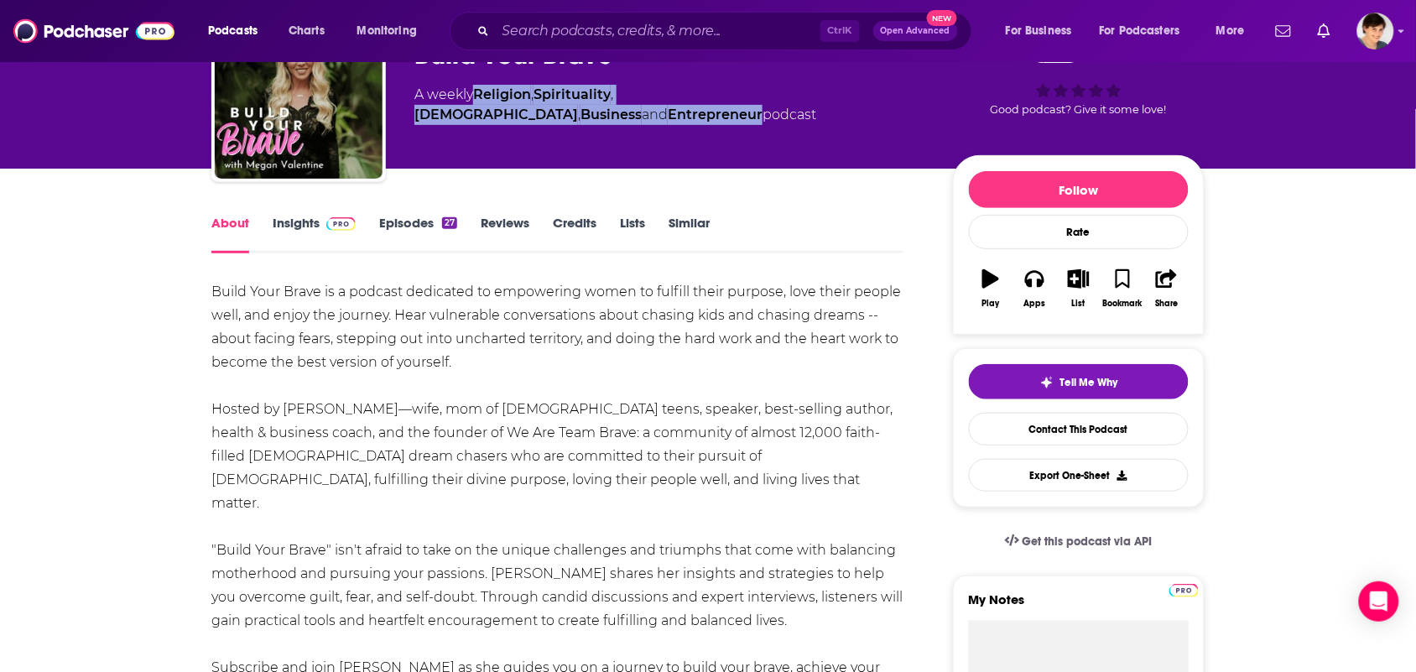
drag, startPoint x: 896, startPoint y: 94, endPoint x: 475, endPoint y: 94, distance: 421.0
click at [475, 94] on div "A weekly Religion , Spirituality , Christianity , Business and Entrepreneur pod…" at bounding box center [670, 105] width 512 height 40
copy div "Religion , Spirituality , Christianity , Business and Entrepreneur"
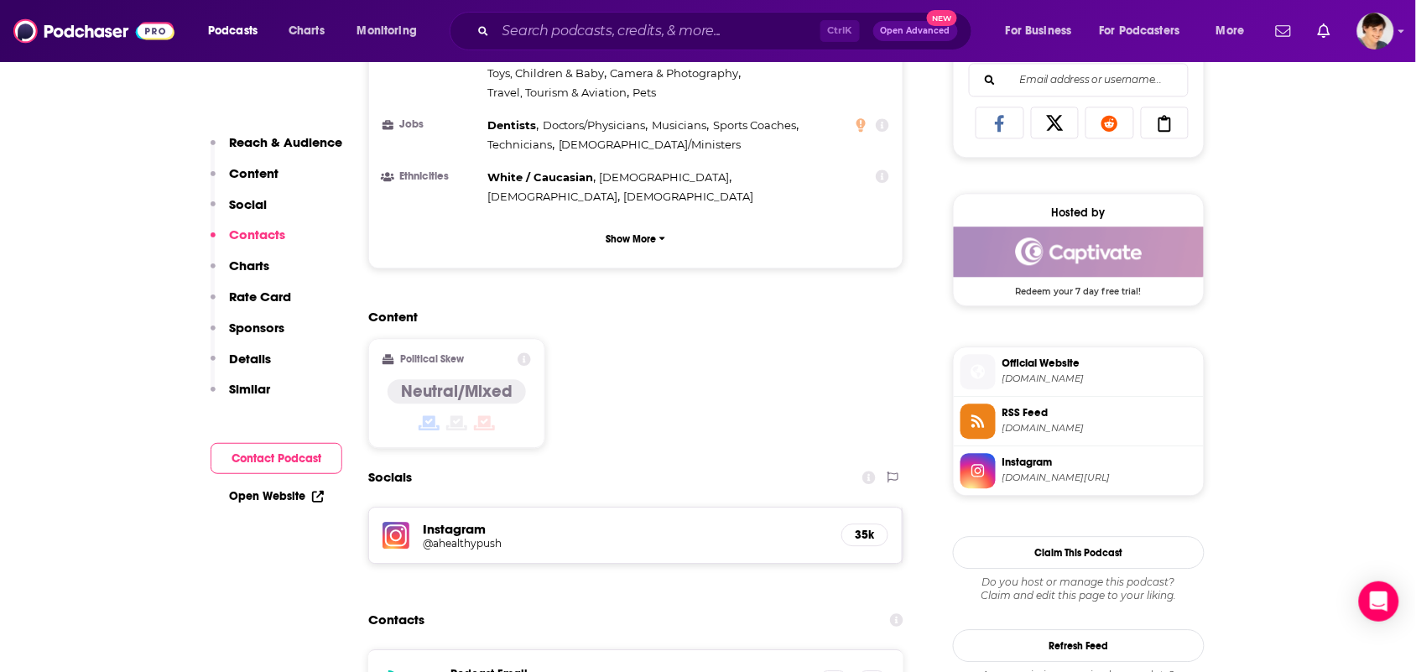
scroll to position [1363, 0]
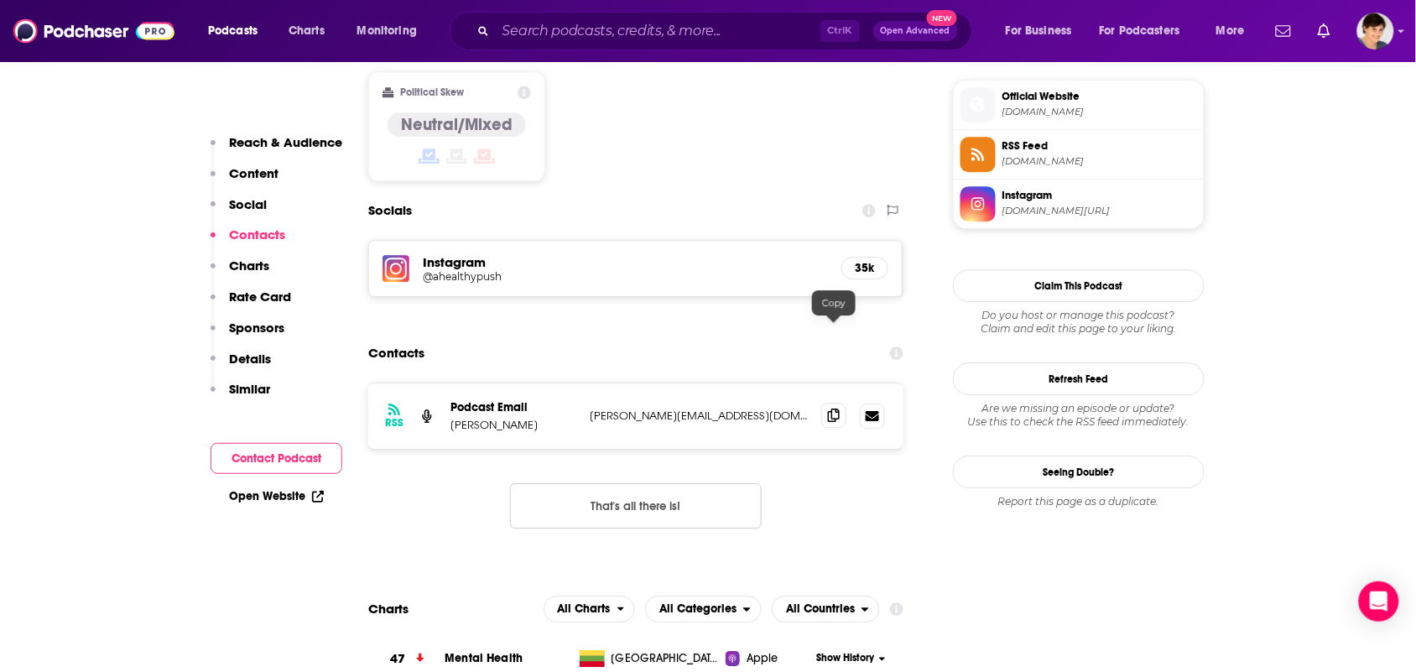
click at [830, 408] on icon at bounding box center [834, 414] width 12 height 13
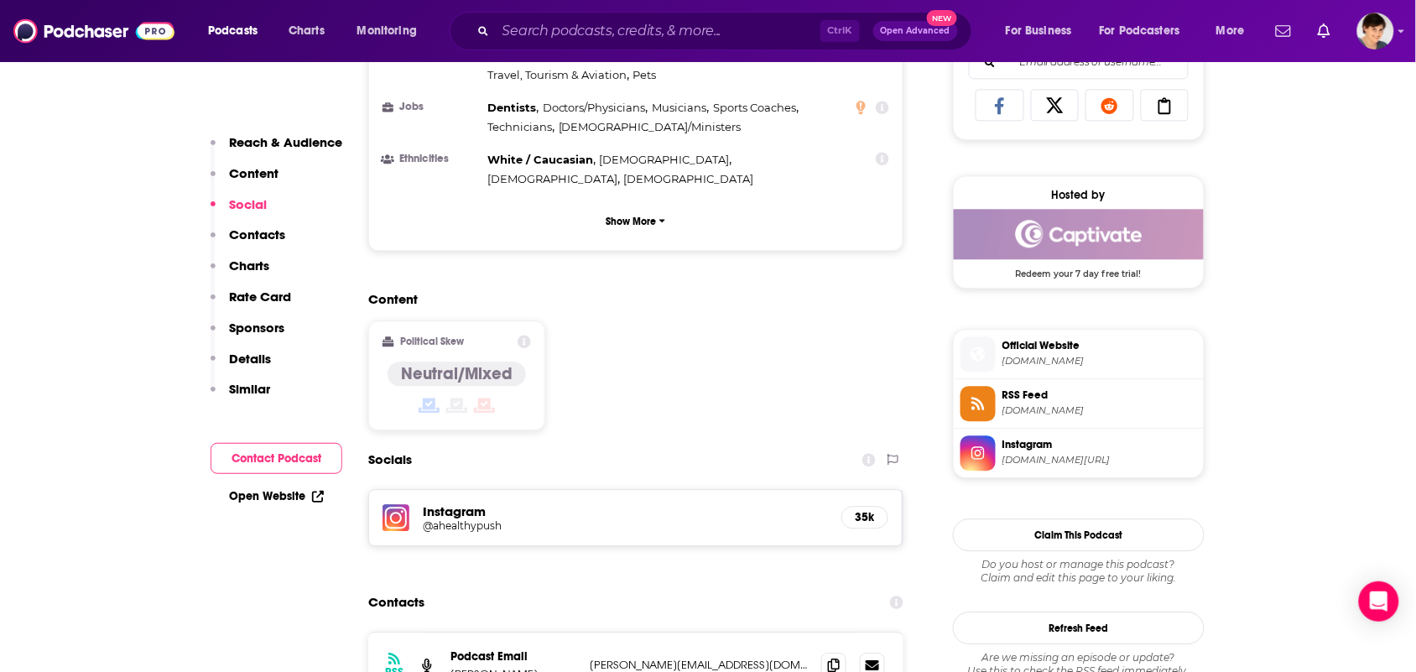
scroll to position [1258, 0]
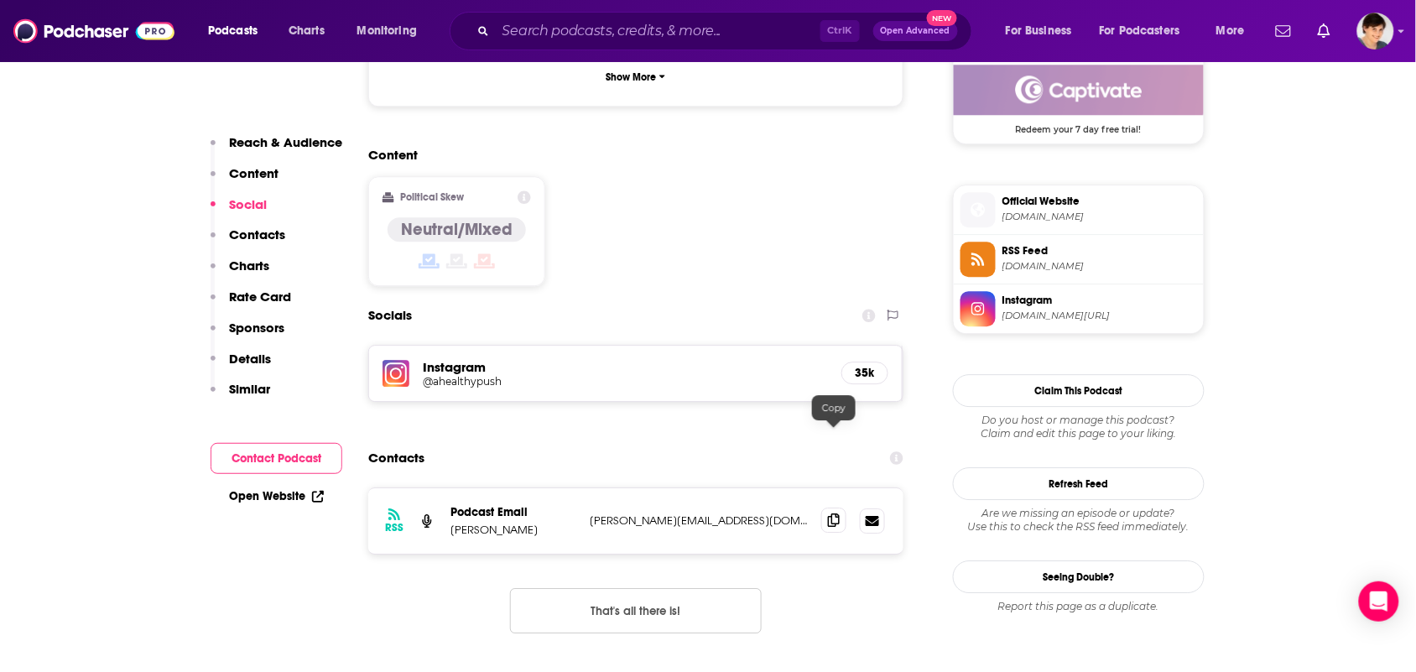
click at [834, 507] on span at bounding box center [833, 519] width 25 height 25
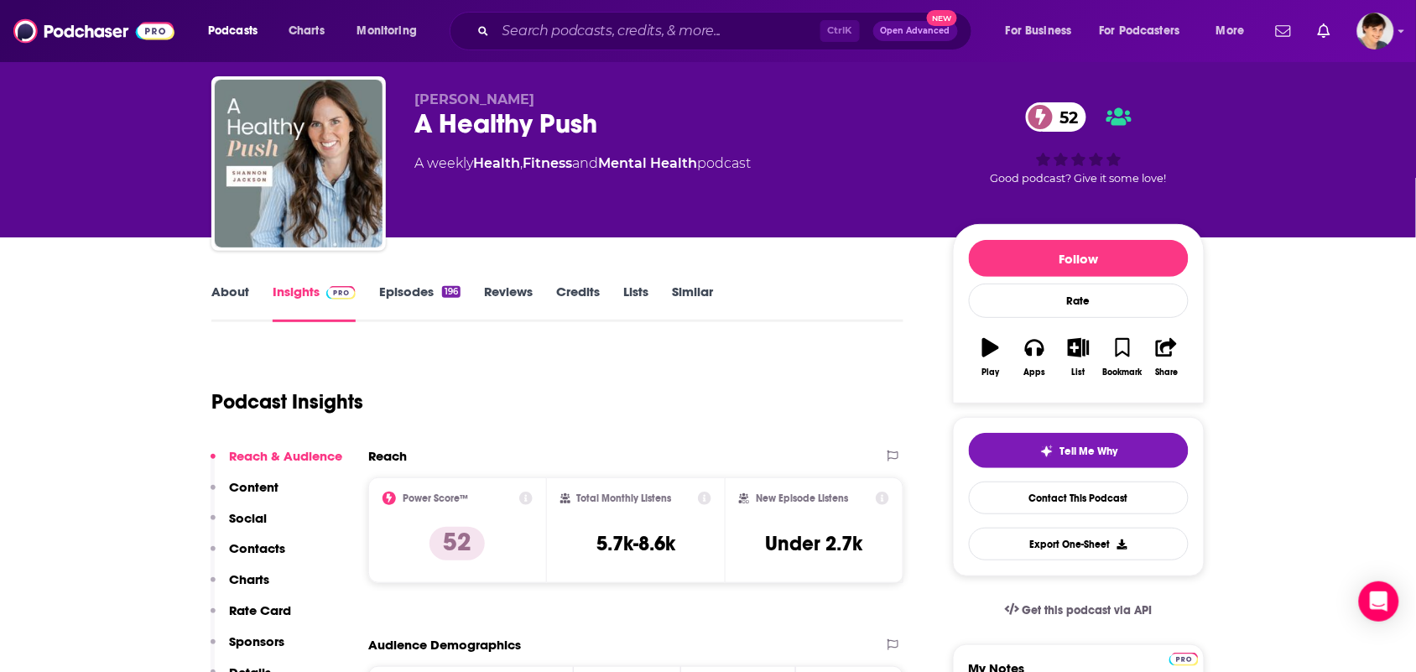
scroll to position [0, 0]
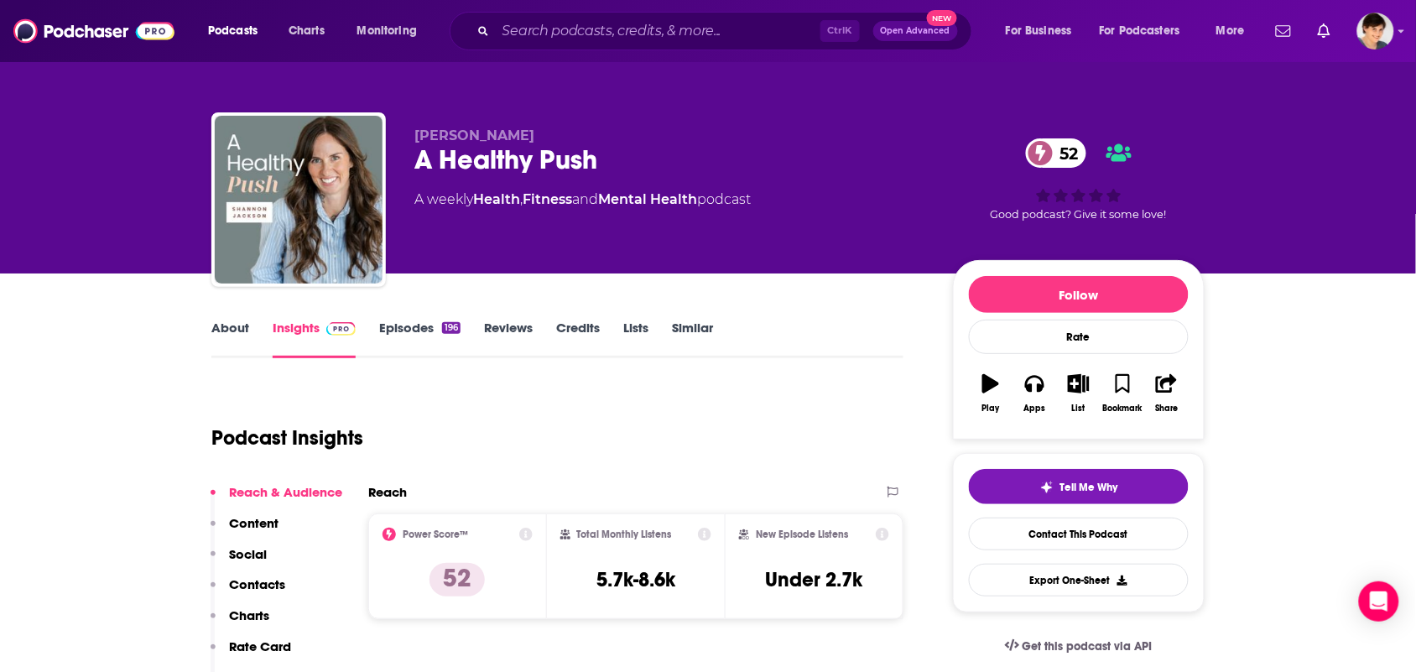
click at [218, 329] on link "About" at bounding box center [230, 339] width 38 height 39
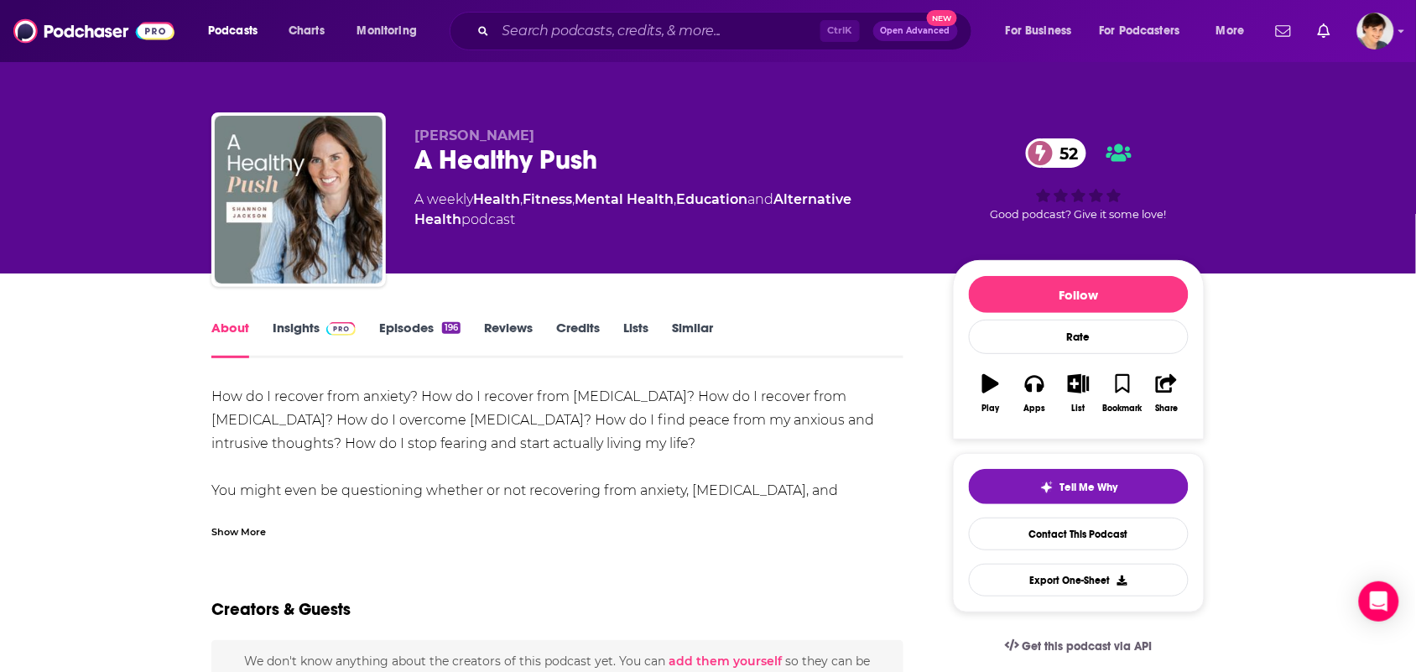
click at [298, 529] on div "Show More" at bounding box center [557, 525] width 692 height 29
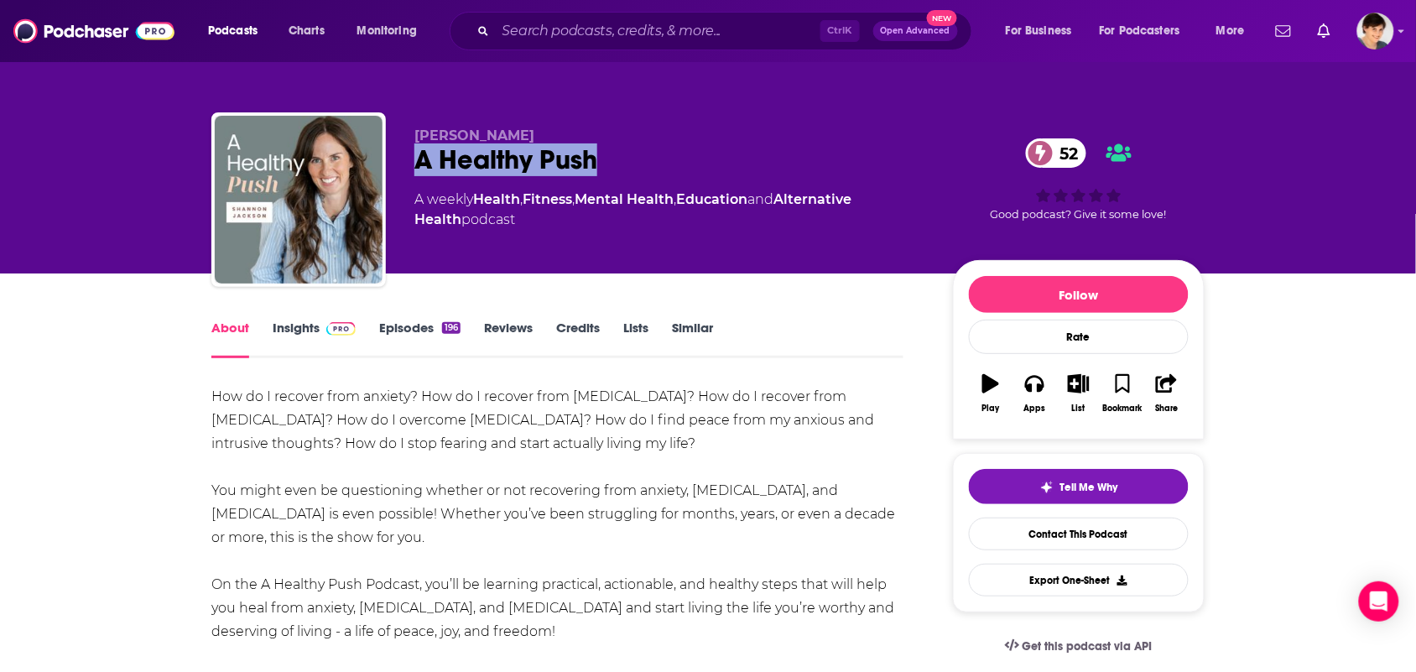
drag, startPoint x: 609, startPoint y: 156, endPoint x: 408, endPoint y: 174, distance: 202.0
click at [408, 174] on div "Shannon Jackson A Healthy Push 52 A weekly Health , Fitness , Mental Health , E…" at bounding box center [707, 202] width 993 height 181
copy h1 "A Healthy Push"
drag, startPoint x: 538, startPoint y: 127, endPoint x: 390, endPoint y: 132, distance: 147.7
click at [390, 132] on div "Shannon Jackson A Healthy Push 52 A weekly Health , Fitness , Mental Health , E…" at bounding box center [707, 202] width 993 height 181
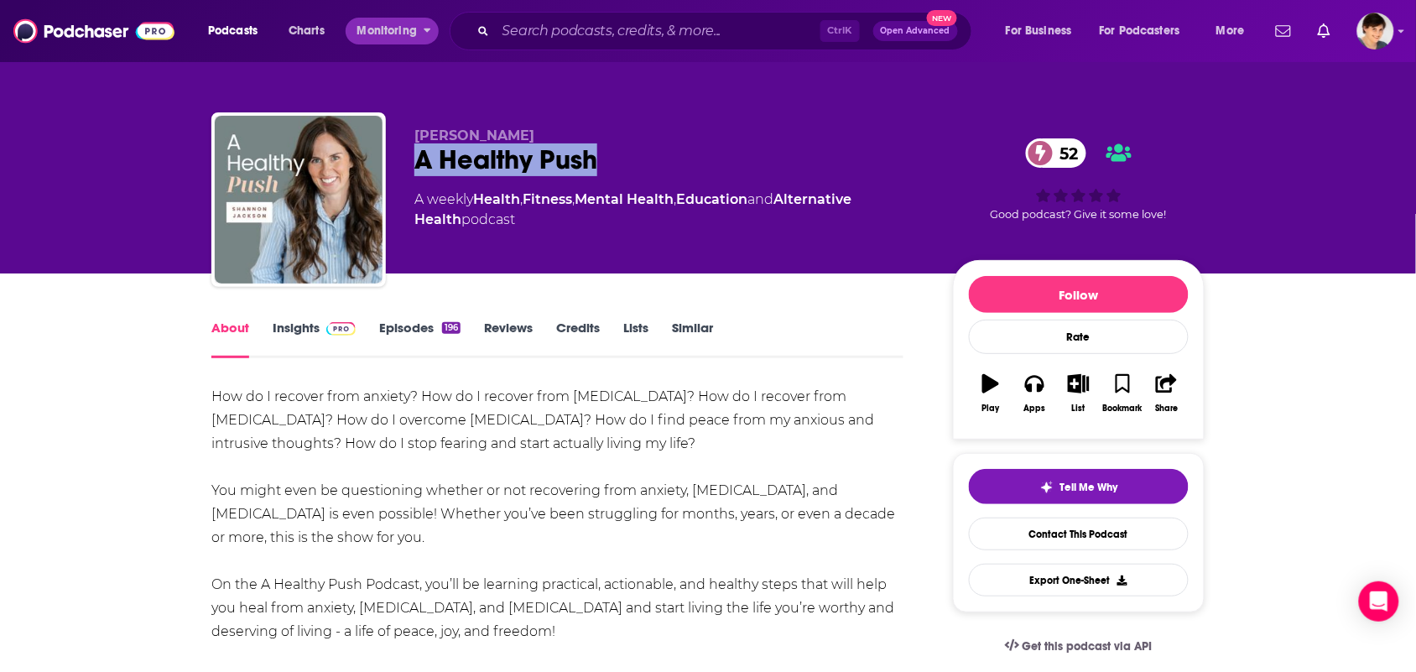
copy span "Shannon Jackson"
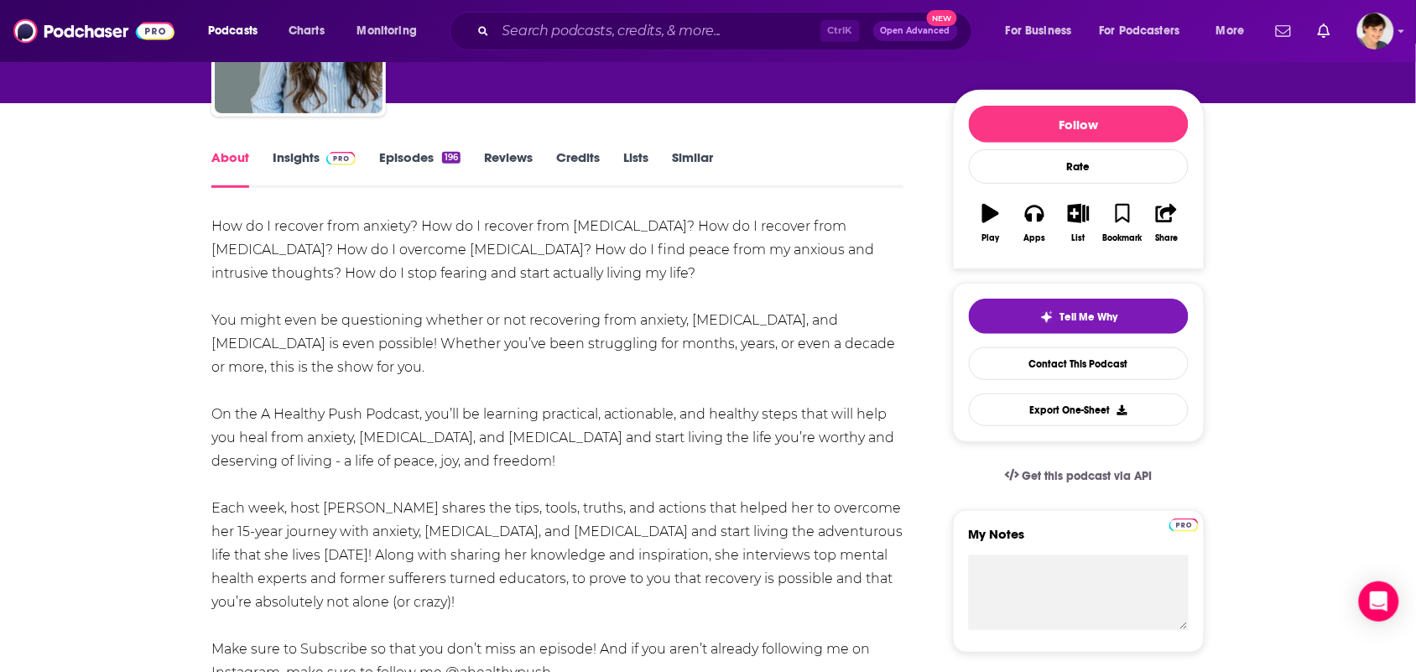
scroll to position [314, 0]
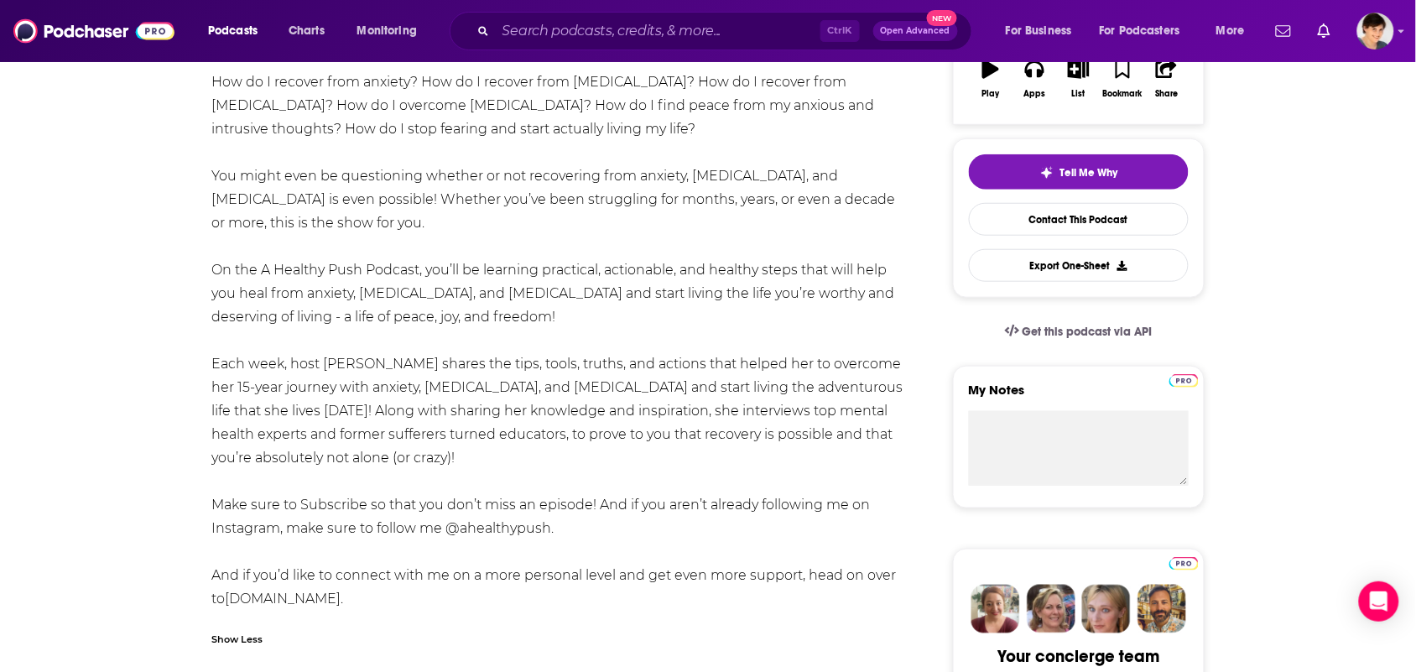
click at [571, 530] on div "How do I recover from anxiety? How do I recover from panic disorder? How do I r…" at bounding box center [557, 340] width 692 height 540
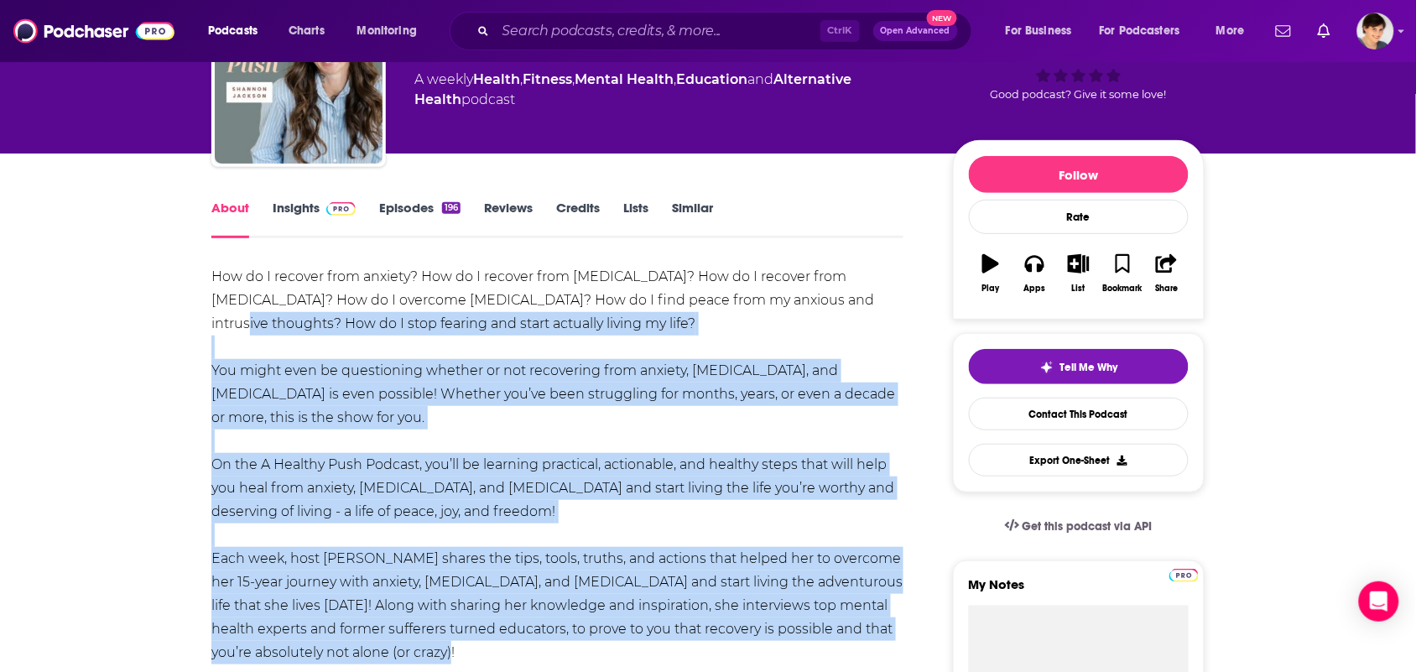
scroll to position [0, 0]
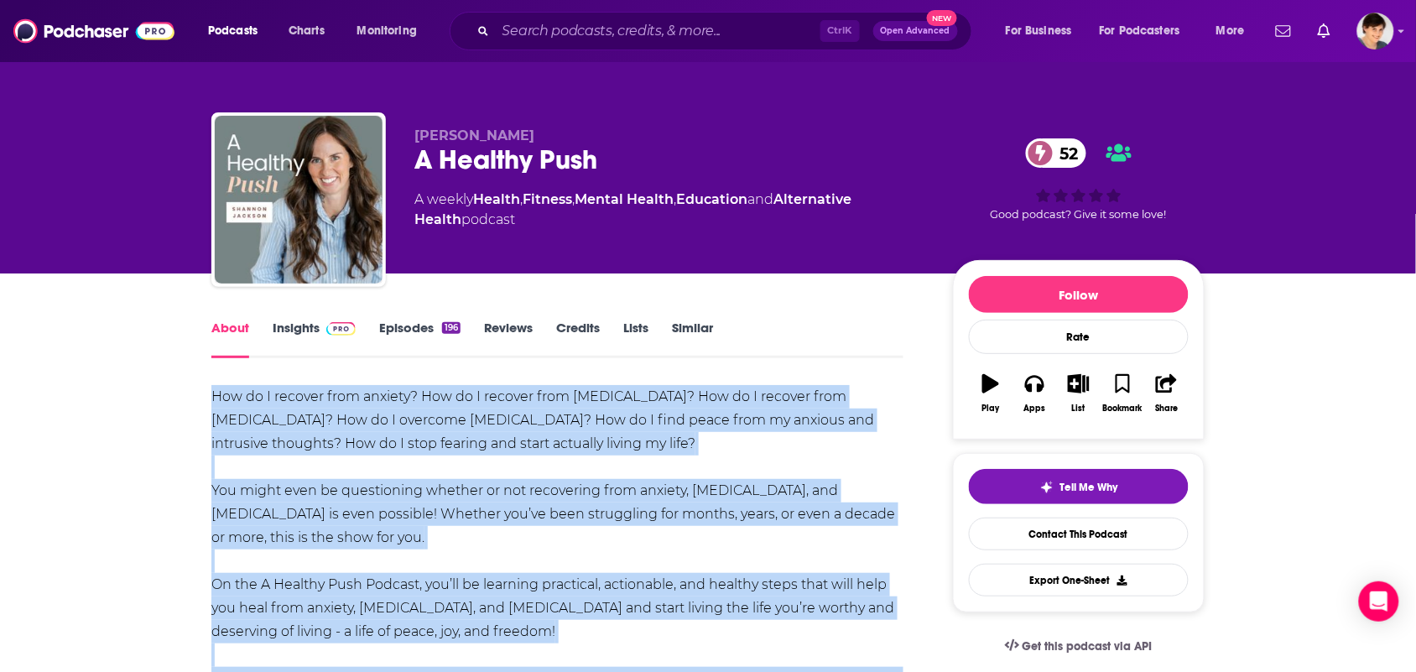
drag, startPoint x: 457, startPoint y: 451, endPoint x: 179, endPoint y: 400, distance: 283.1
copy div "How do I recover from anxiety? How do I recover from panic disorder? How do I r…"
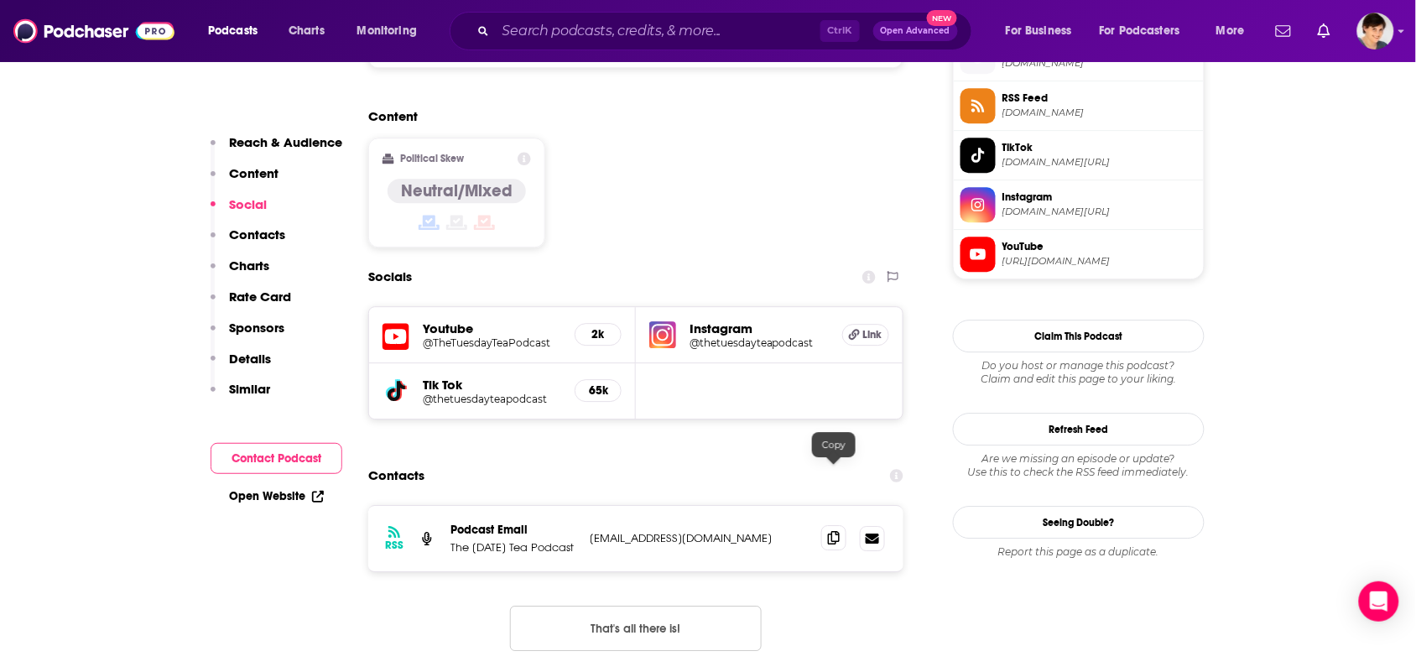
click at [836, 531] on icon at bounding box center [834, 537] width 12 height 13
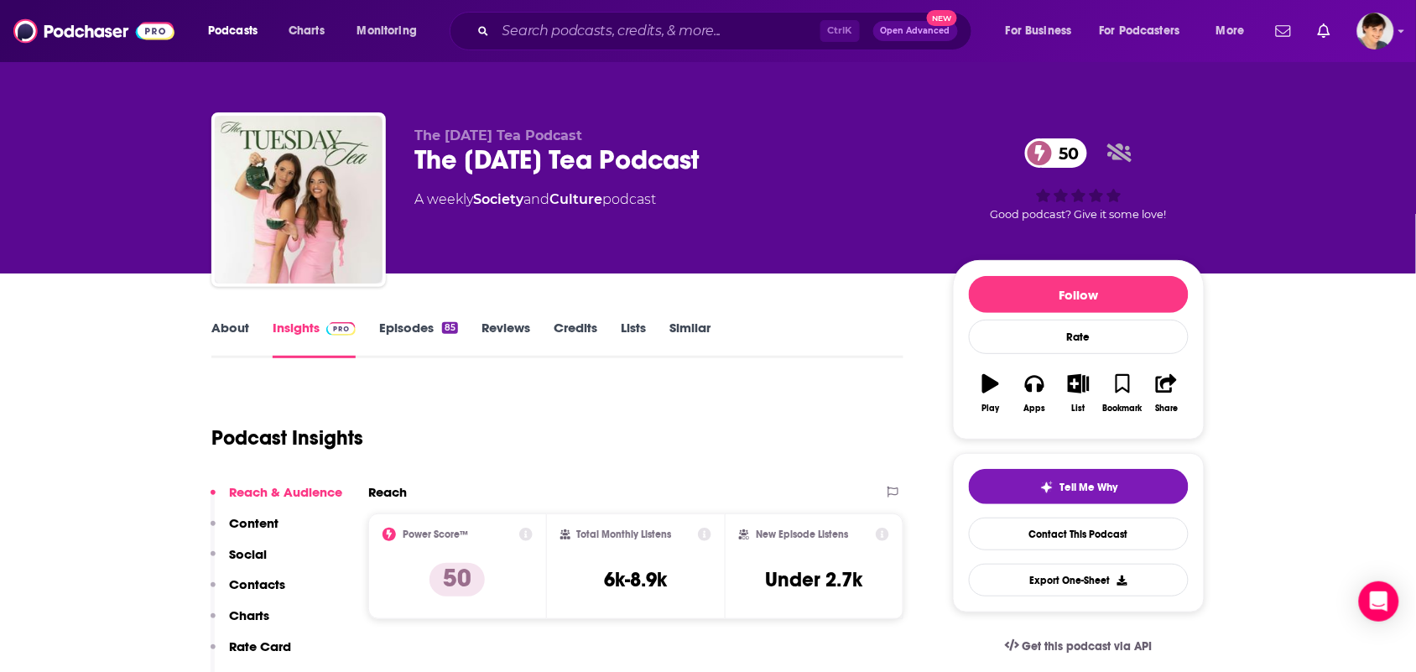
click at [220, 346] on link "About" at bounding box center [230, 339] width 38 height 39
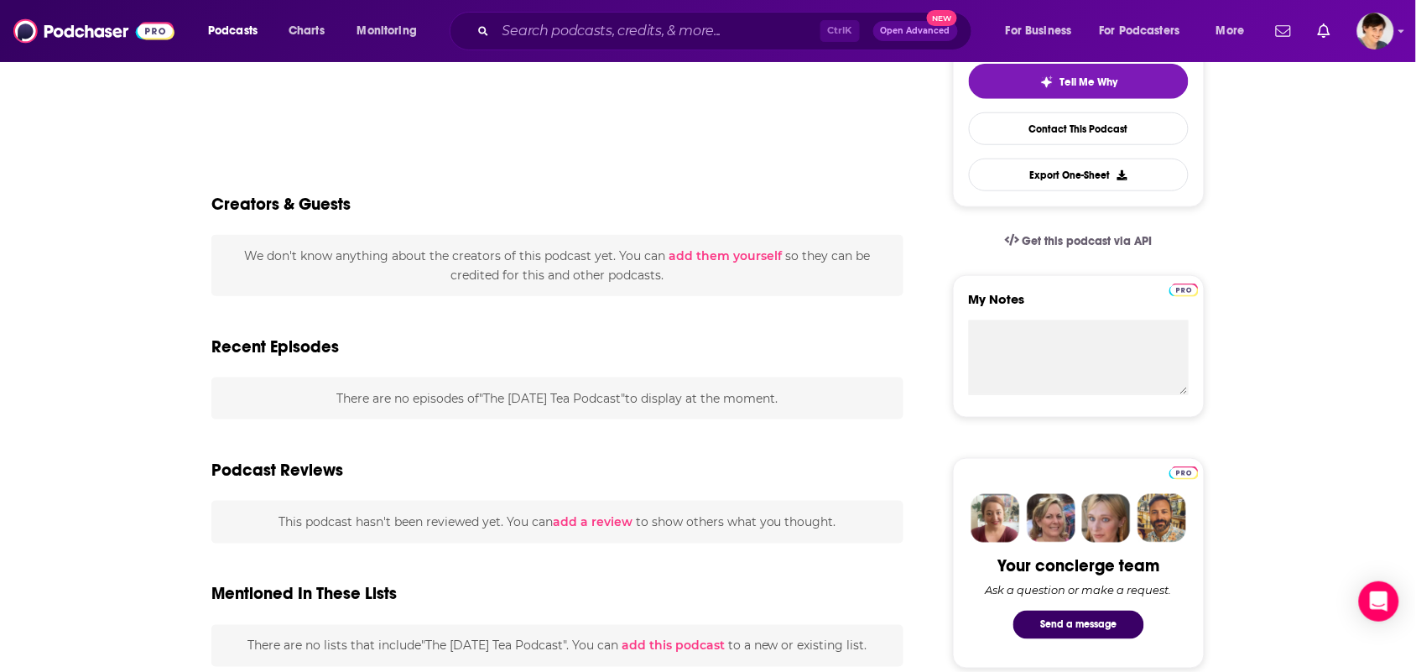
scroll to position [629, 0]
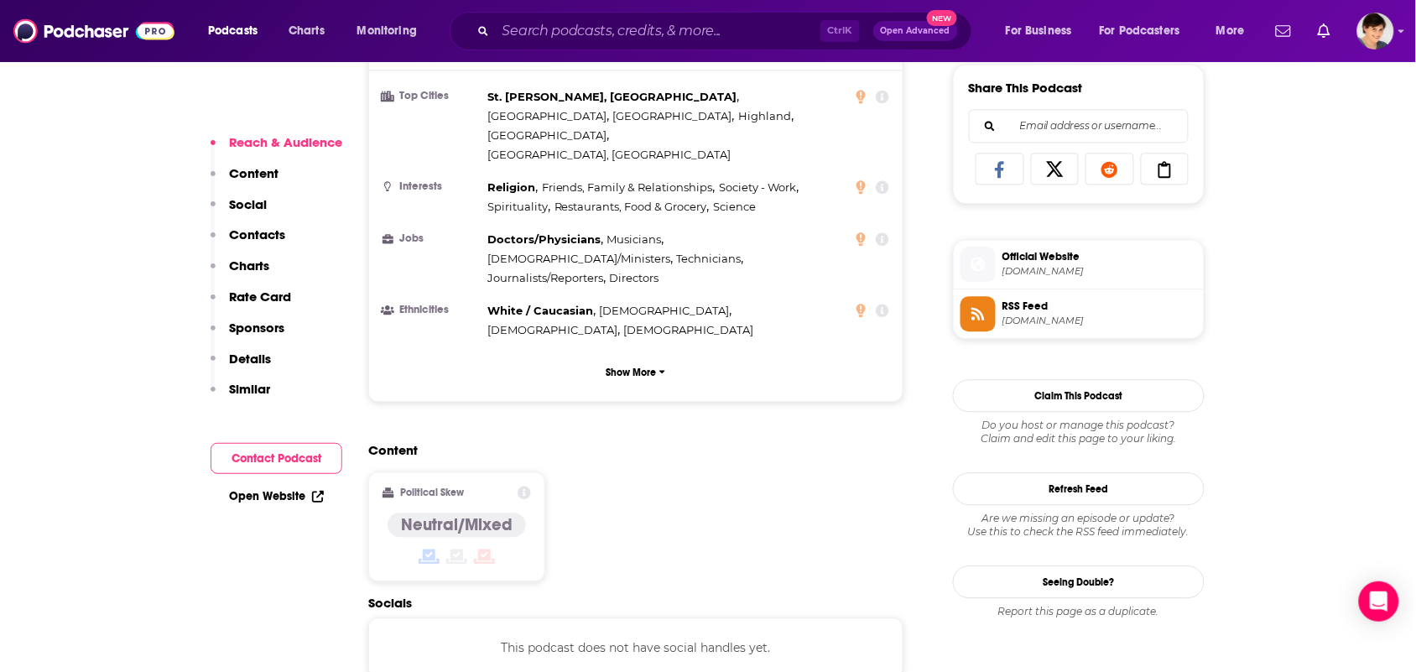
scroll to position [1153, 0]
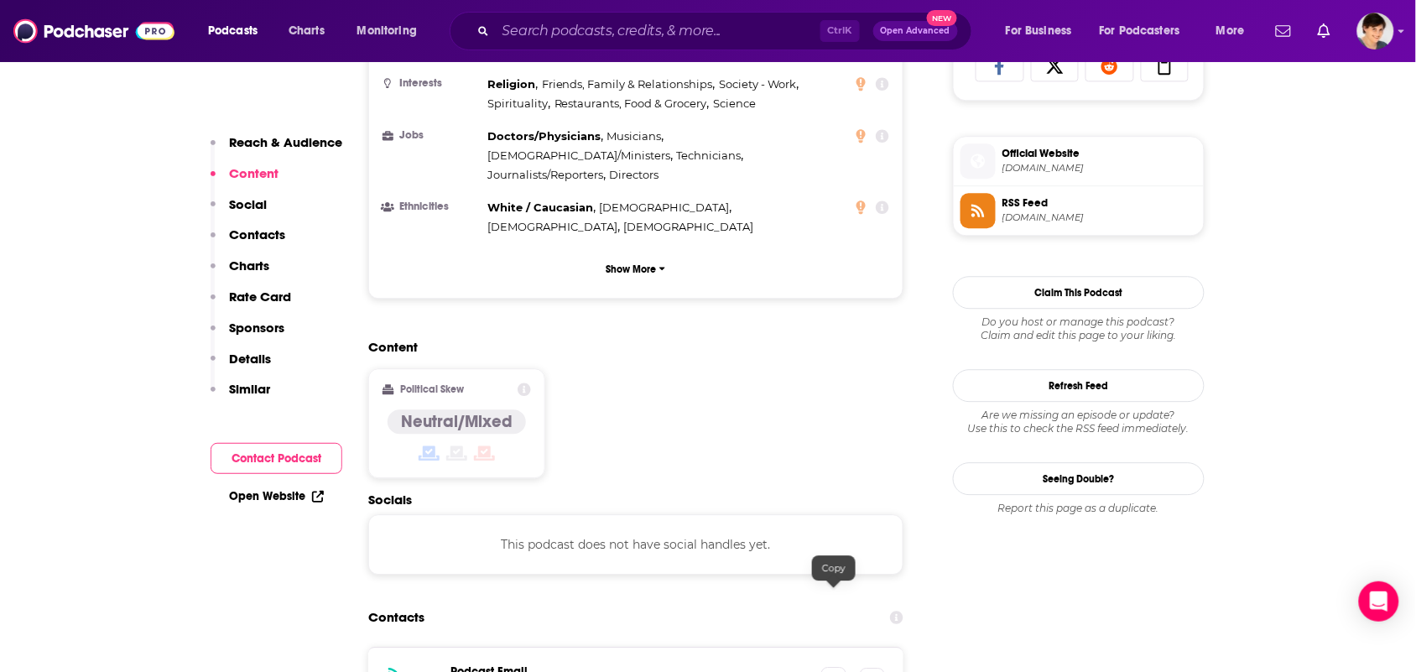
click at [830, 671] on icon at bounding box center [834, 679] width 12 height 13
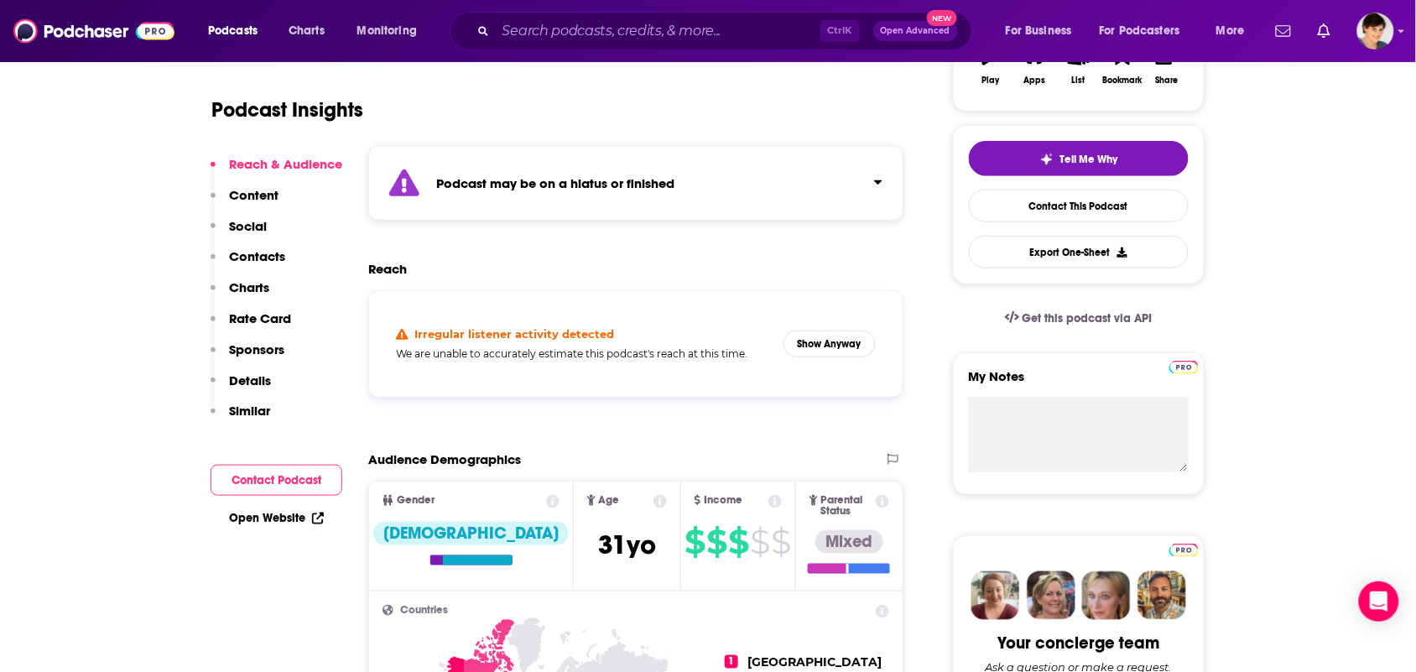
scroll to position [0, 0]
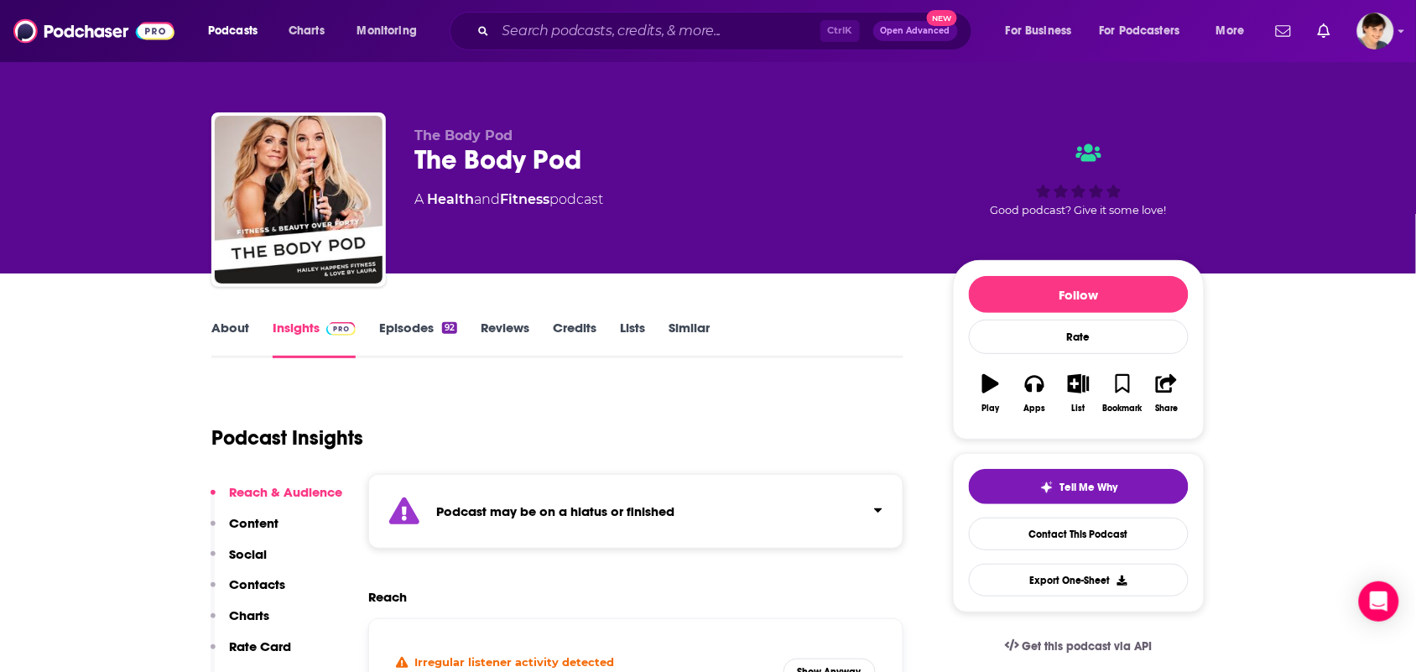
click at [237, 331] on link "About" at bounding box center [230, 339] width 38 height 39
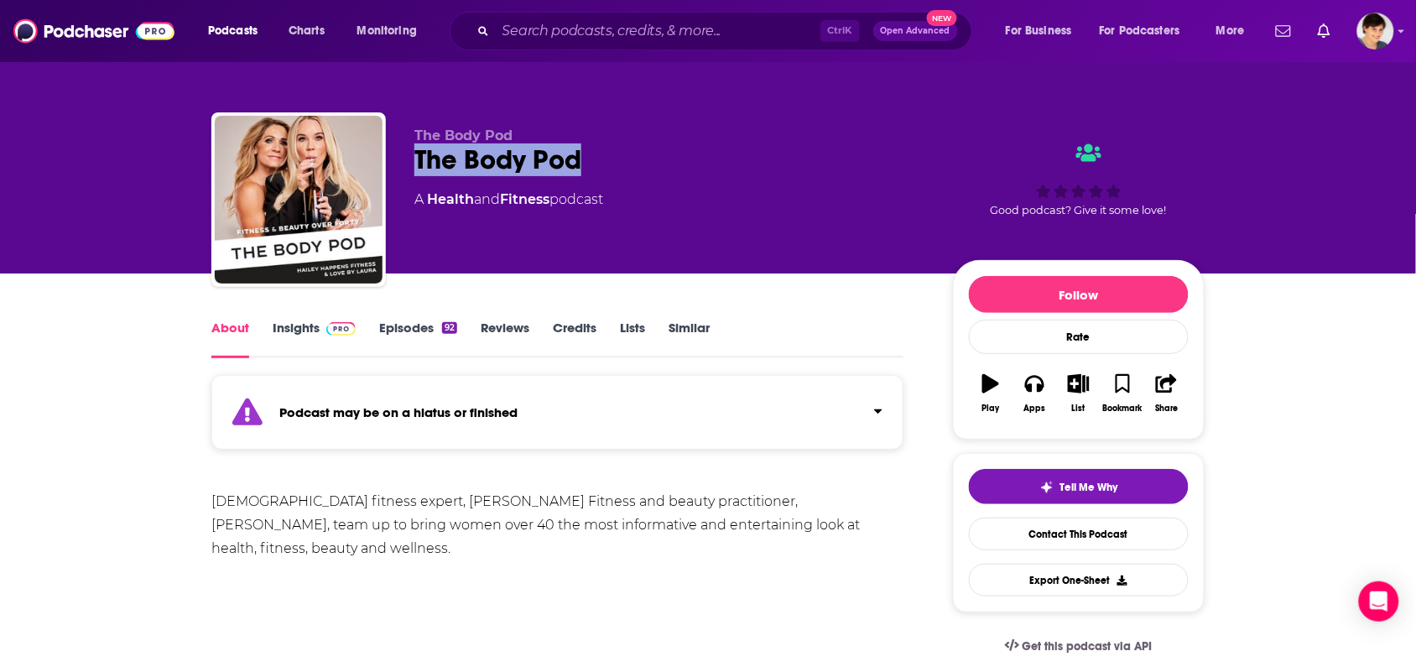
drag, startPoint x: 592, startPoint y: 153, endPoint x: 413, endPoint y: 169, distance: 180.2
click at [413, 169] on div "The Body Pod The Body Pod A Health and Fitness podcast Good podcast? Give it so…" at bounding box center [707, 202] width 993 height 181
copy h1 "The Body Pod"
drag, startPoint x: 559, startPoint y: 207, endPoint x: 432, endPoint y: 200, distance: 126.9
click at [429, 201] on div "A Health and Fitness podcast" at bounding box center [508, 200] width 189 height 20
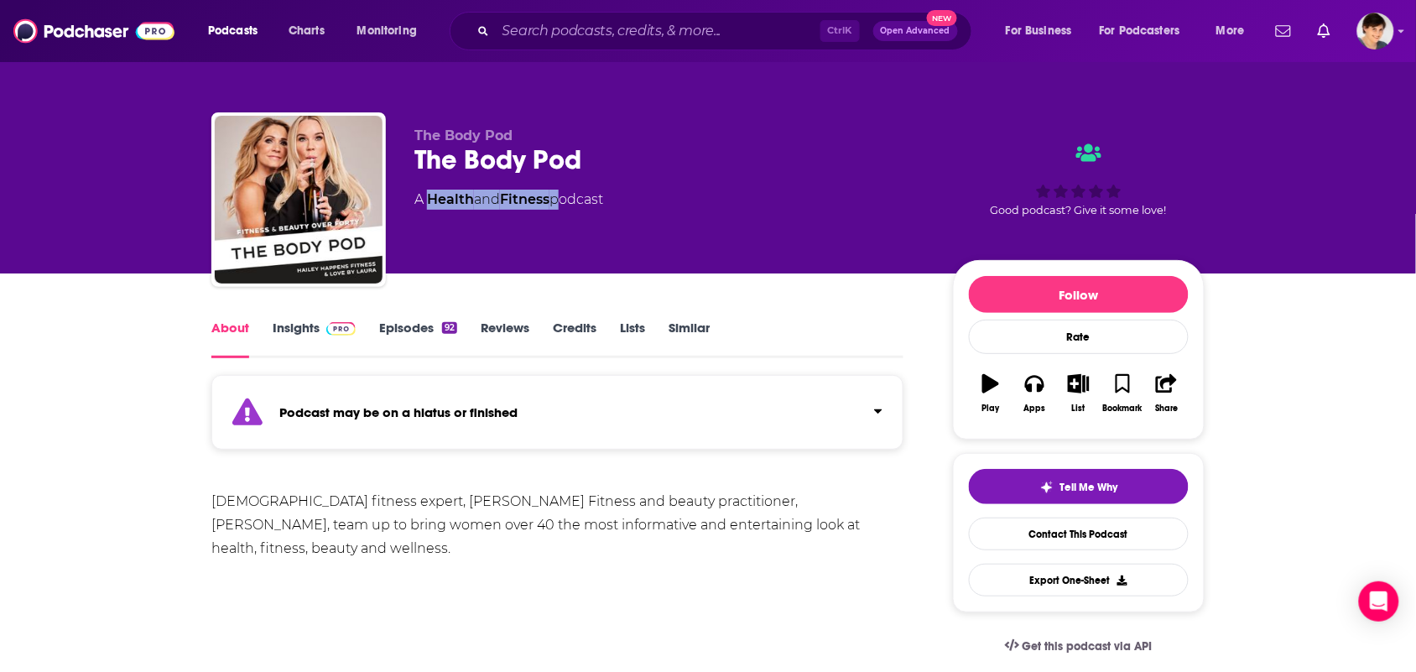
copy div "Health and Fitness"
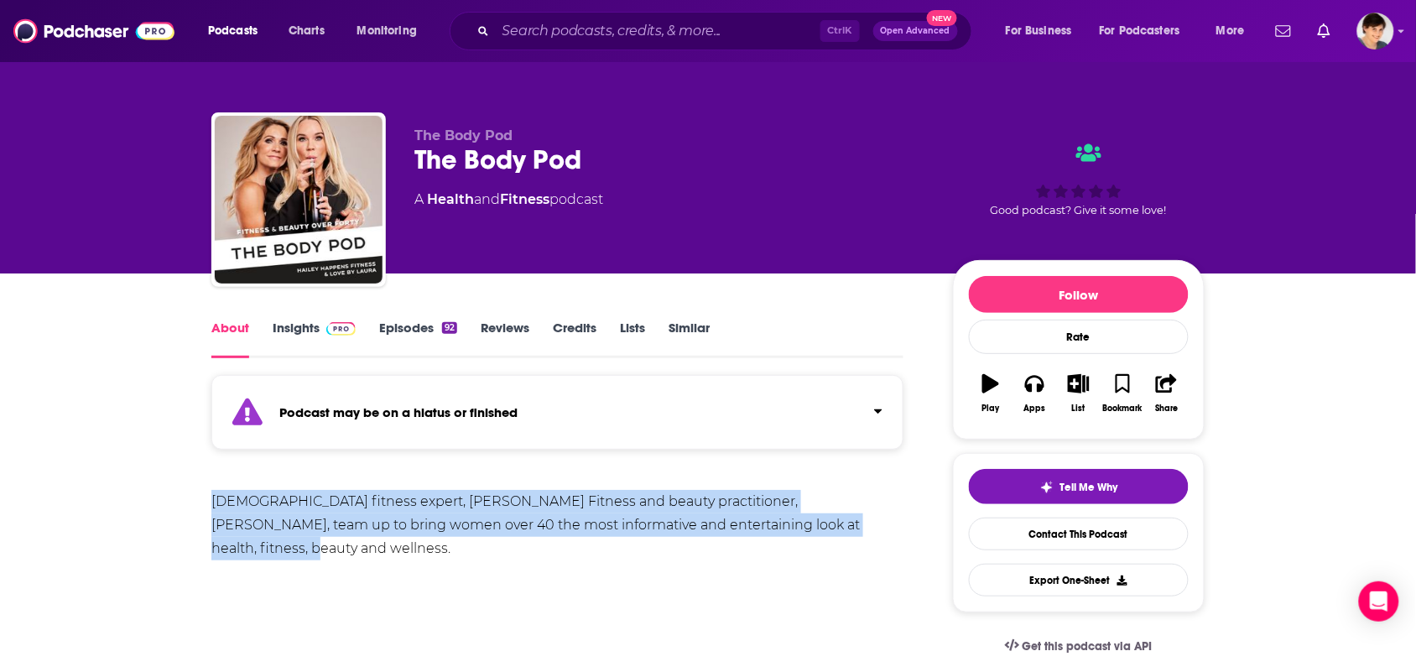
drag, startPoint x: 836, startPoint y: 537, endPoint x: 227, endPoint y: 483, distance: 611.2
copy div "[DEMOGRAPHIC_DATA] fitness expert, [PERSON_NAME] Fitness and beauty practitione…"
click at [310, 340] on link "Insights" at bounding box center [314, 339] width 83 height 39
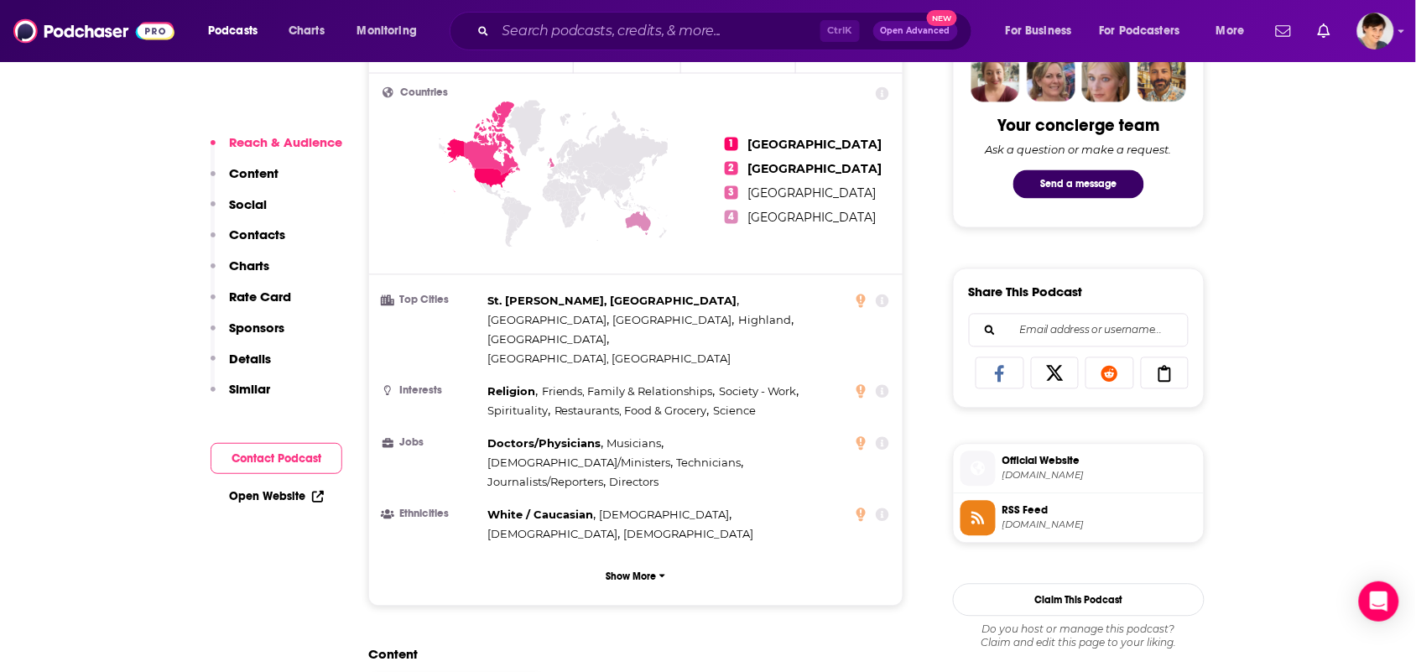
scroll to position [1153, 0]
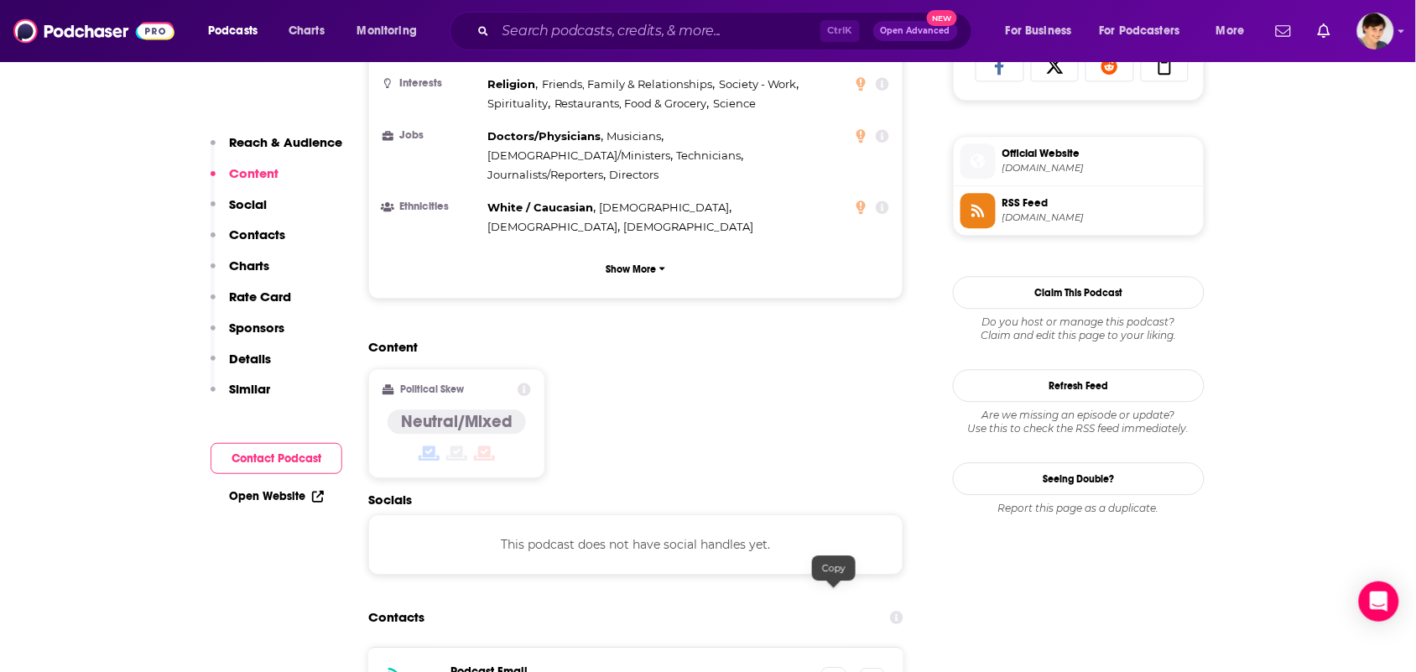
click at [832, 667] on span at bounding box center [833, 679] width 25 height 25
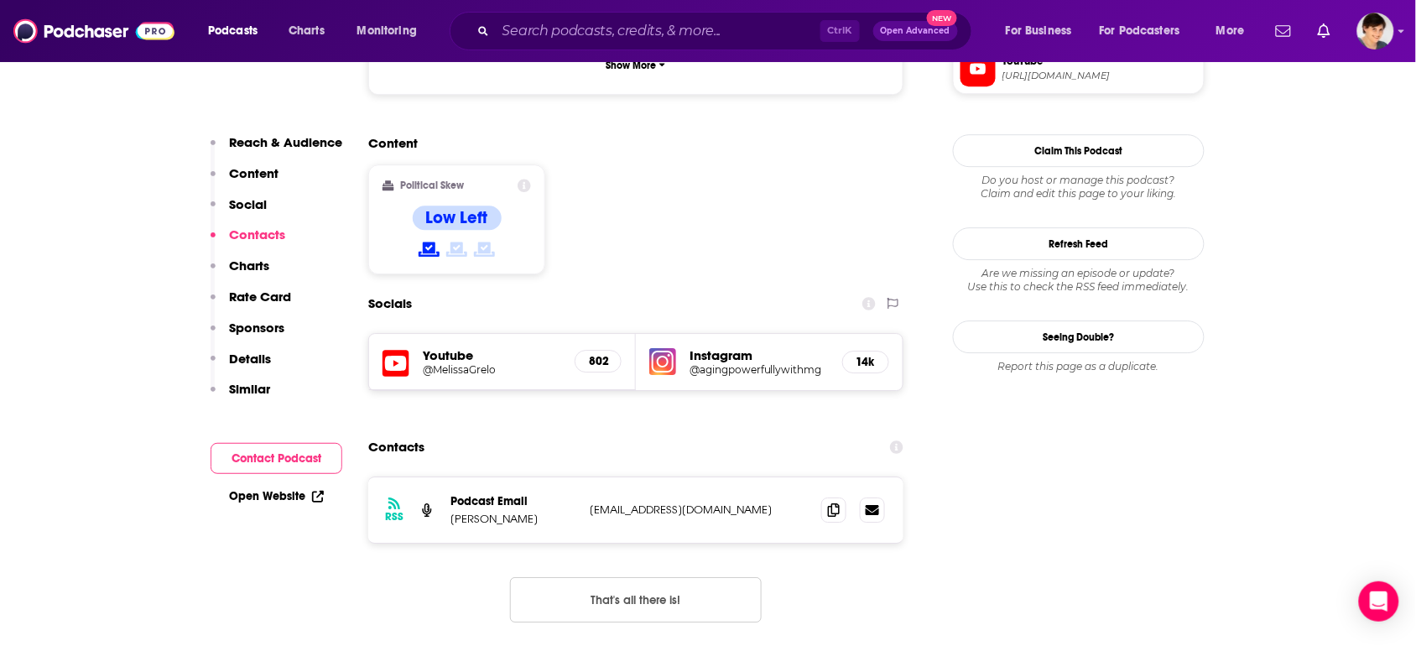
scroll to position [1572, 0]
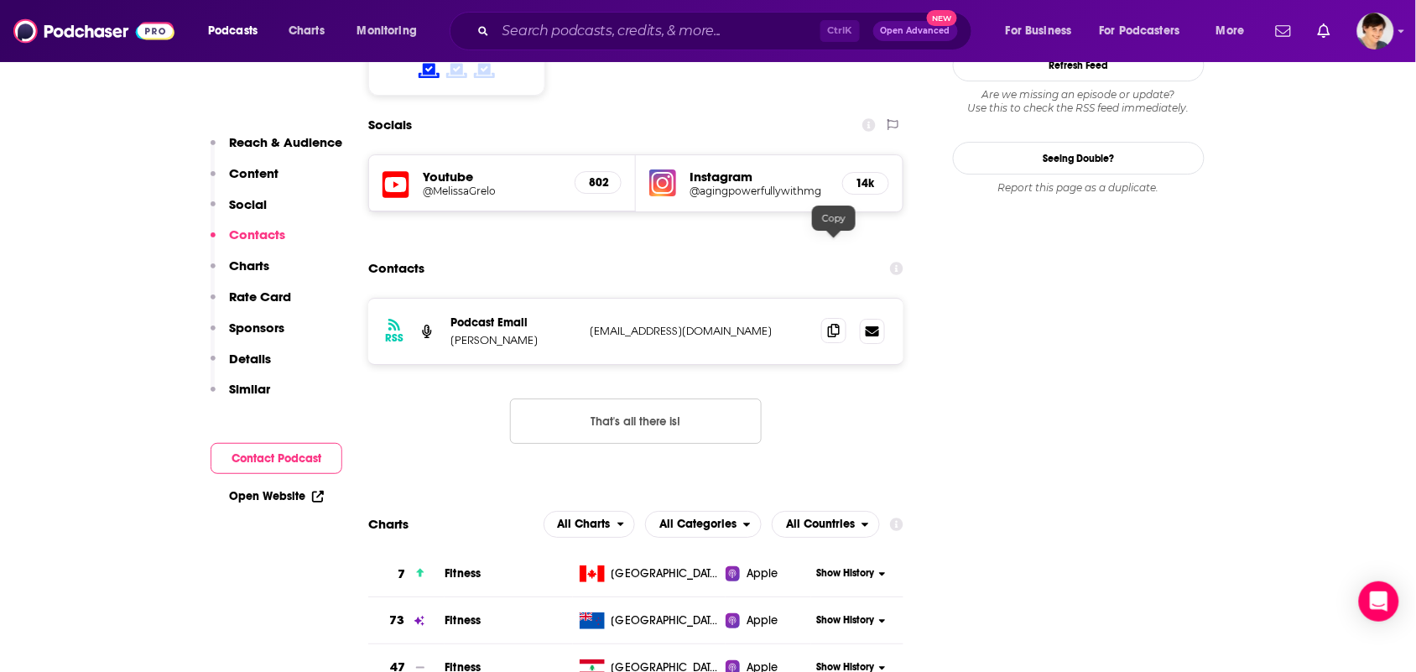
click at [826, 318] on span at bounding box center [833, 330] width 25 height 25
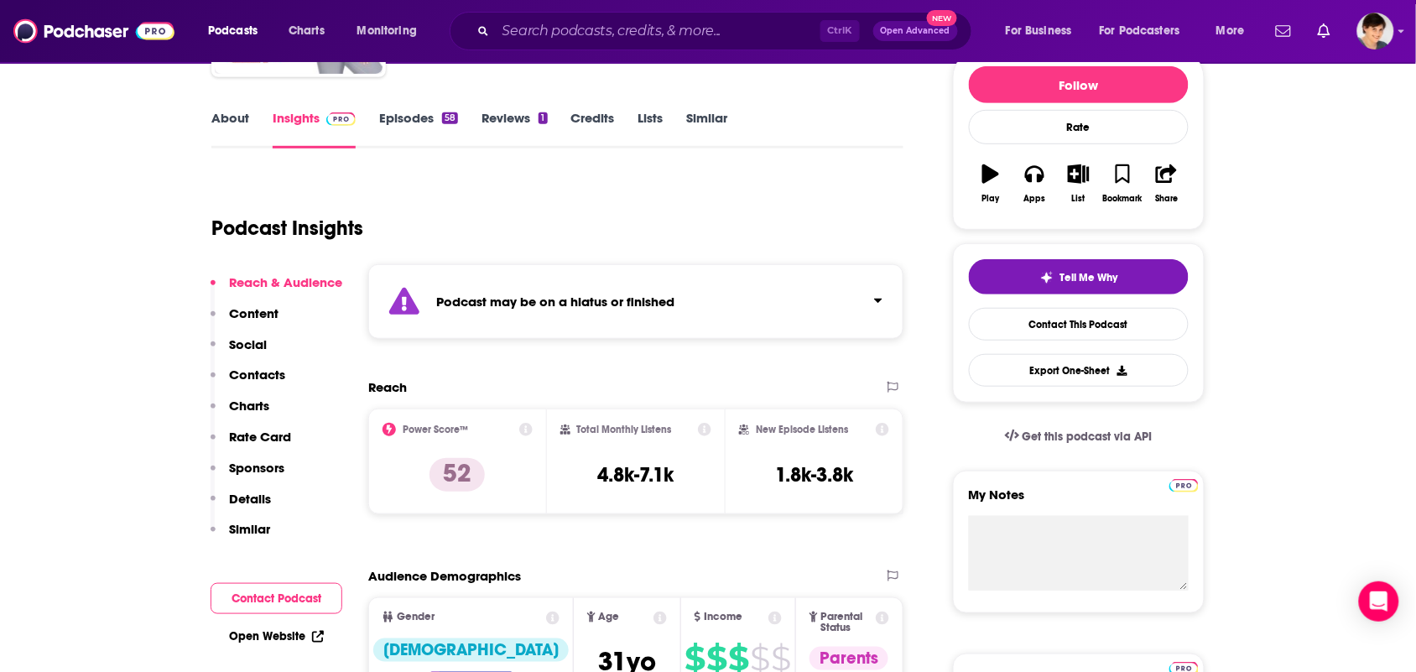
scroll to position [0, 0]
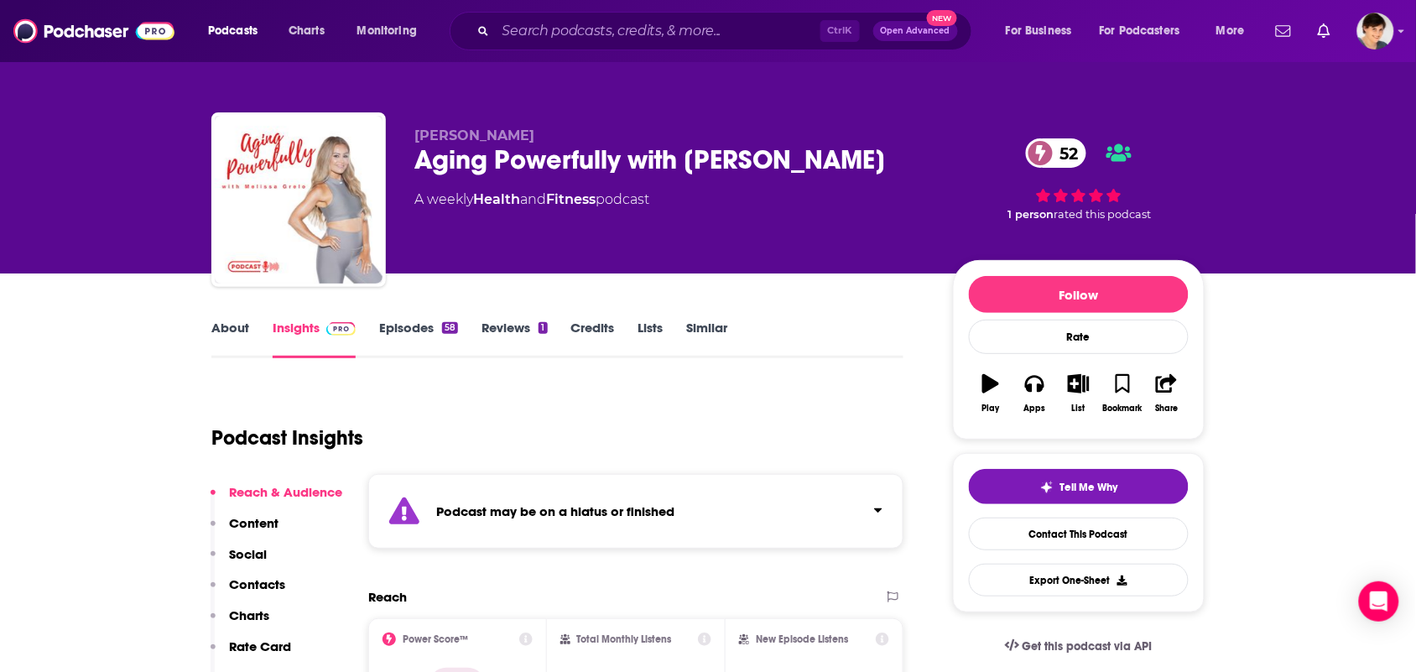
click at [222, 336] on link "About" at bounding box center [230, 339] width 38 height 39
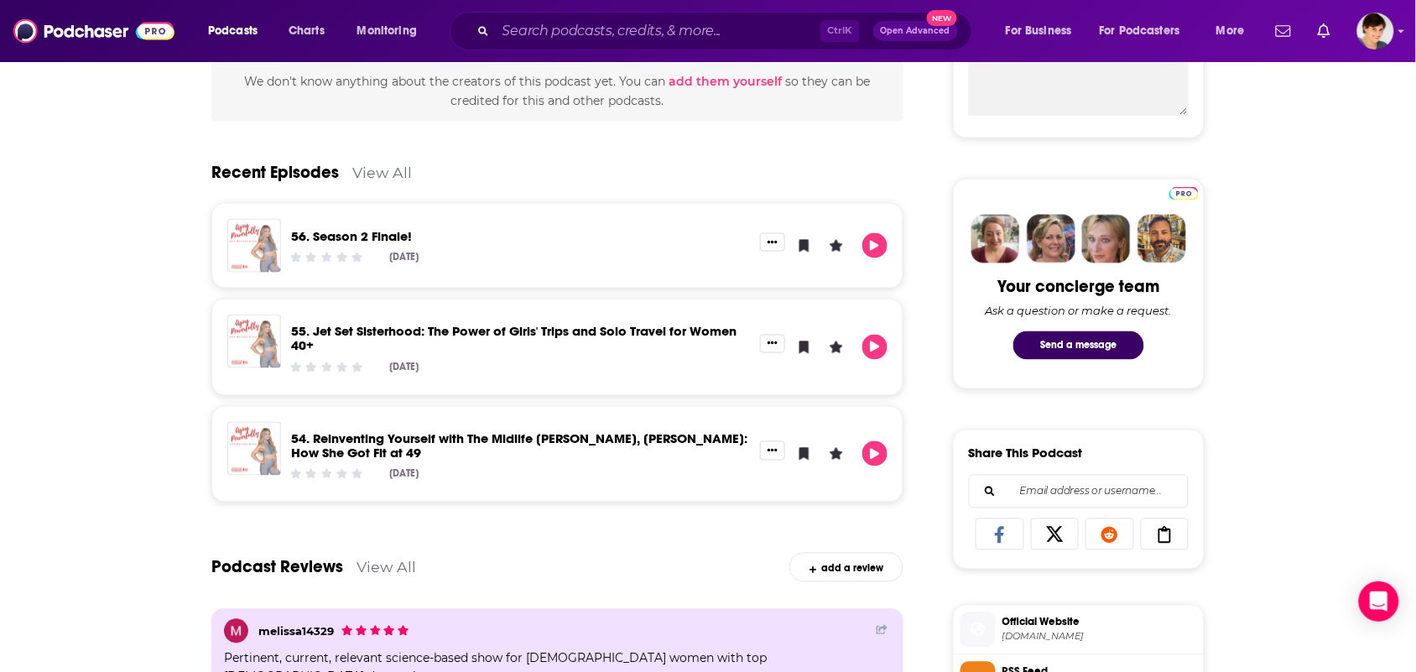
scroll to position [734, 0]
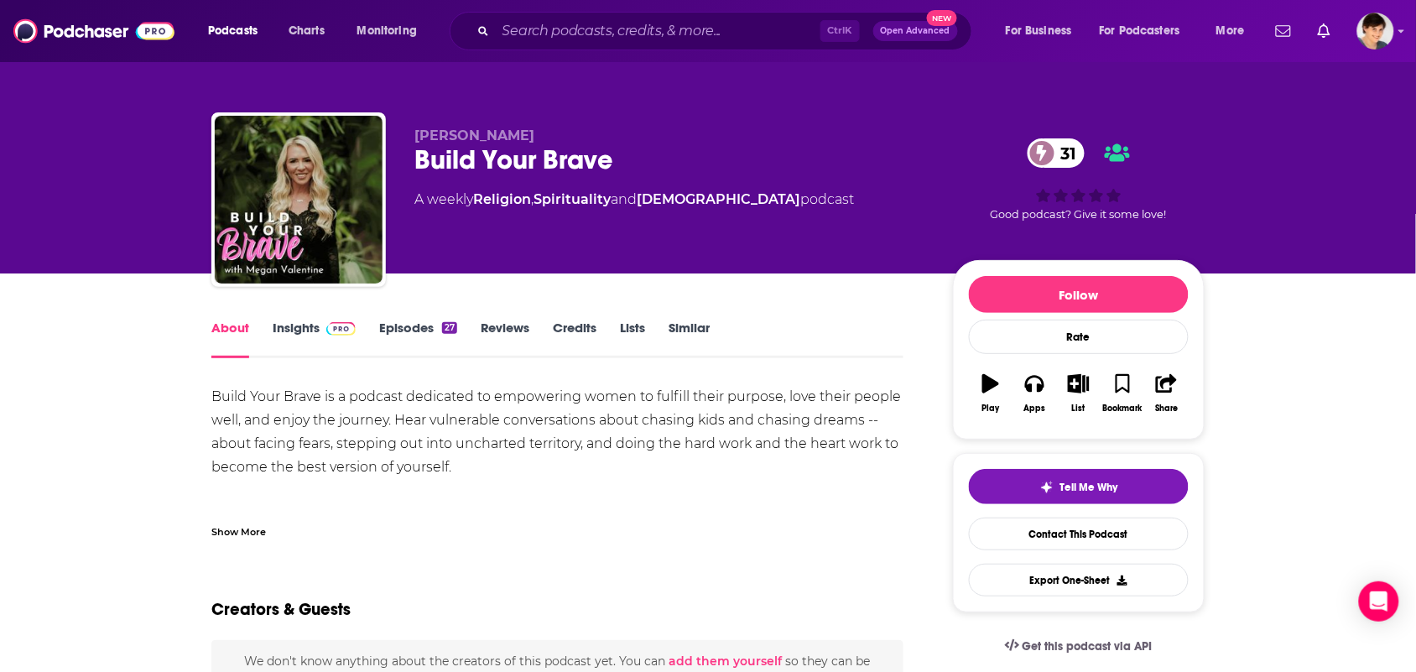
click at [307, 325] on link "Insights" at bounding box center [314, 339] width 83 height 39
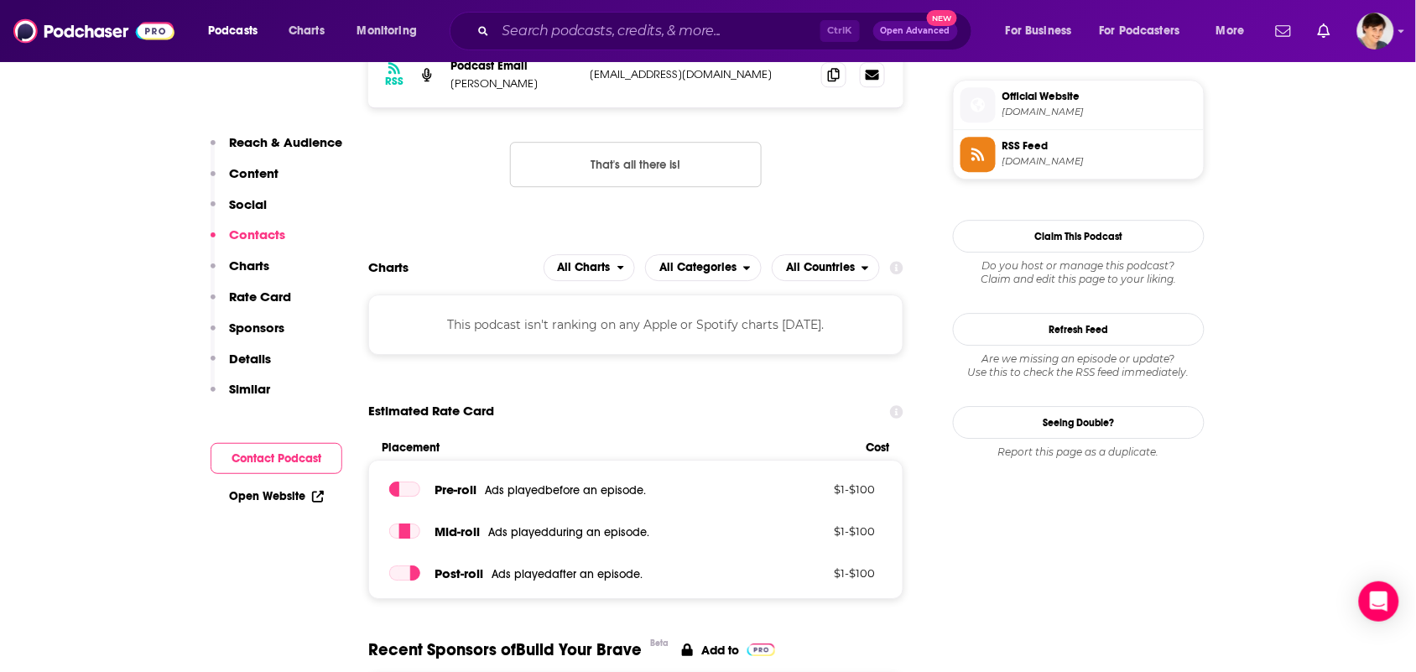
scroll to position [943, 0]
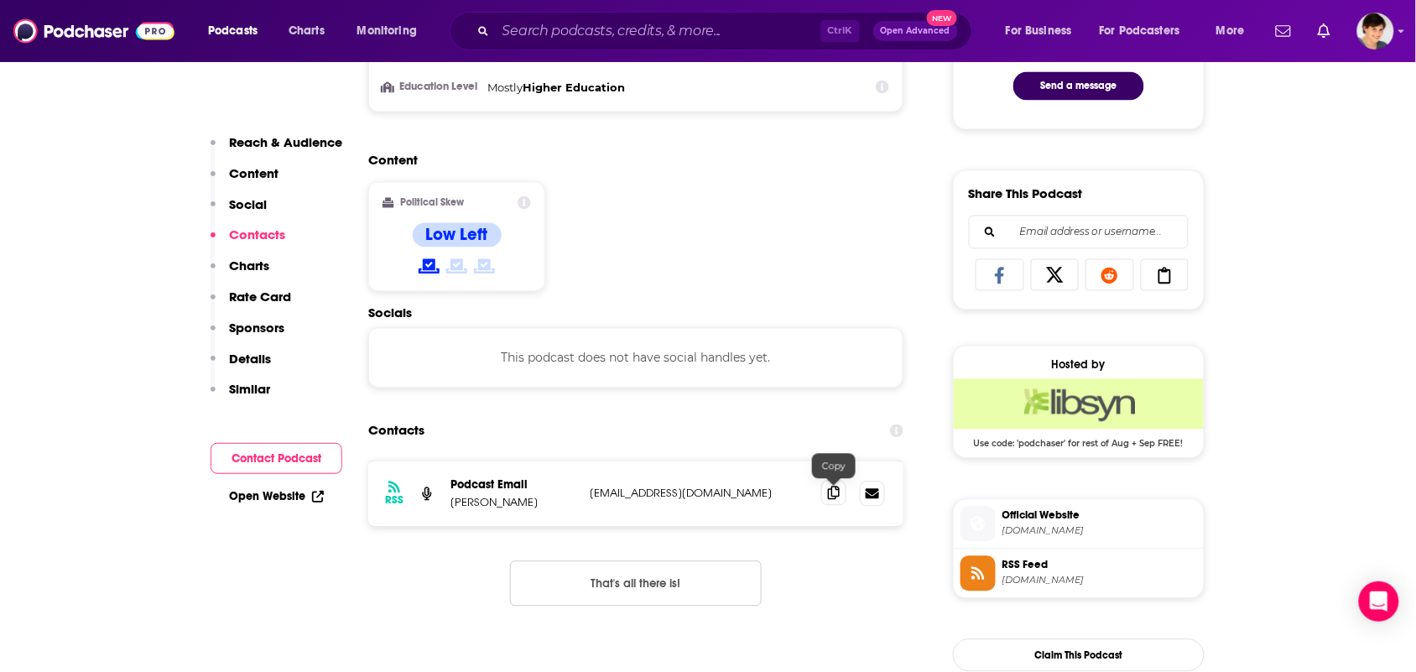
click at [830, 492] on icon at bounding box center [834, 492] width 12 height 13
